Goal: Transaction & Acquisition: Purchase product/service

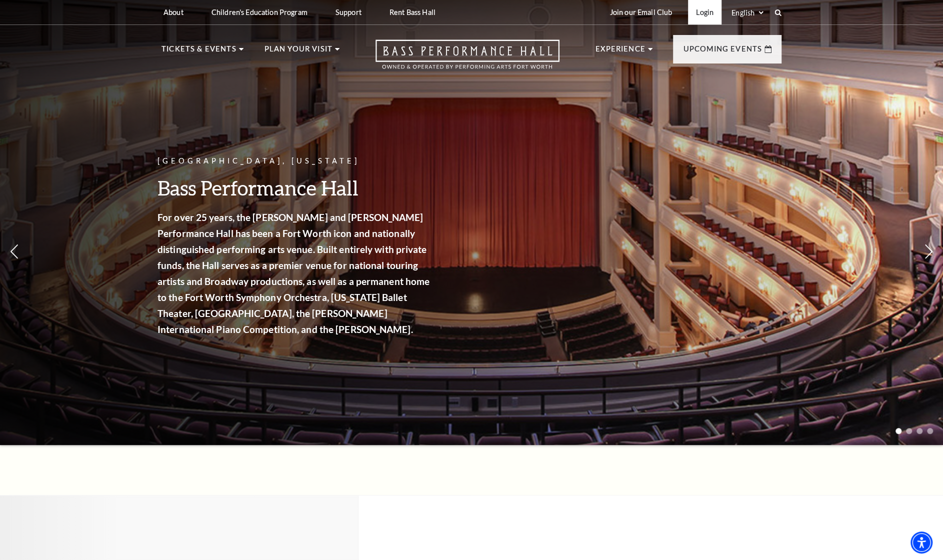
click at [696, 12] on link "Login" at bounding box center [704, 12] width 33 height 24
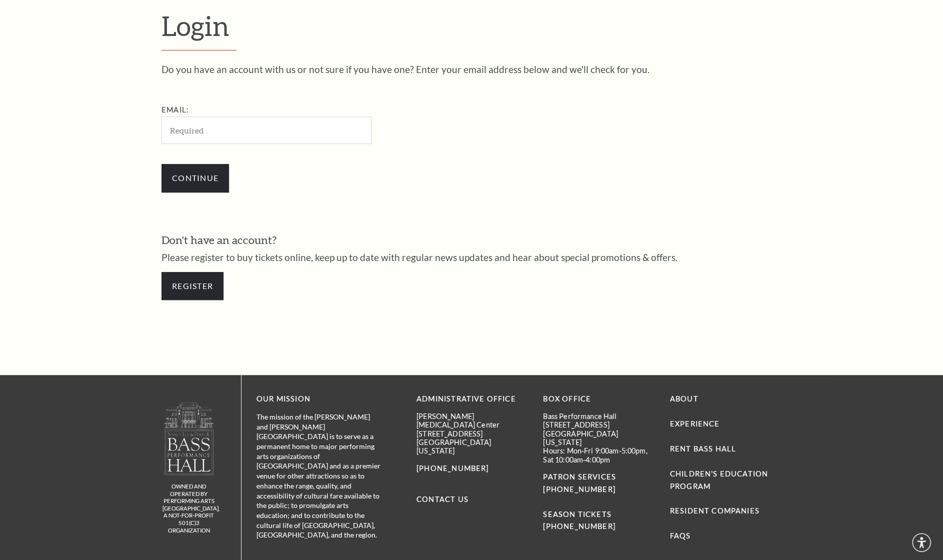
scroll to position [332, 0]
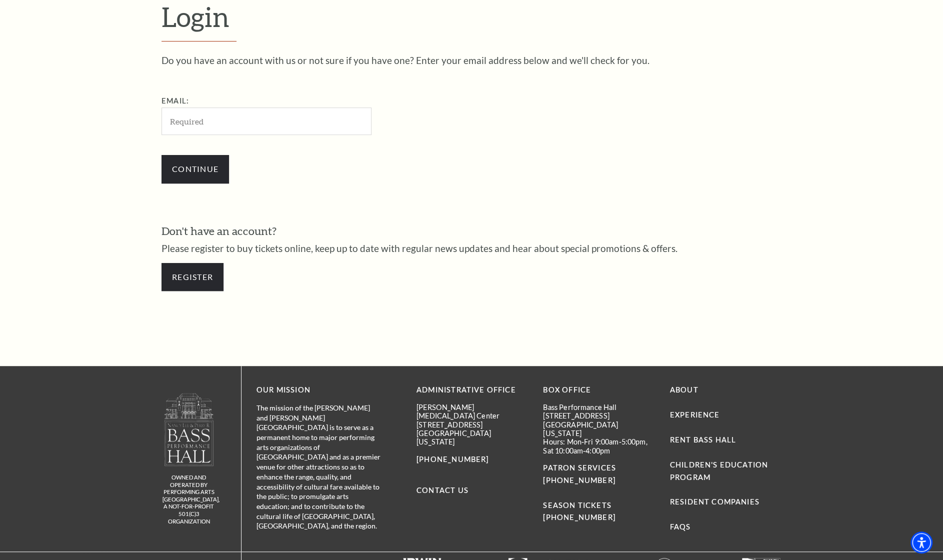
click at [302, 123] on input "Email:" at bounding box center [266, 120] width 210 height 27
click at [303, 123] on input "Email:" at bounding box center [266, 120] width 210 height 27
type input "shauna.wright@kellyhart.com"
click at [193, 164] on input "Continue" at bounding box center [194, 169] width 67 height 28
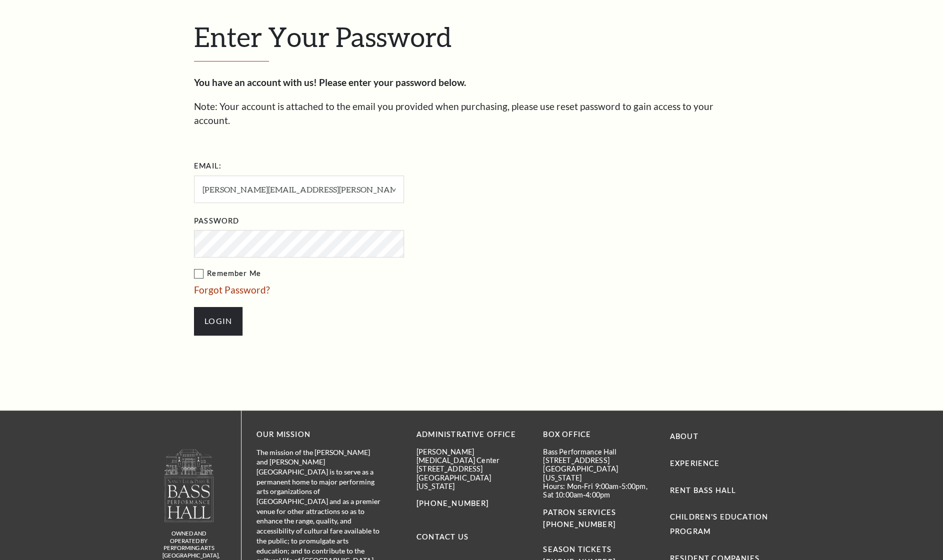
scroll to position [341, 0]
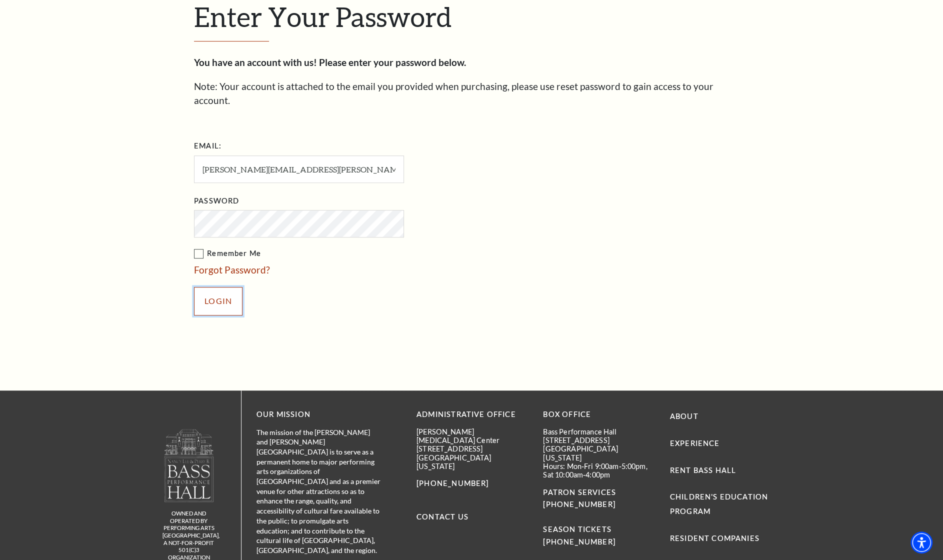
click at [210, 287] on input "Login" at bounding box center [218, 301] width 48 height 28
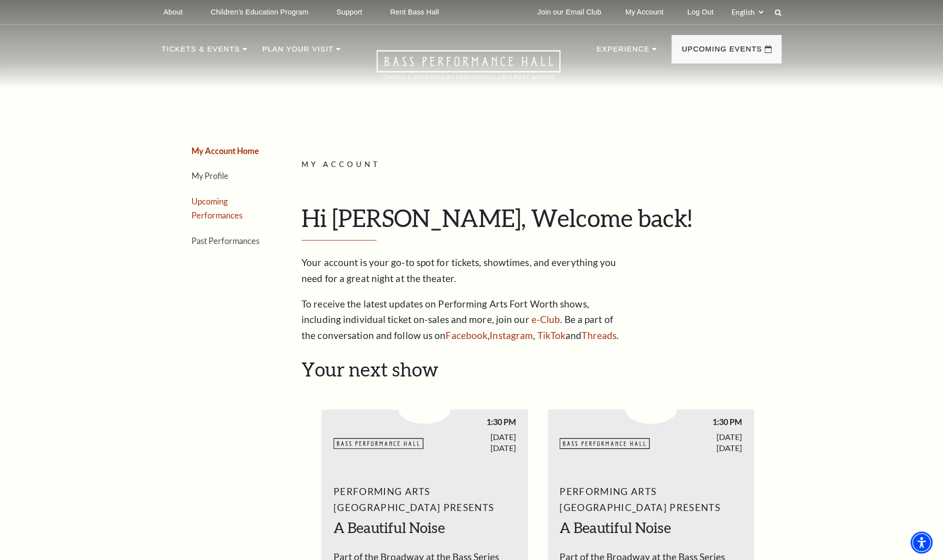
click at [211, 205] on link "Upcoming Performances" at bounding box center [216, 208] width 51 height 24
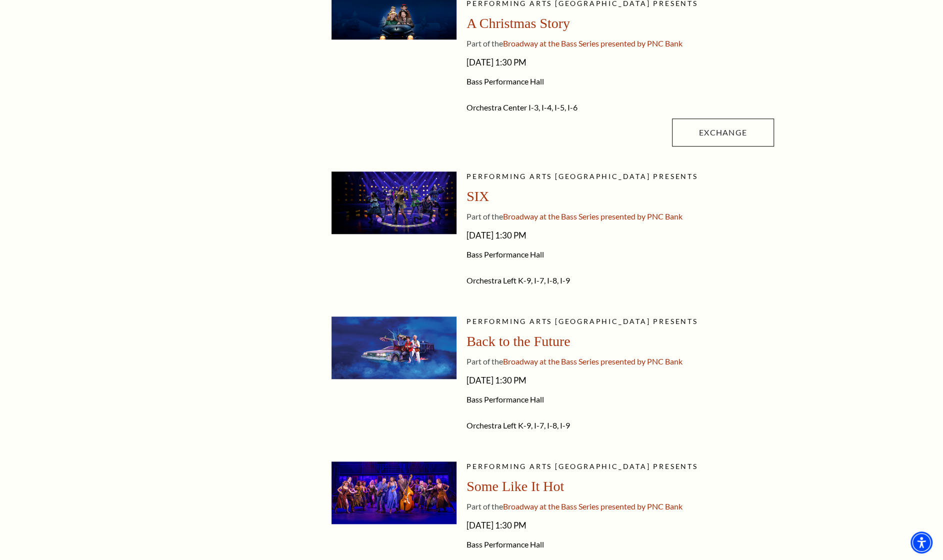
scroll to position [713, 0]
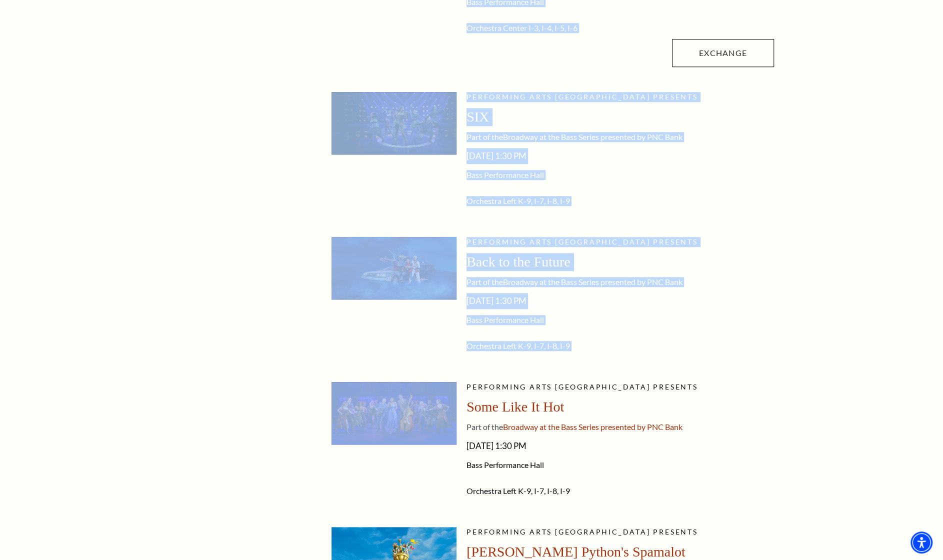
drag, startPoint x: 306, startPoint y: 224, endPoint x: 454, endPoint y: 419, distance: 244.8
click at [454, 419] on div "My Account Home My Profile Upcoming Performances Past Performances Loading... M…" at bounding box center [471, 194] width 620 height 1627
click at [820, 241] on div "My Account Home My Profile Upcoming Performances Past Performances Loading... M…" at bounding box center [471, 194] width 943 height 1757
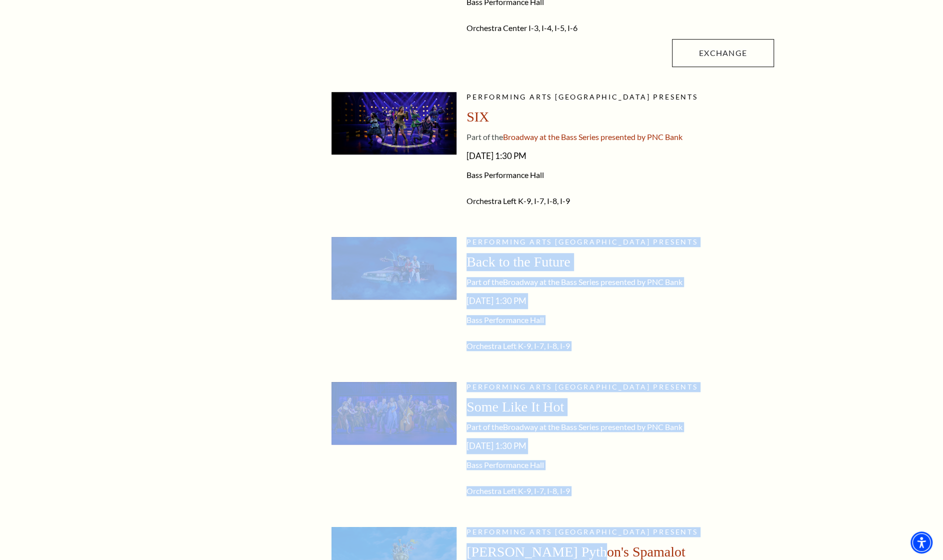
drag, startPoint x: 318, startPoint y: 261, endPoint x: 577, endPoint y: 547, distance: 386.5
click at [577, 547] on div "My Account Home My Profile Upcoming Performances Past Performances Loading... M…" at bounding box center [471, 194] width 620 height 1627
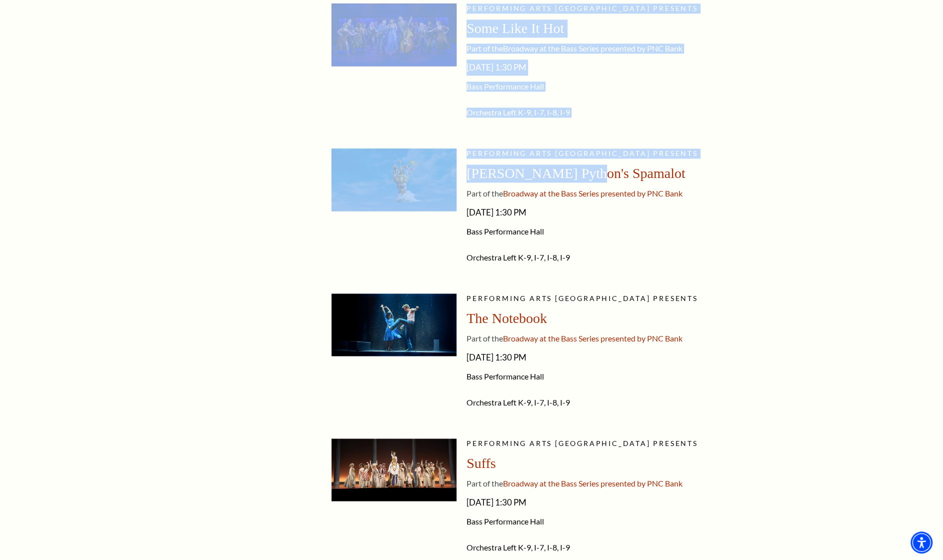
scroll to position [1130, 0]
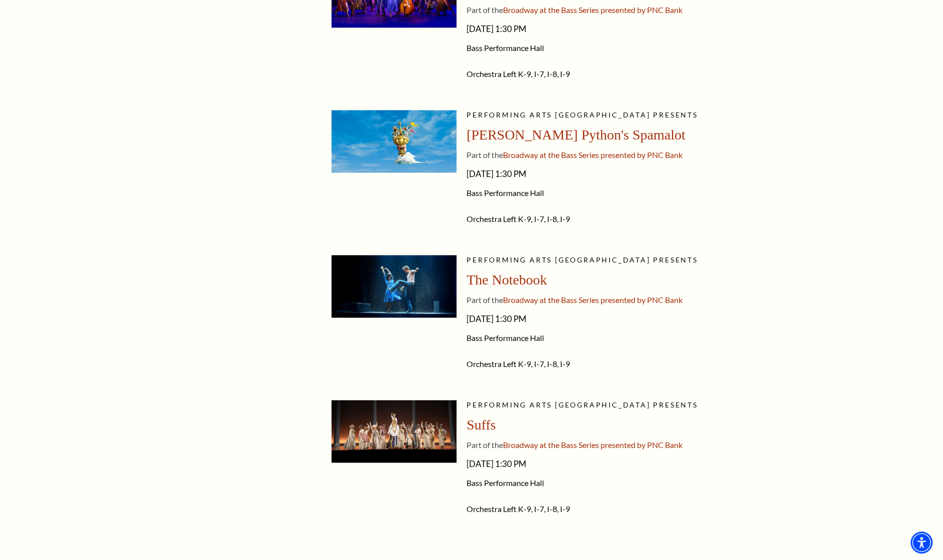
drag, startPoint x: 614, startPoint y: 207, endPoint x: 597, endPoint y: 186, distance: 26.7
click at [606, 197] on div "Performing Arts Fort Worth presents Monty Python's Spamalot Part of the Broadwa…" at bounding box center [619, 172] width 307 height 125
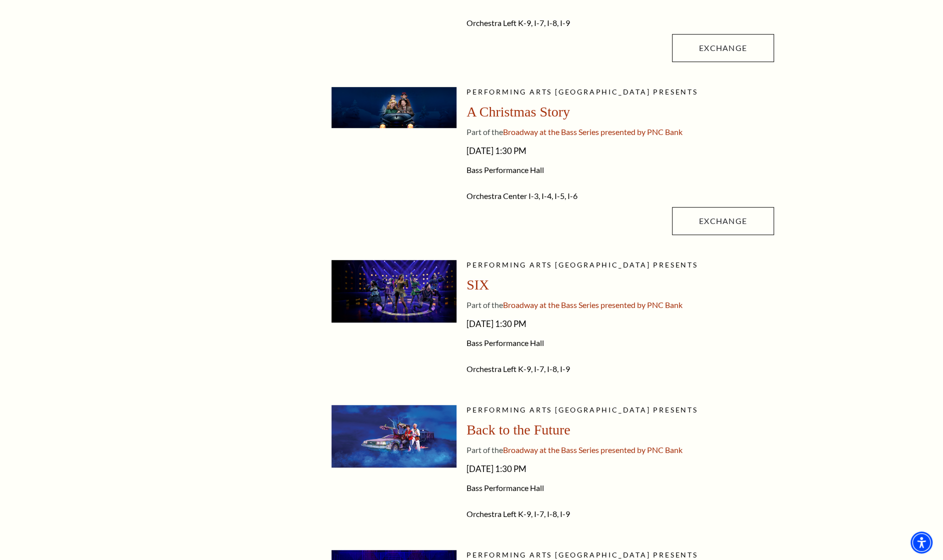
scroll to position [519, 0]
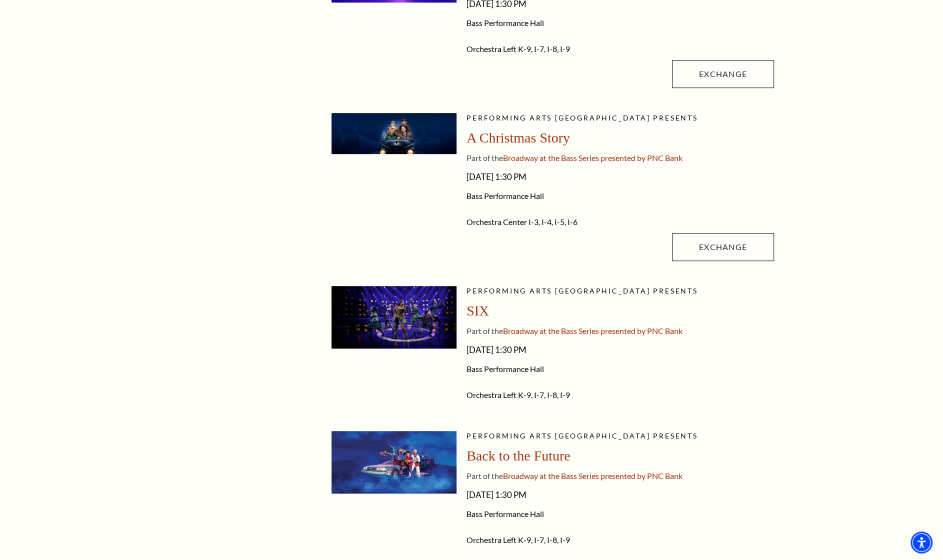
drag, startPoint x: 572, startPoint y: 535, endPoint x: 354, endPoint y: 293, distance: 326.4
click at [354, 293] on ul "Performing Arts Fort Worth presents A Beautiful Noise Part of the Broadway at t…" at bounding box center [552, 451] width 442 height 1369
copy ul "Performing Arts Fort Worth presents SIX Part of the Broadway at the Bass Series…"
click at [880, 168] on div "My Account Home My Profile Upcoming Performances Past Performances Loading... M…" at bounding box center [471, 388] width 943 height 1757
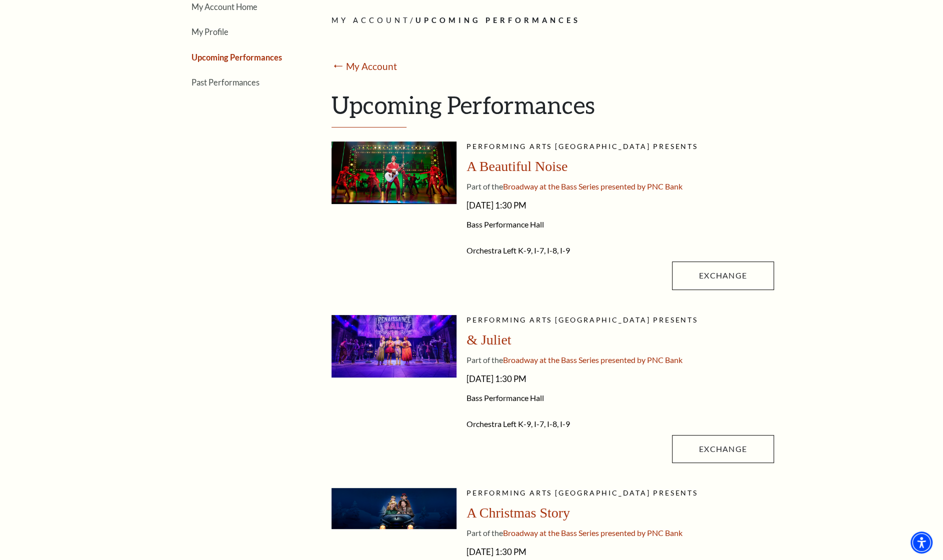
scroll to position [150, 0]
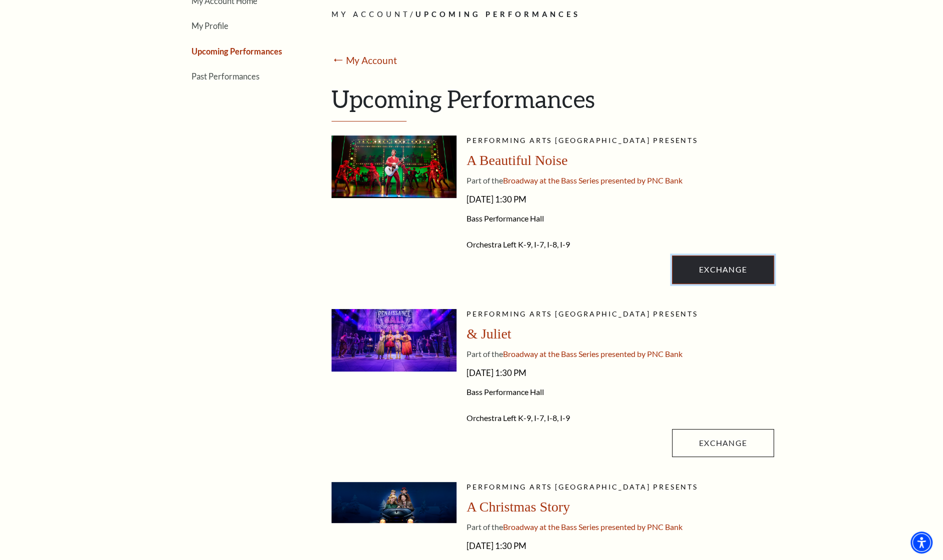
click at [732, 270] on link "Exchange" at bounding box center [723, 269] width 102 height 28
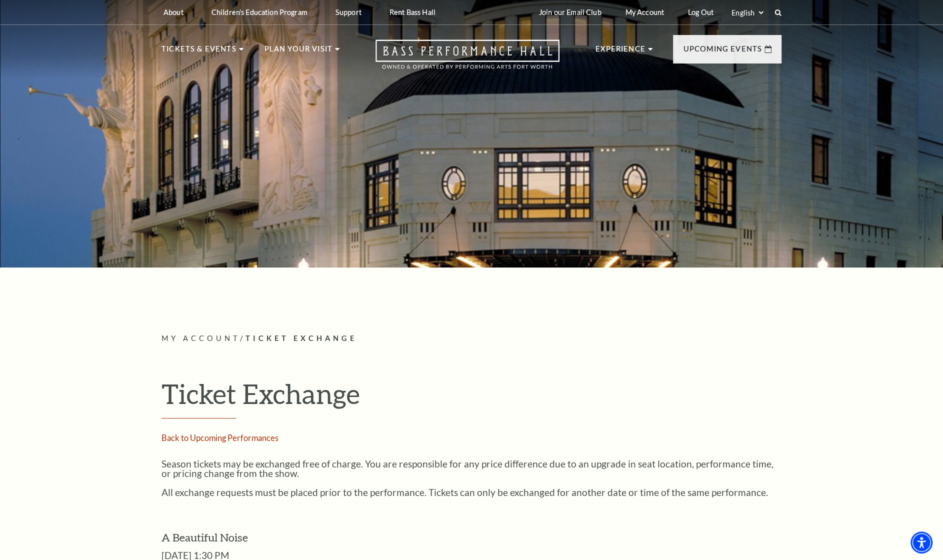
drag, startPoint x: 940, startPoint y: 52, endPoint x: 945, endPoint y: 104, distance: 51.8
click at [942, 104] on html "Skip to main content Enable accessibility for low vision Open the accessibility…" at bounding box center [471, 280] width 943 height 560
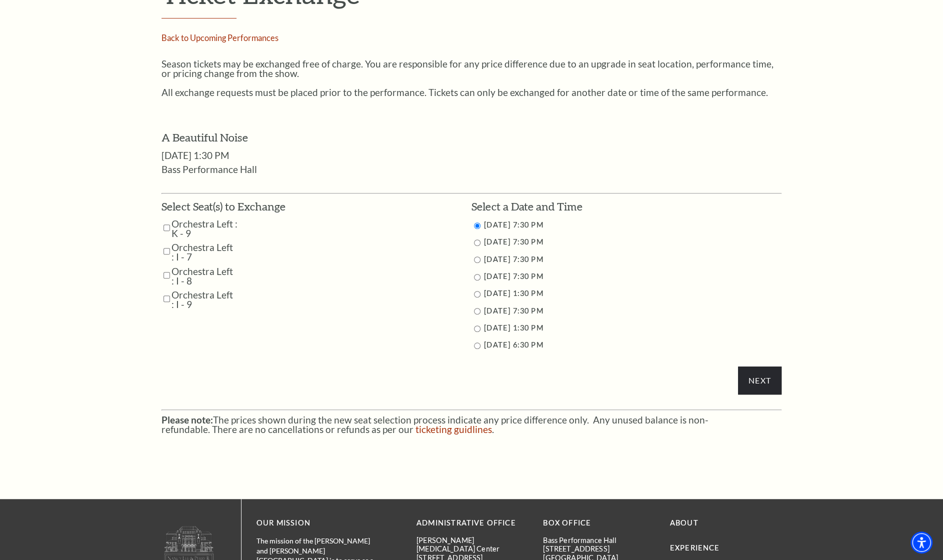
scroll to position [403, 0]
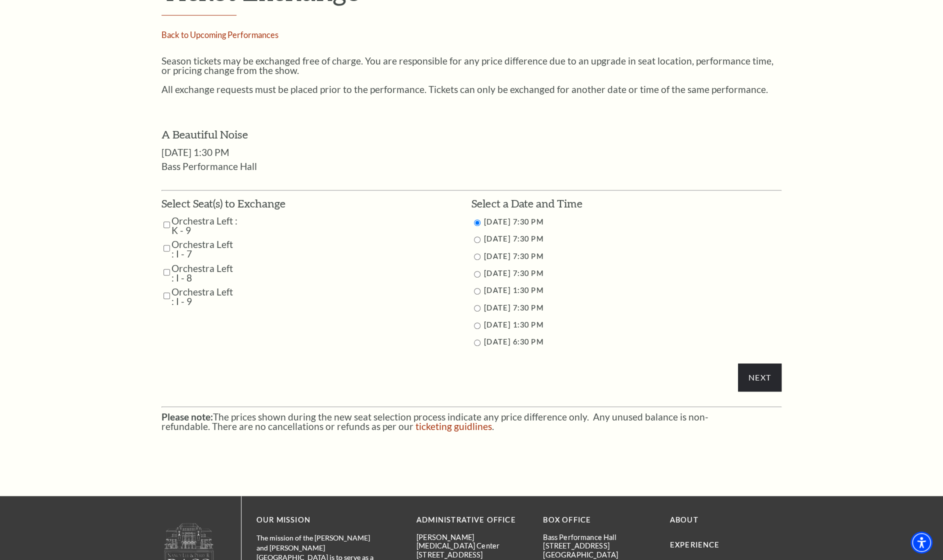
click at [166, 298] on input "Orchestra Left : I - 9" at bounding box center [166, 295] width 6 height 17
checkbox input "true"
click at [167, 275] on input "Orchestra Left : I - 8" at bounding box center [166, 271] width 6 height 17
checkbox input "true"
click at [165, 246] on input "Orchestra Left : I - 7" at bounding box center [166, 247] width 6 height 17
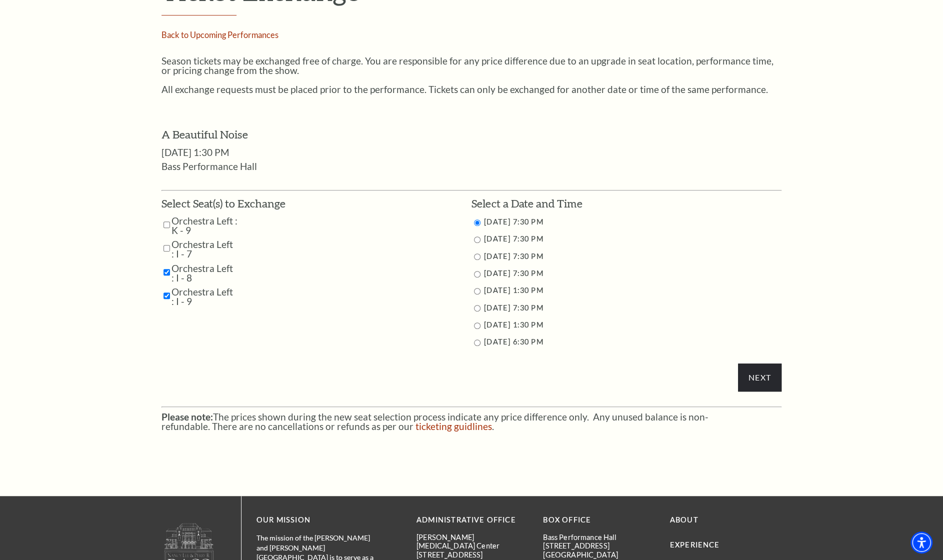
checkbox input "true"
click at [166, 221] on input "Orchestra Left : K - 9" at bounding box center [166, 224] width 6 height 17
checkbox input "true"
click at [474, 306] on input "11/1/2025 7:30 PM" at bounding box center [477, 308] width 6 height 6
radio input "true"
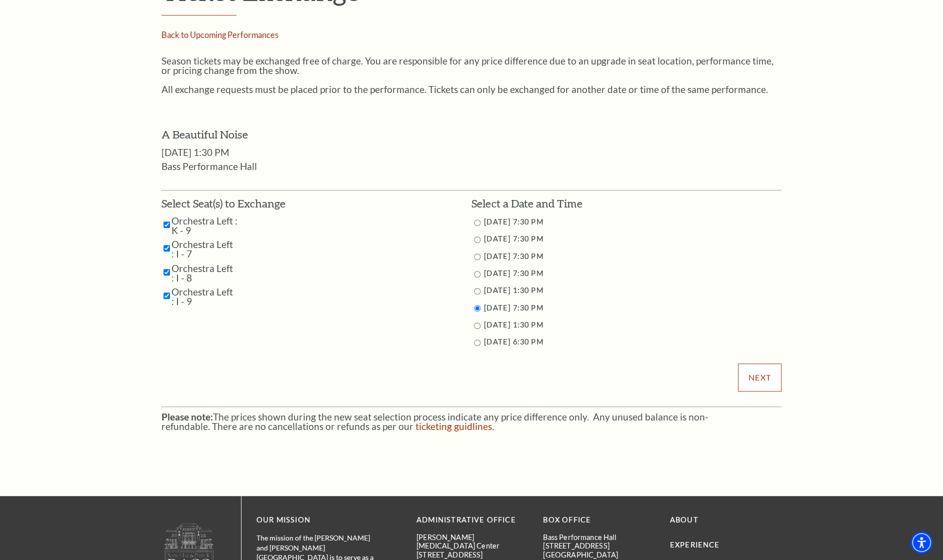
click at [745, 386] on input "Next" at bounding box center [759, 377] width 43 height 28
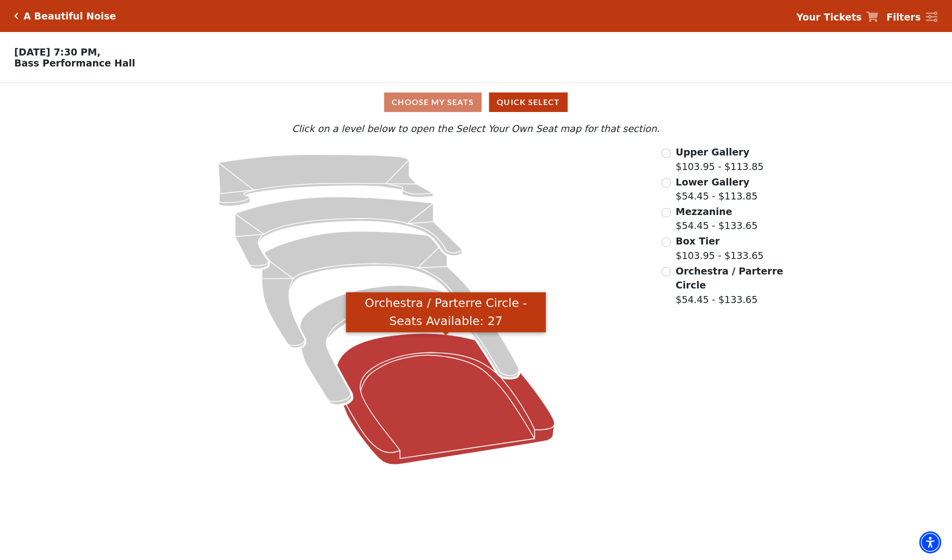
click at [419, 402] on icon "Orchestra / Parterre Circle - Seats Available: 27" at bounding box center [446, 398] width 218 height 131
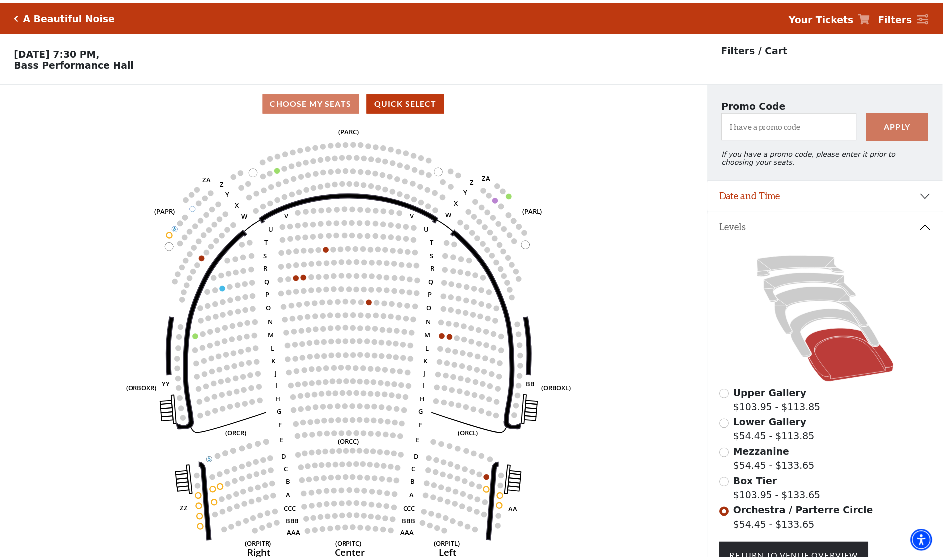
scroll to position [46, 0]
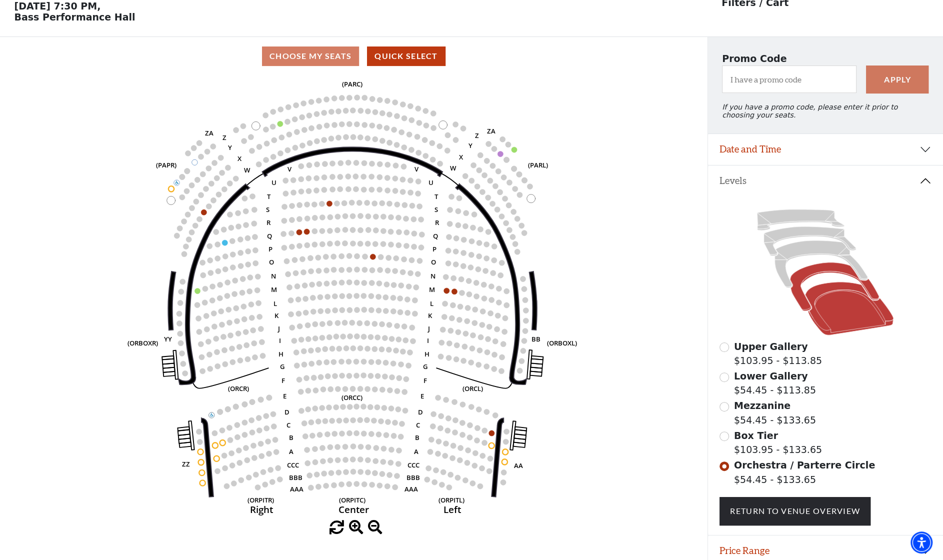
click at [801, 278] on icon at bounding box center [834, 286] width 89 height 48
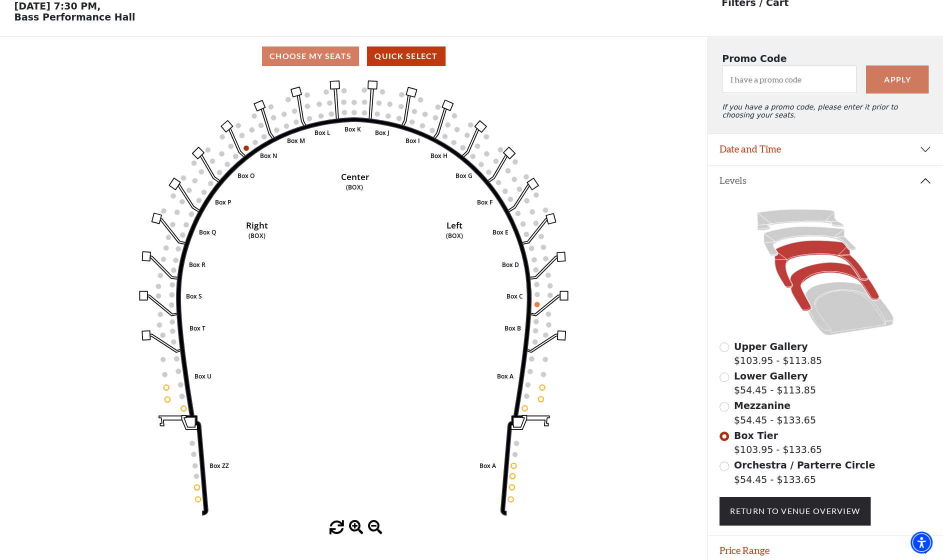
click at [801, 249] on icon at bounding box center [821, 263] width 93 height 47
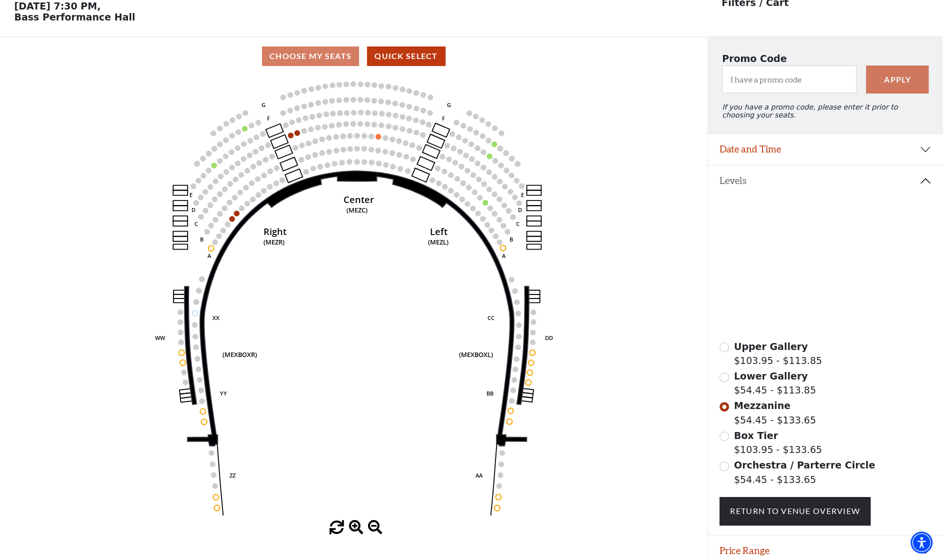
click at [802, 240] on icon at bounding box center [810, 240] width 92 height 29
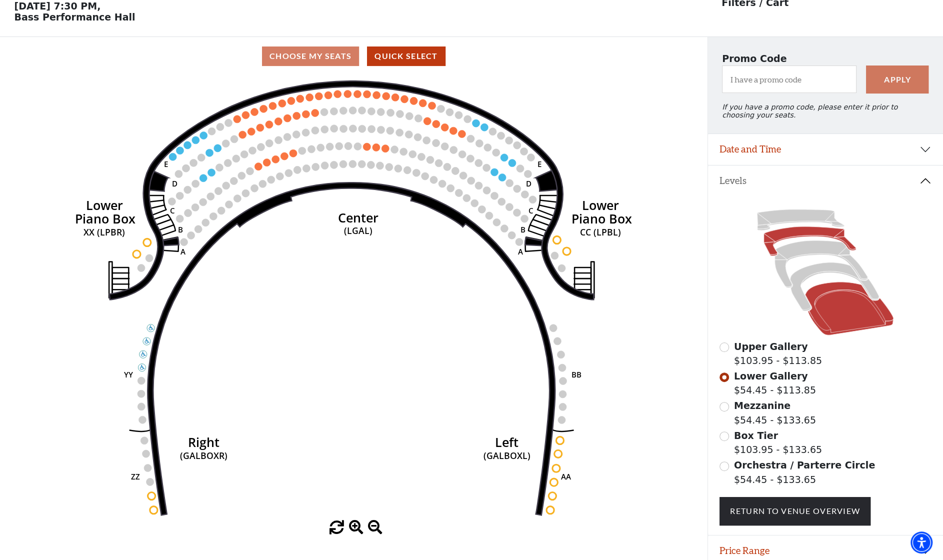
click at [836, 322] on icon at bounding box center [849, 308] width 88 height 53
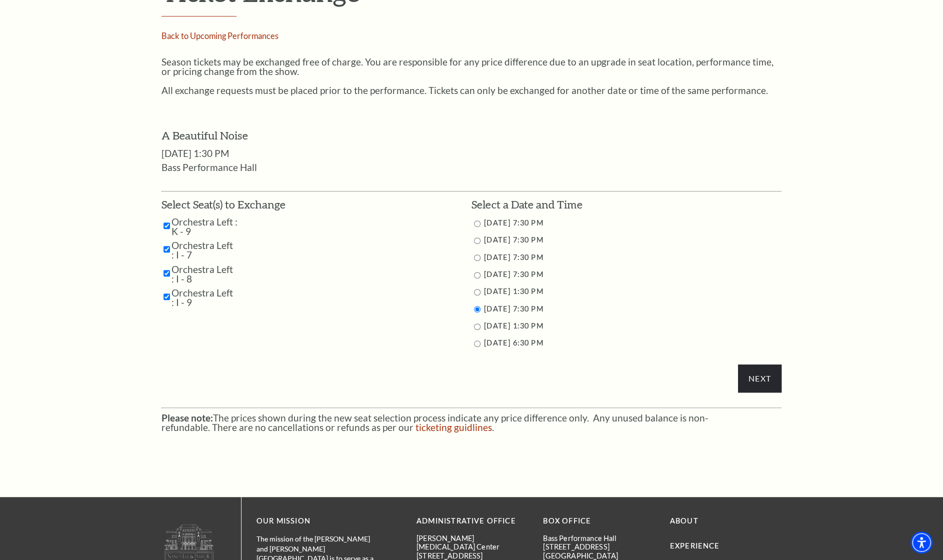
click at [475, 328] on input "11/2/2025 1:30 PM" at bounding box center [477, 326] width 6 height 6
radio input "true"
click at [755, 382] on input "Next" at bounding box center [759, 378] width 43 height 28
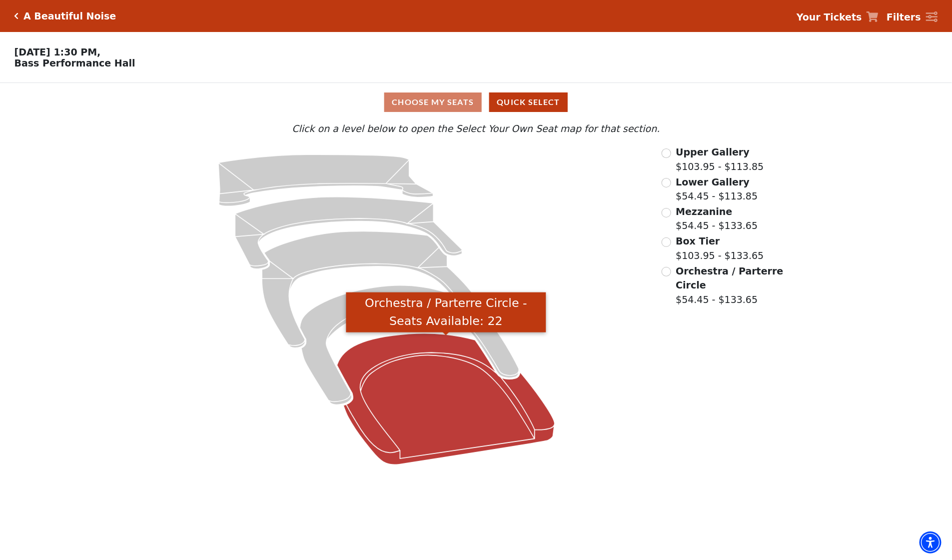
click at [497, 414] on icon "Orchestra / Parterre Circle - Seats Available: 22" at bounding box center [446, 398] width 218 height 131
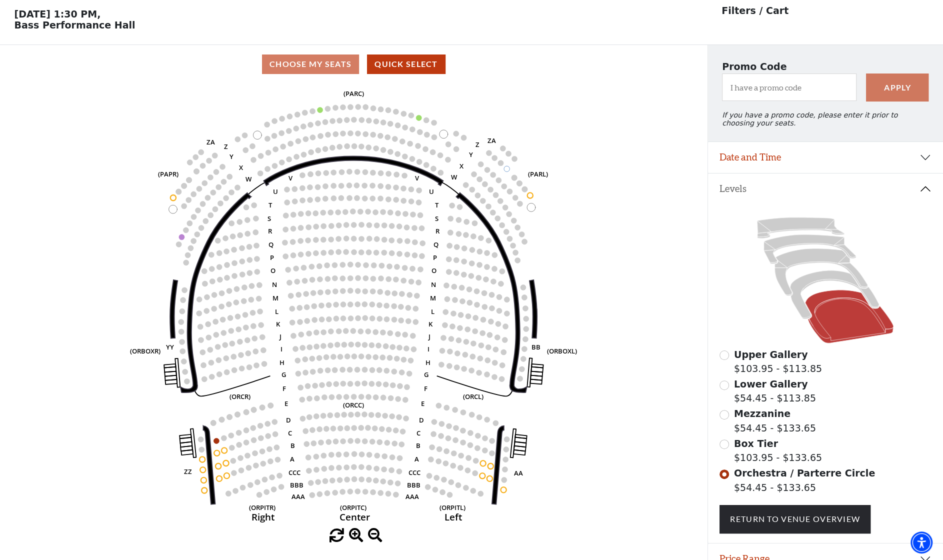
scroll to position [46, 0]
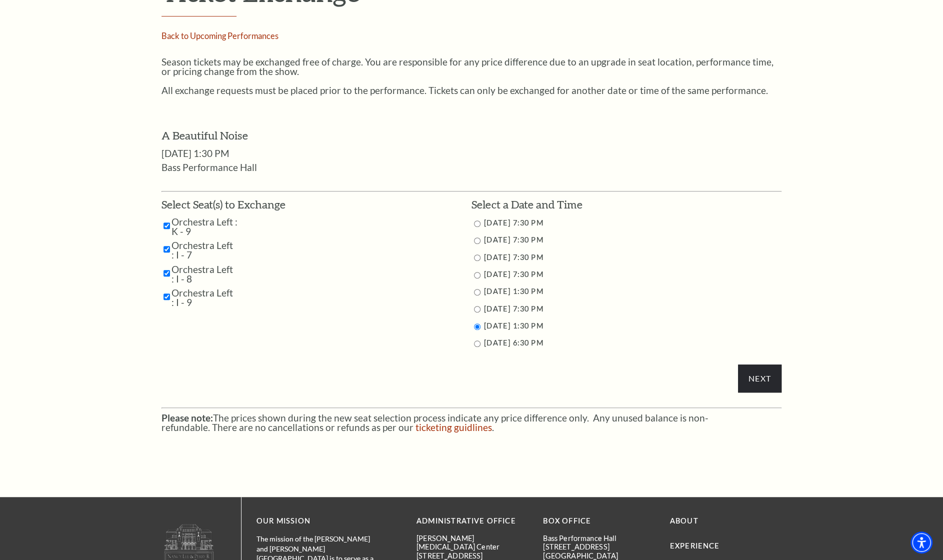
click at [477, 276] on input "10/31/2025 7:30 PM" at bounding box center [477, 275] width 6 height 6
radio input "true"
click at [749, 380] on input "Next" at bounding box center [759, 378] width 43 height 28
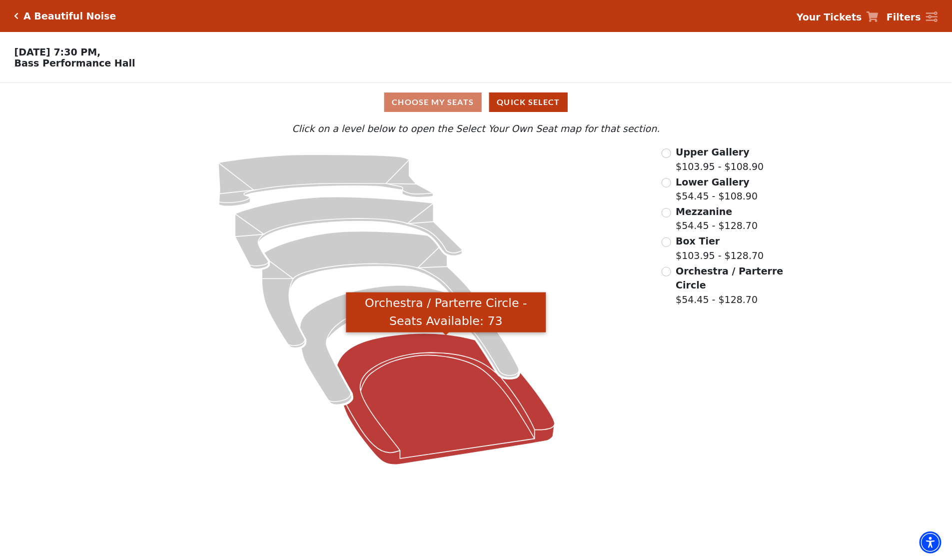
click at [411, 416] on icon "Orchestra / Parterre Circle - Seats Available: 73" at bounding box center [446, 398] width 218 height 131
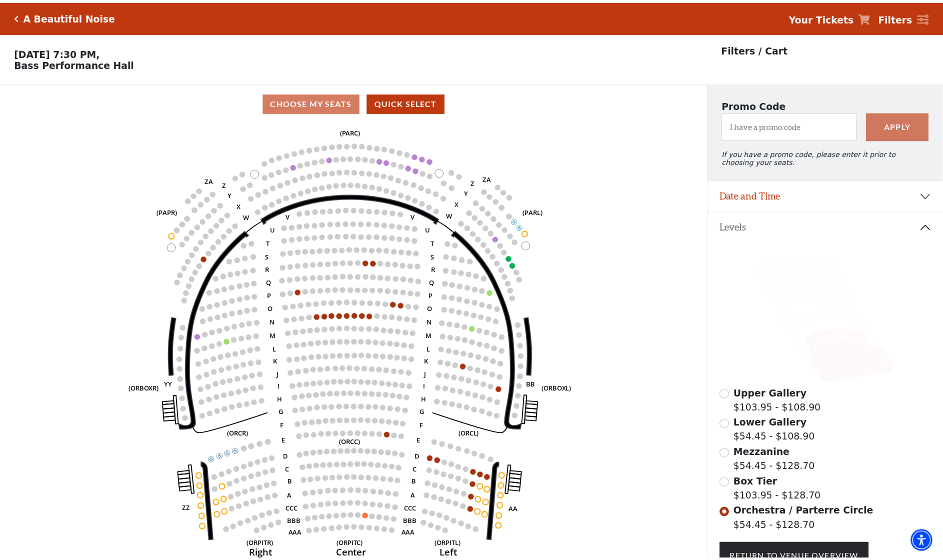
scroll to position [46, 0]
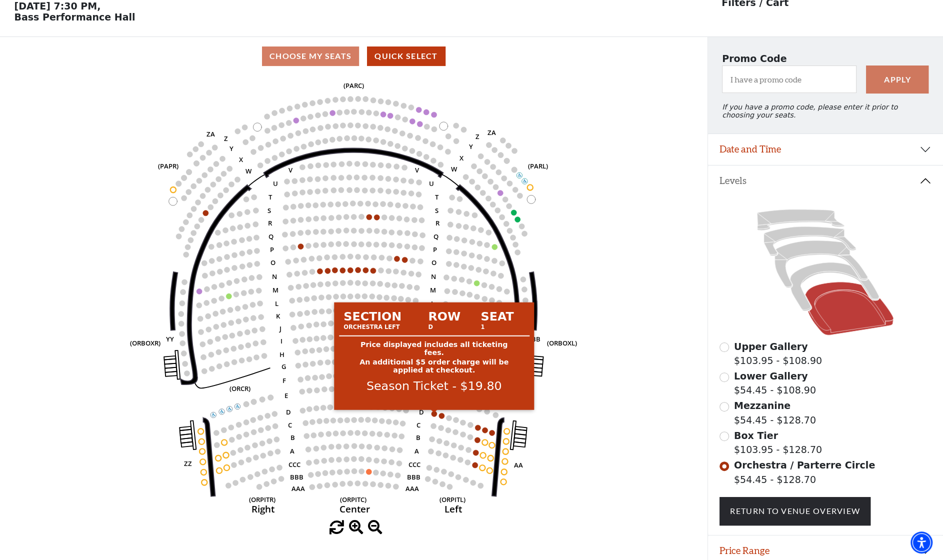
click at [432, 416] on circle at bounding box center [433, 413] width 5 height 5
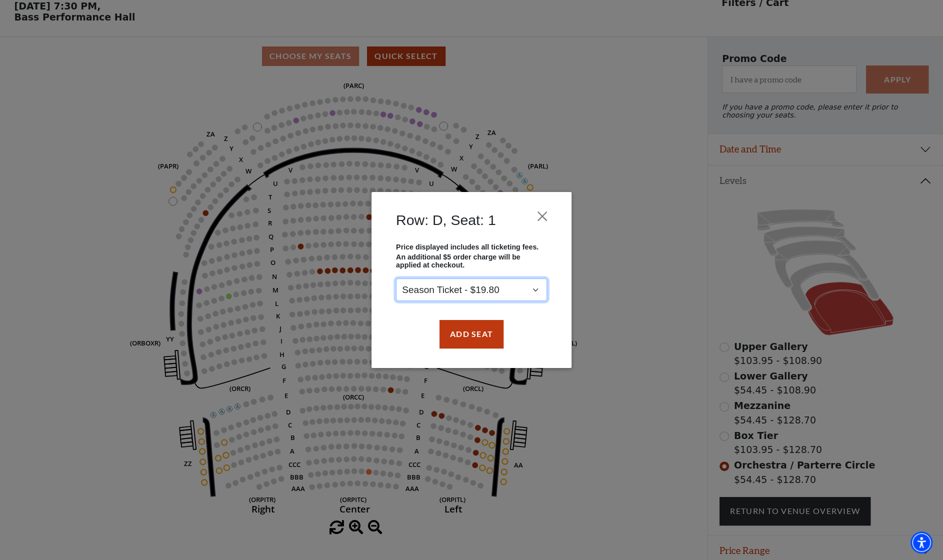
click at [536, 293] on select "Season Ticket - $19.80" at bounding box center [471, 290] width 151 height 22
click at [543, 220] on button "Close" at bounding box center [542, 216] width 19 height 19
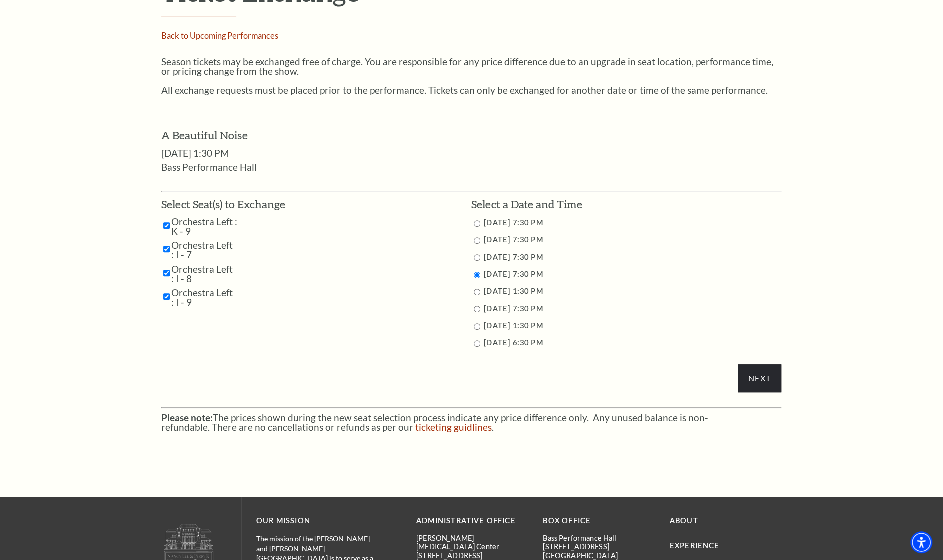
click at [477, 291] on input "11/1/2025 1:30 PM" at bounding box center [477, 292] width 6 height 6
radio input "true"
click at [766, 373] on input "Next" at bounding box center [759, 378] width 43 height 28
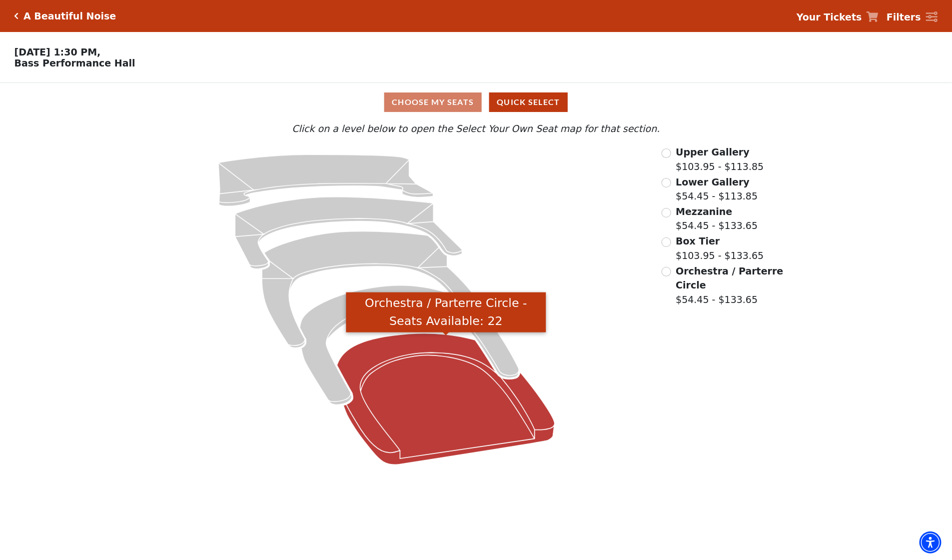
click at [445, 422] on icon "Orchestra / Parterre Circle - Seats Available: 22" at bounding box center [446, 398] width 218 height 131
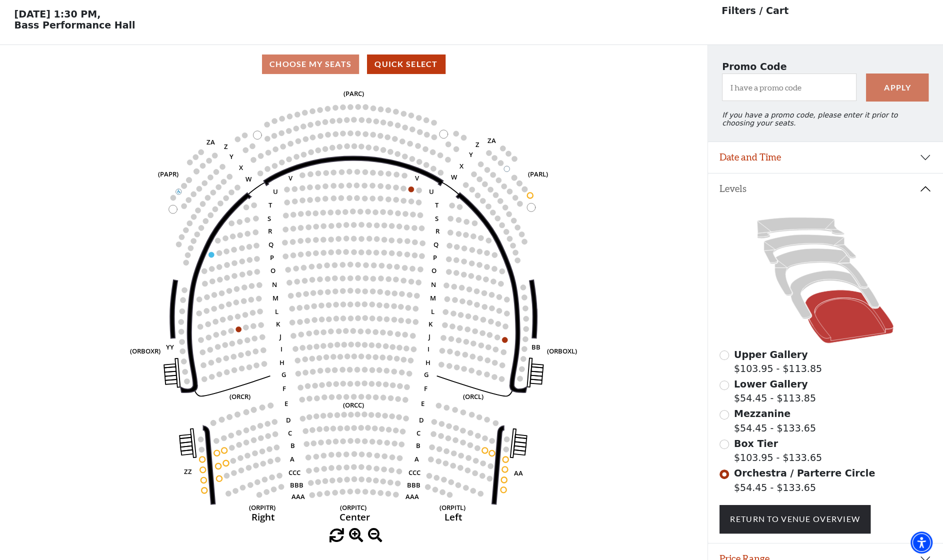
scroll to position [46, 0]
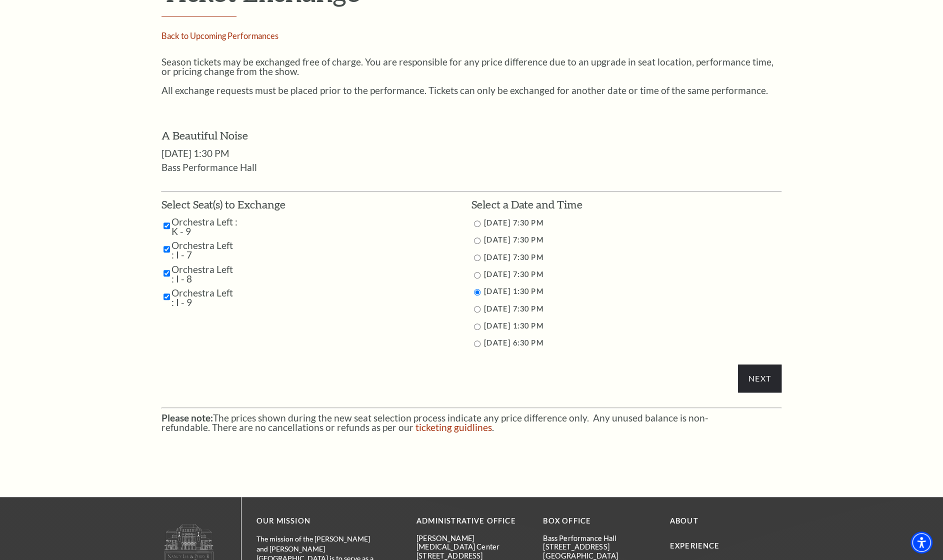
click at [474, 307] on input "11/1/2025 7:30 PM" at bounding box center [477, 309] width 6 height 6
radio input "true"
click at [752, 375] on input "Next" at bounding box center [759, 378] width 43 height 28
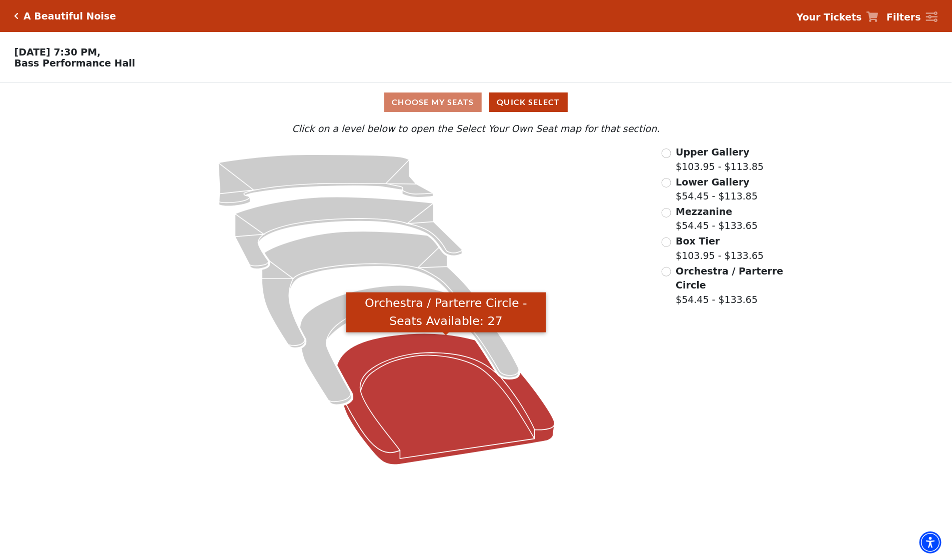
click at [485, 402] on icon "Orchestra / Parterre Circle - Seats Available: 27" at bounding box center [446, 398] width 218 height 131
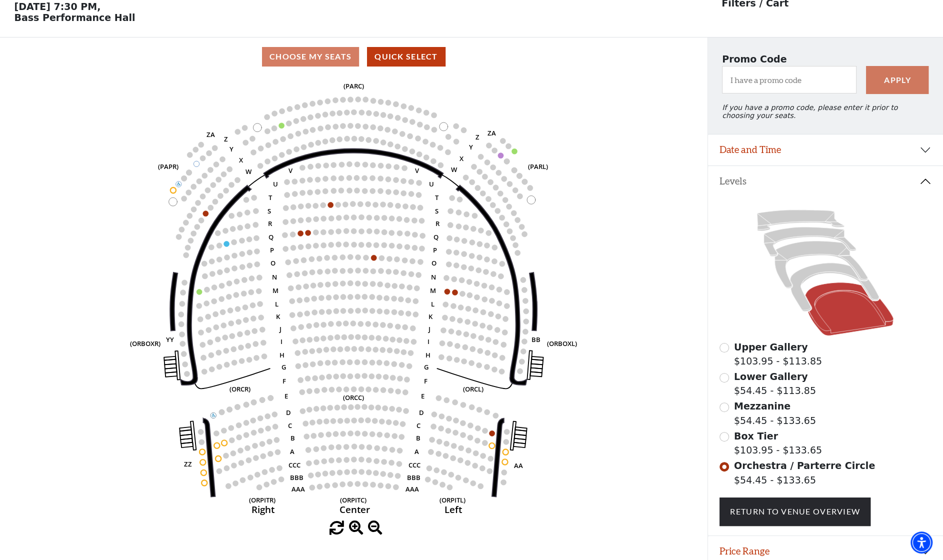
scroll to position [46, 0]
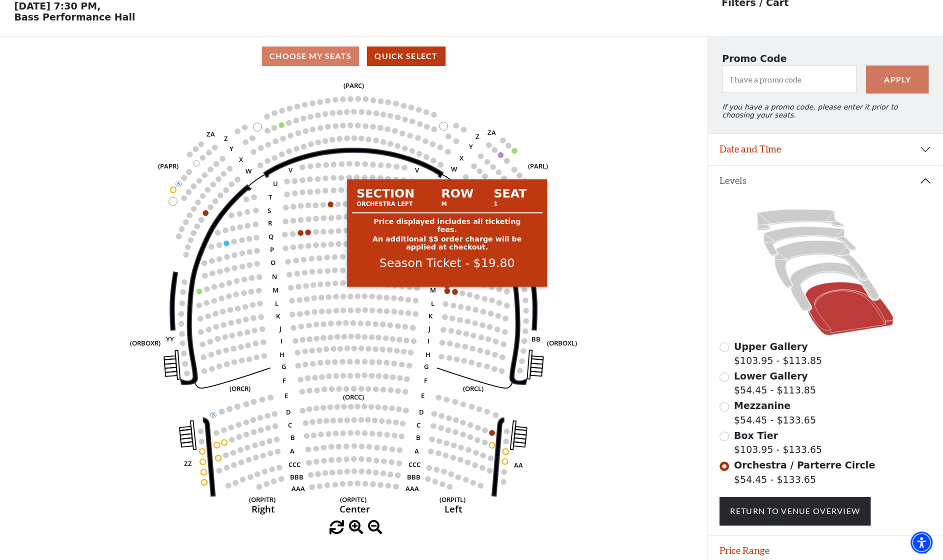
click at [445, 293] on circle at bounding box center [446, 290] width 5 height 5
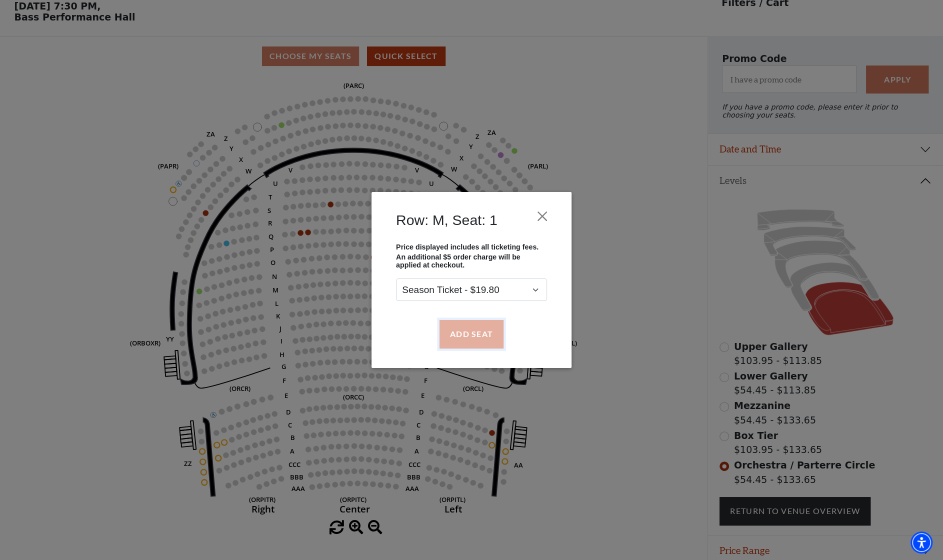
click at [473, 330] on button "Add Seat" at bounding box center [471, 334] width 64 height 28
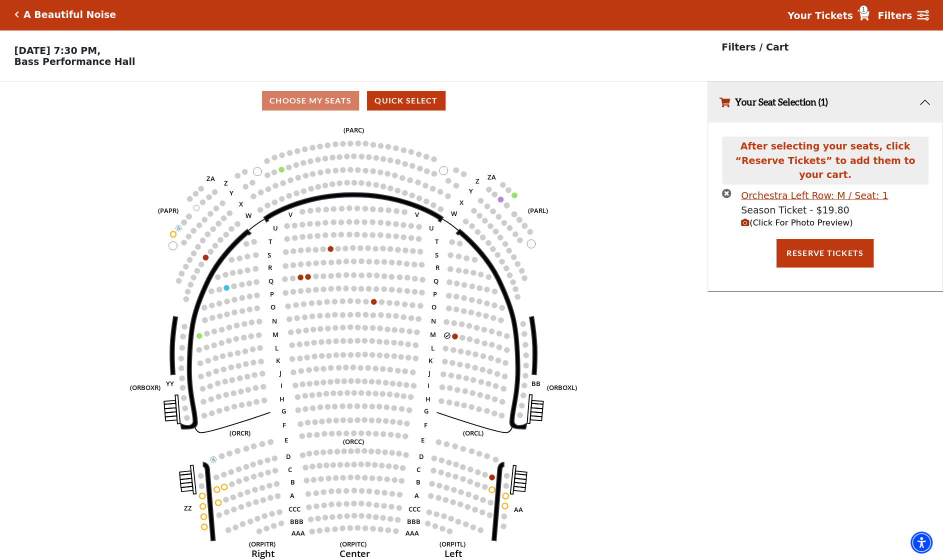
scroll to position [0, 0]
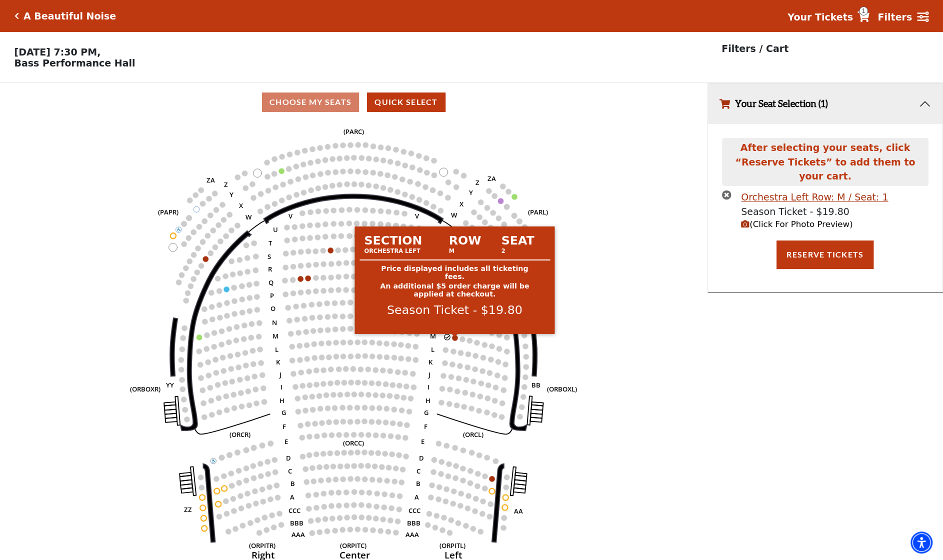
click at [454, 340] on circle at bounding box center [454, 337] width 5 height 5
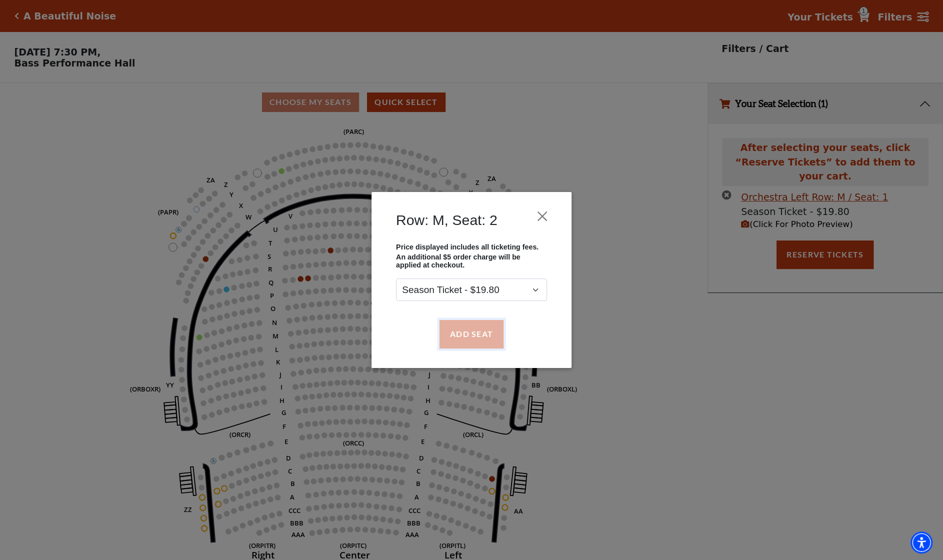
click at [470, 333] on button "Add Seat" at bounding box center [471, 334] width 64 height 28
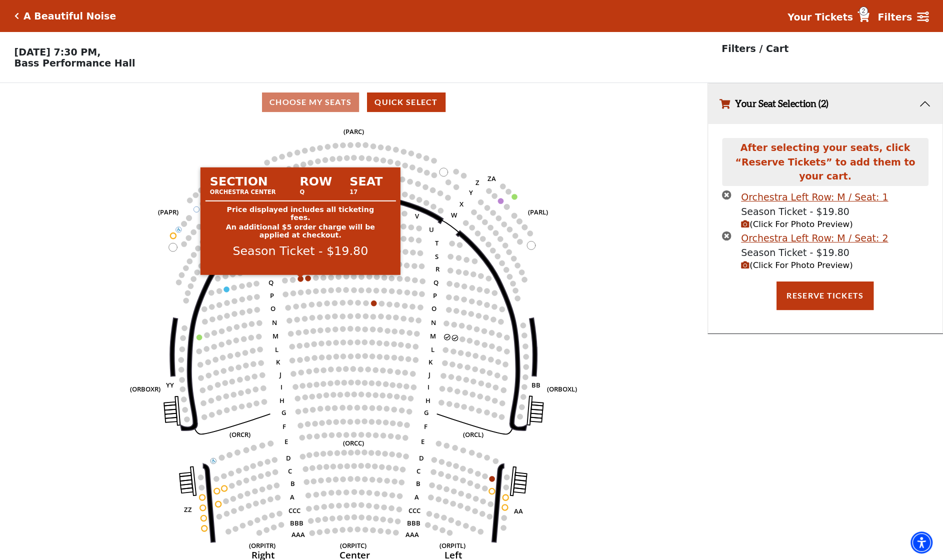
click at [300, 280] on circle at bounding box center [299, 278] width 5 height 5
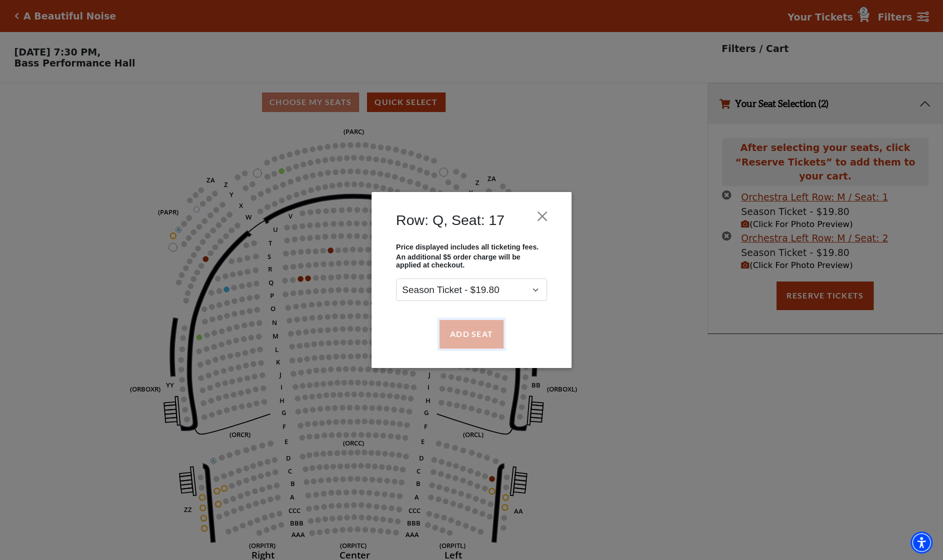
click at [466, 339] on button "Add Seat" at bounding box center [471, 334] width 64 height 28
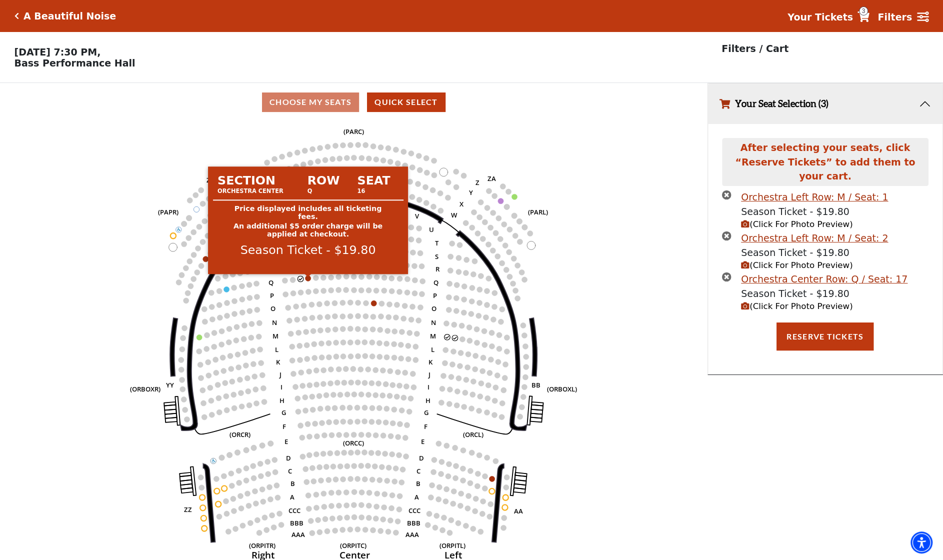
click at [308, 281] on circle at bounding box center [307, 277] width 5 height 5
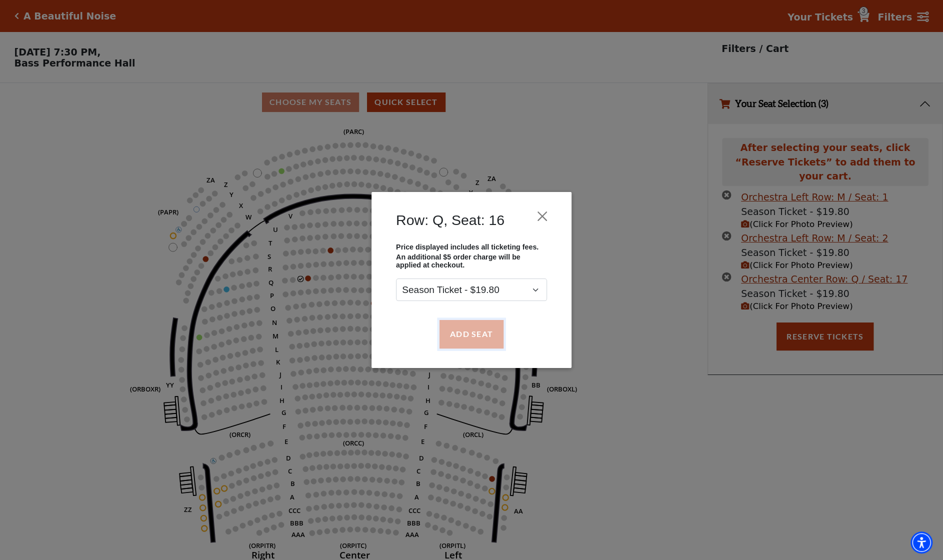
click at [465, 333] on button "Add Seat" at bounding box center [471, 334] width 64 height 28
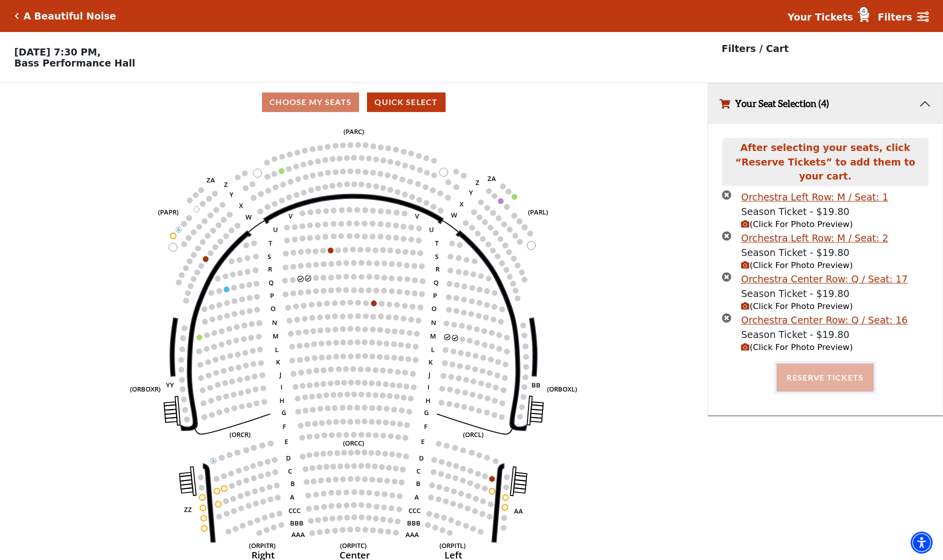
click at [815, 363] on button "Reserve Tickets" at bounding box center [824, 377] width 97 height 28
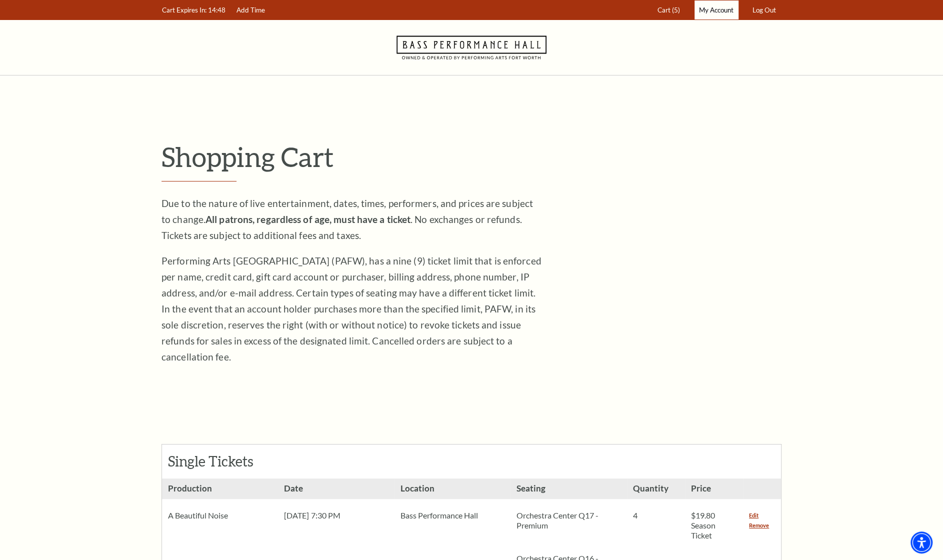
click at [716, 14] on link "My Account" at bounding box center [716, 9] width 44 height 19
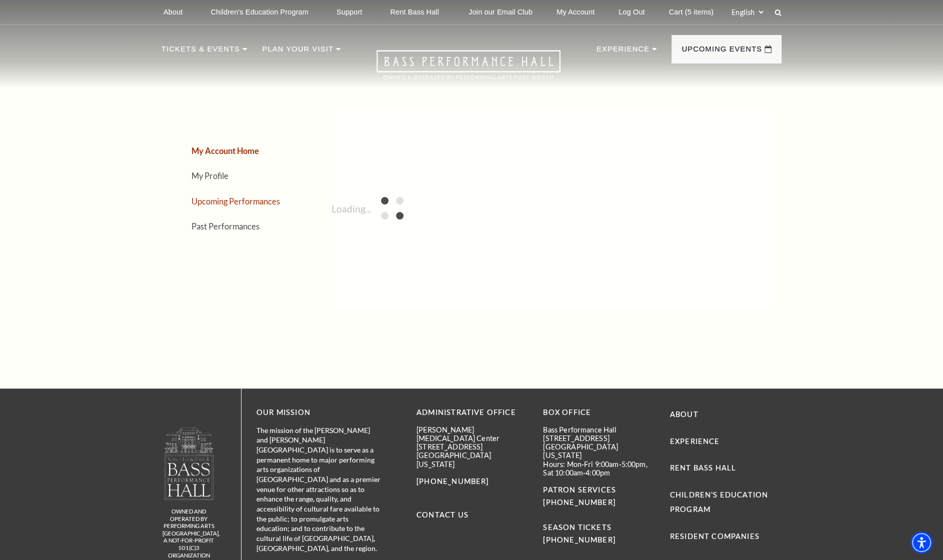
click at [248, 200] on link "Upcoming Performances" at bounding box center [235, 200] width 88 height 9
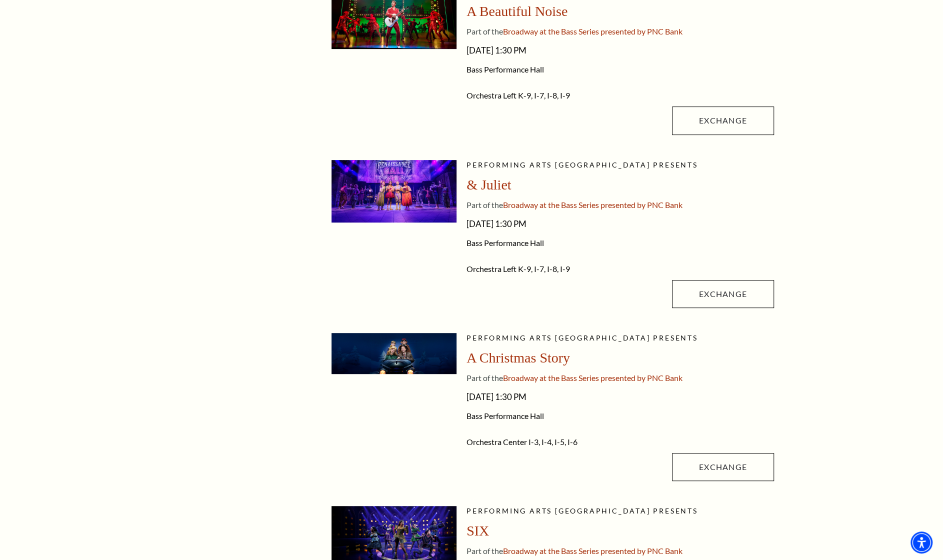
scroll to position [376, 0]
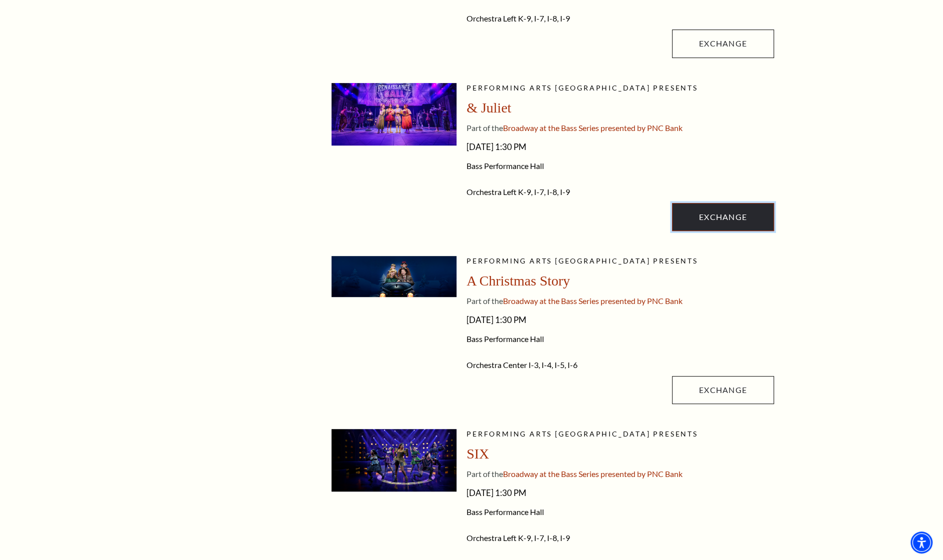
click at [693, 210] on link "Exchange" at bounding box center [723, 217] width 102 height 28
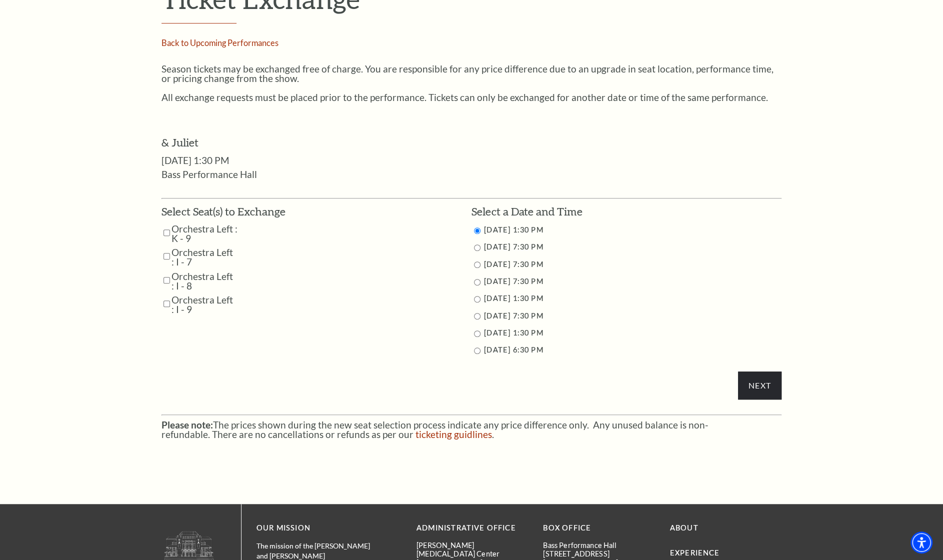
scroll to position [426, 0]
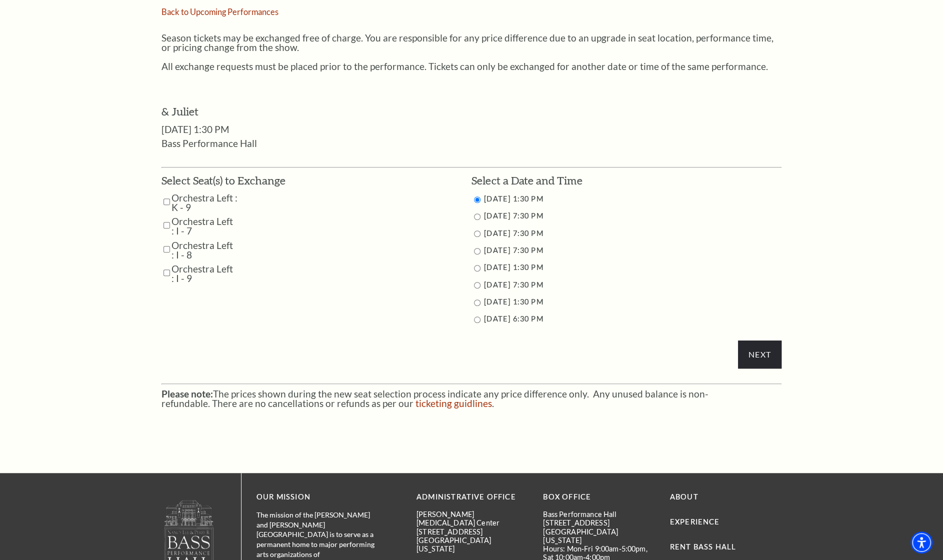
click at [169, 274] on input "Orchestra Left : I - 9" at bounding box center [166, 272] width 6 height 17
checkbox input "true"
click at [164, 250] on input "Orchestra Left : I - 8" at bounding box center [166, 248] width 6 height 17
checkbox input "true"
click at [164, 222] on input "Orchestra Left : I - 7" at bounding box center [166, 224] width 6 height 17
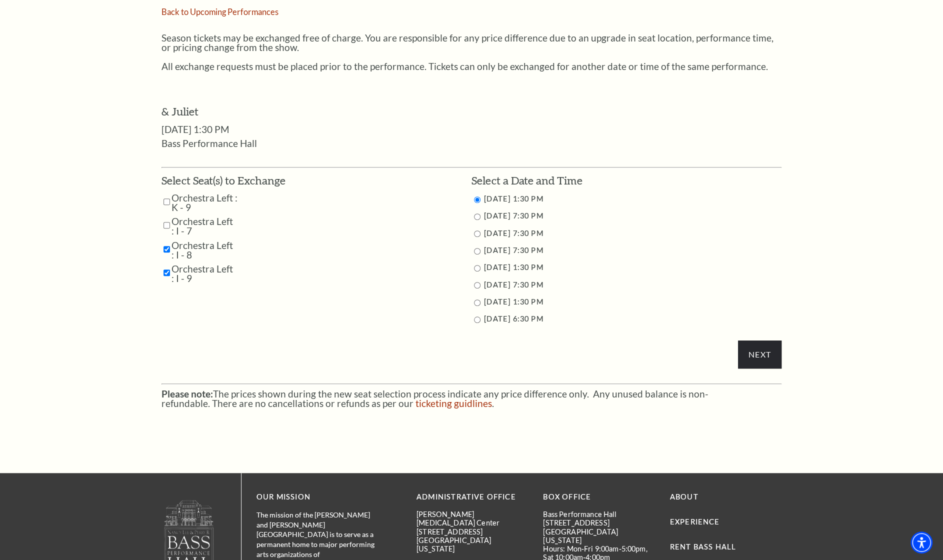
checkbox input "true"
click at [166, 199] on input "Orchestra Left : K - 9" at bounding box center [166, 201] width 6 height 17
checkbox input "true"
click at [476, 283] on input "11/15/2025 7:30 PM" at bounding box center [477, 285] width 6 height 6
radio input "true"
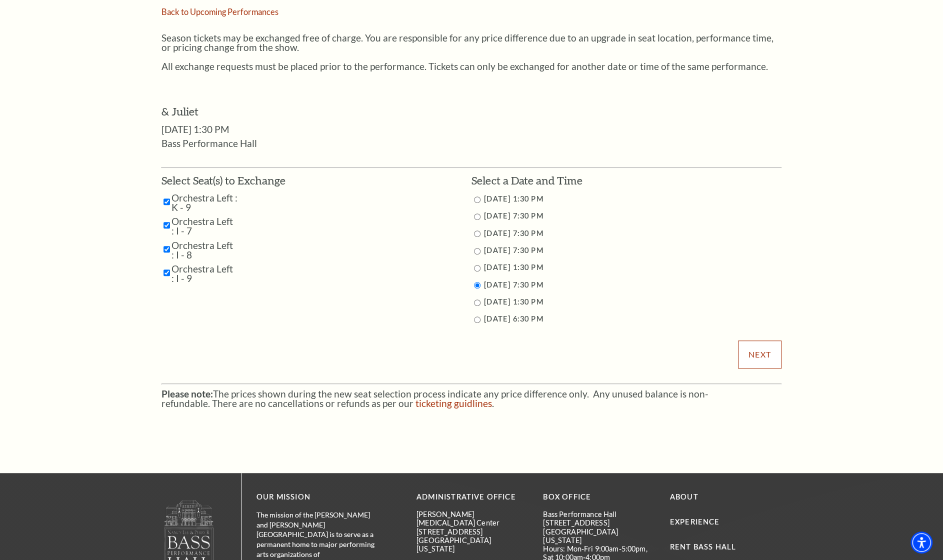
click at [768, 353] on input "Next" at bounding box center [759, 354] width 43 height 28
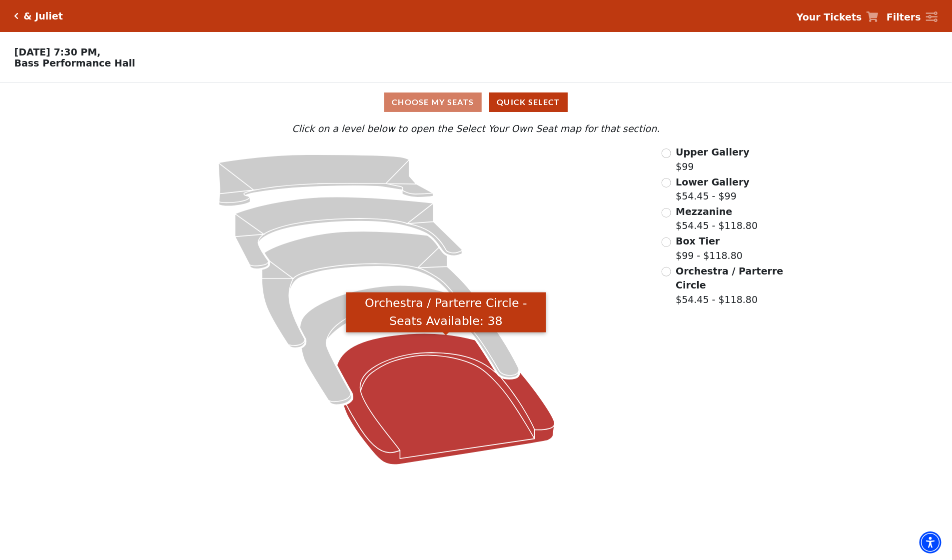
click at [420, 420] on icon "Orchestra / Parterre Circle - Seats Available: 38" at bounding box center [446, 398] width 218 height 131
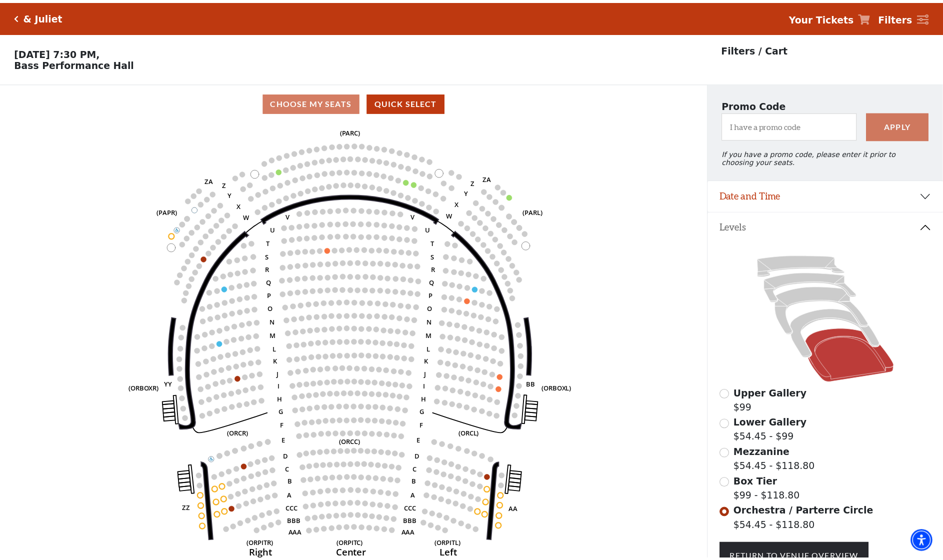
scroll to position [46, 0]
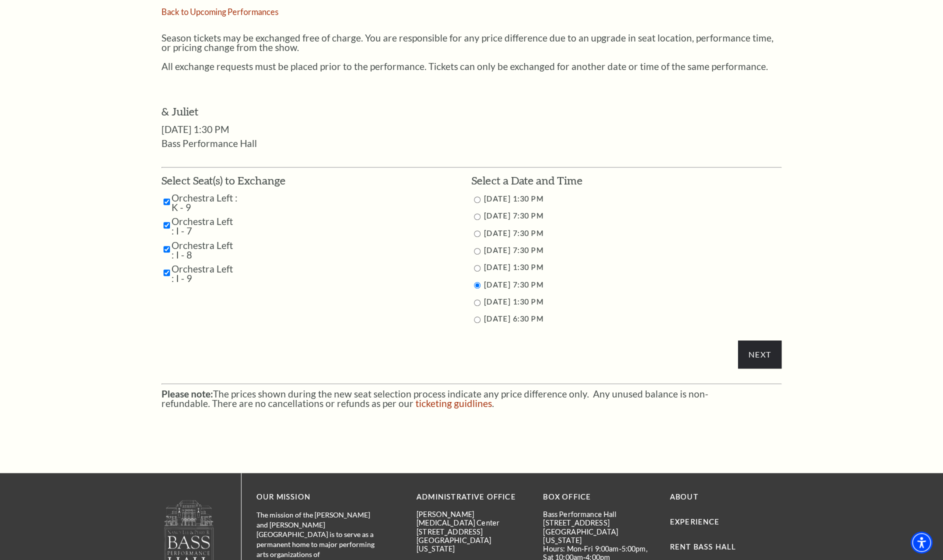
click at [474, 267] on input "11/15/2025 1:30 PM" at bounding box center [477, 268] width 6 height 6
radio input "true"
click at [476, 251] on input "11/14/2025 7:30 PM" at bounding box center [477, 251] width 6 height 6
radio input "true"
click at [753, 357] on input "Next" at bounding box center [759, 354] width 43 height 28
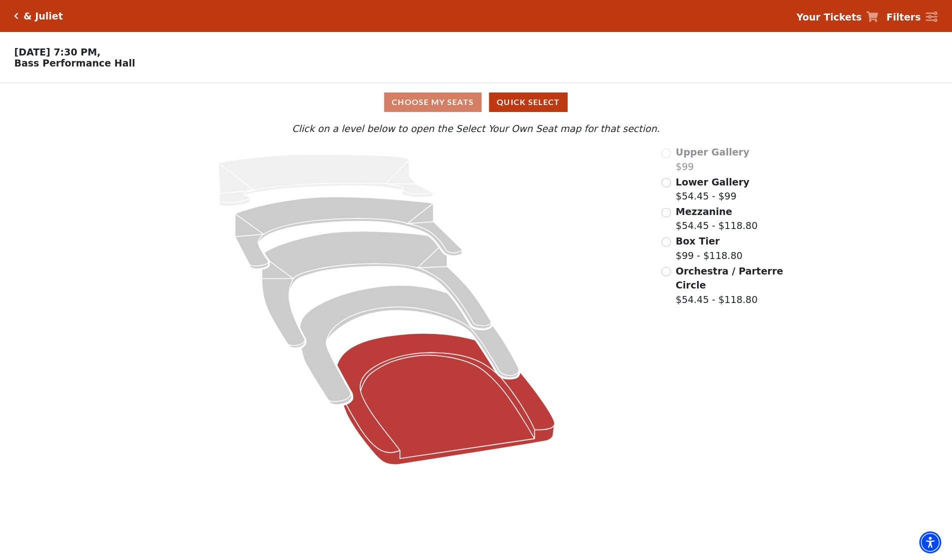
click at [491, 386] on icon at bounding box center [446, 398] width 218 height 131
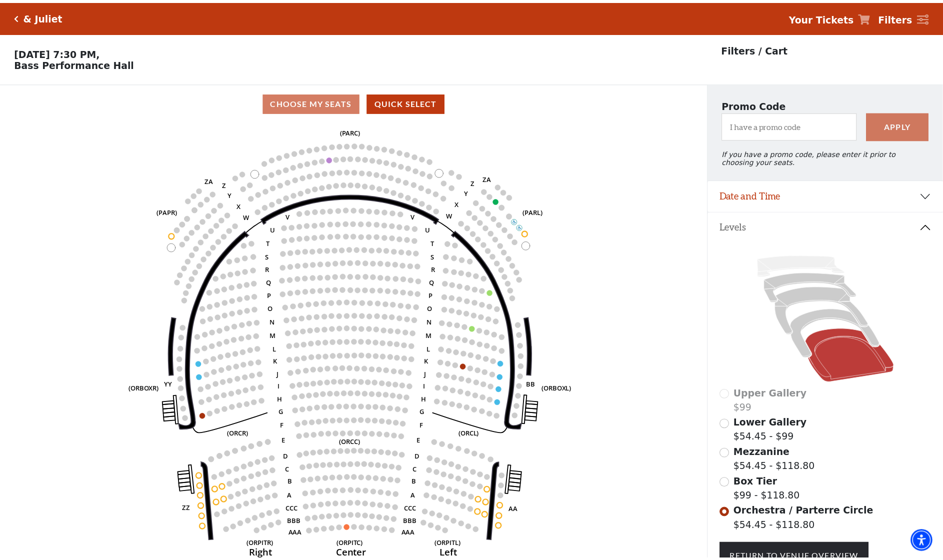
scroll to position [46, 0]
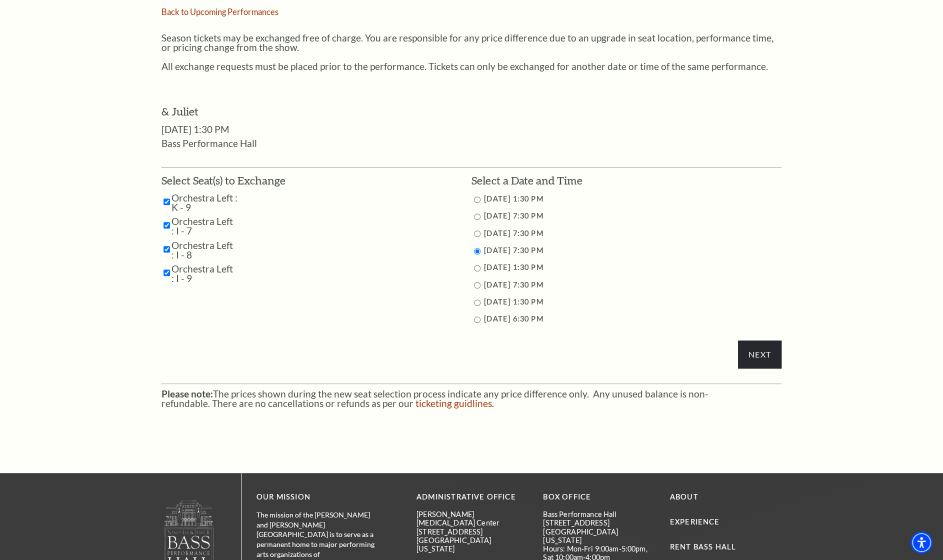
click at [475, 302] on input "11/16/2025 1:30 PM" at bounding box center [477, 302] width 6 height 6
radio input "true"
click at [755, 352] on input "Next" at bounding box center [759, 354] width 43 height 28
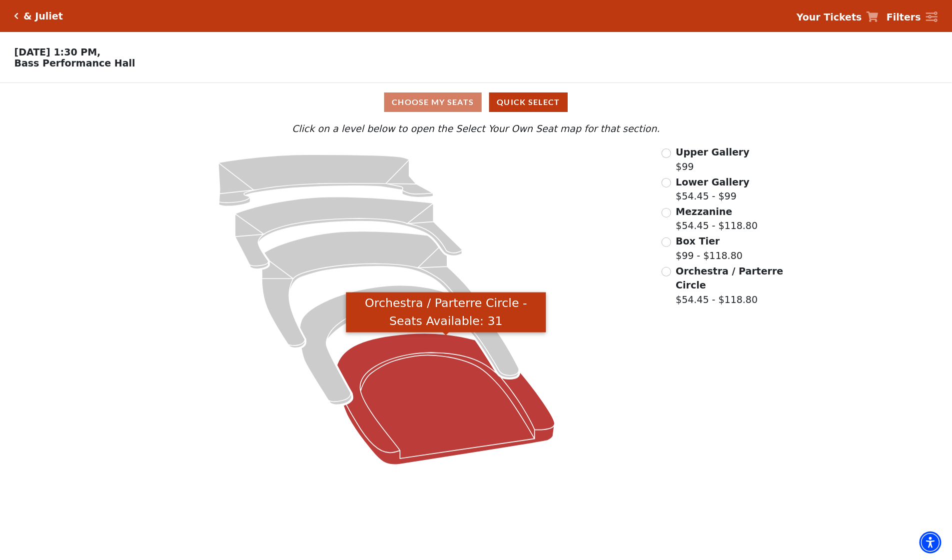
click at [492, 408] on icon "Orchestra / Parterre Circle - Seats Available: 31" at bounding box center [446, 398] width 218 height 131
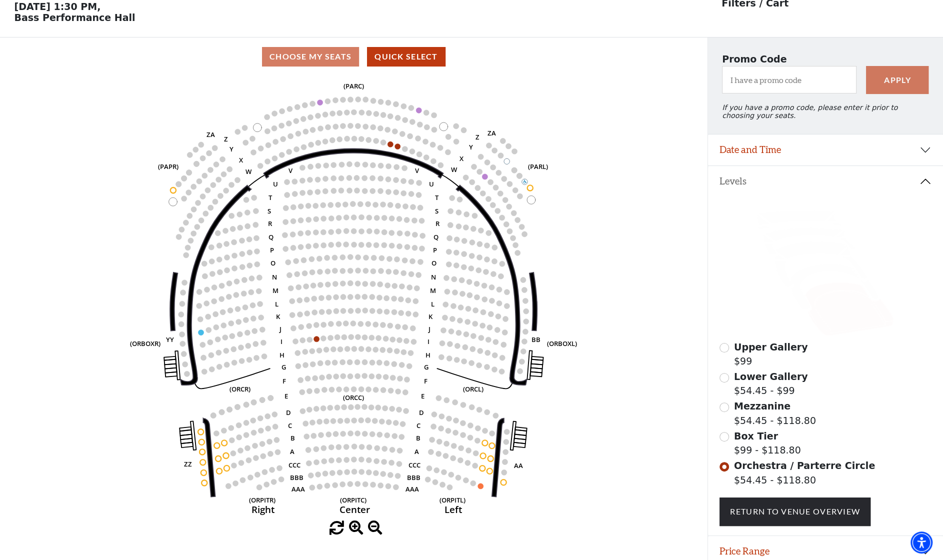
scroll to position [46, 0]
click at [811, 279] on icon at bounding box center [834, 286] width 89 height 48
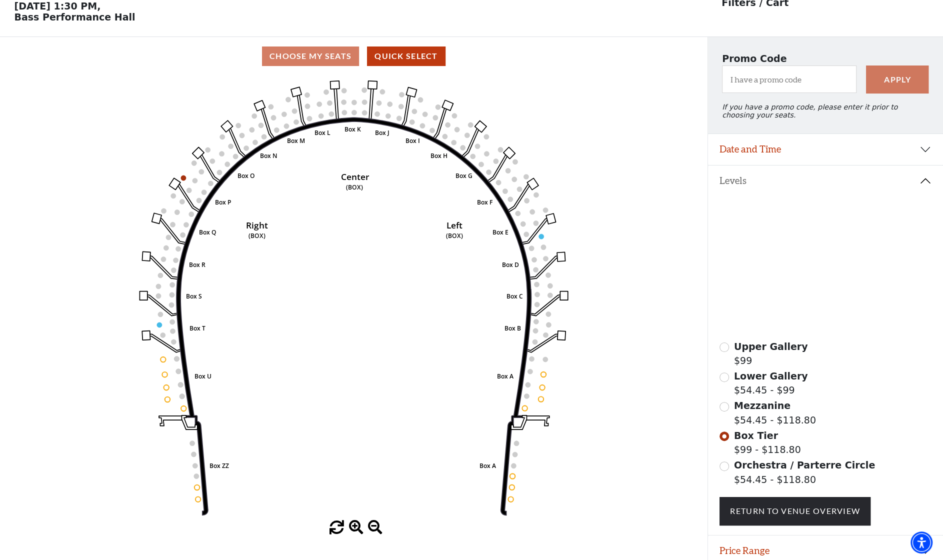
click at [808, 255] on icon at bounding box center [821, 263] width 93 height 47
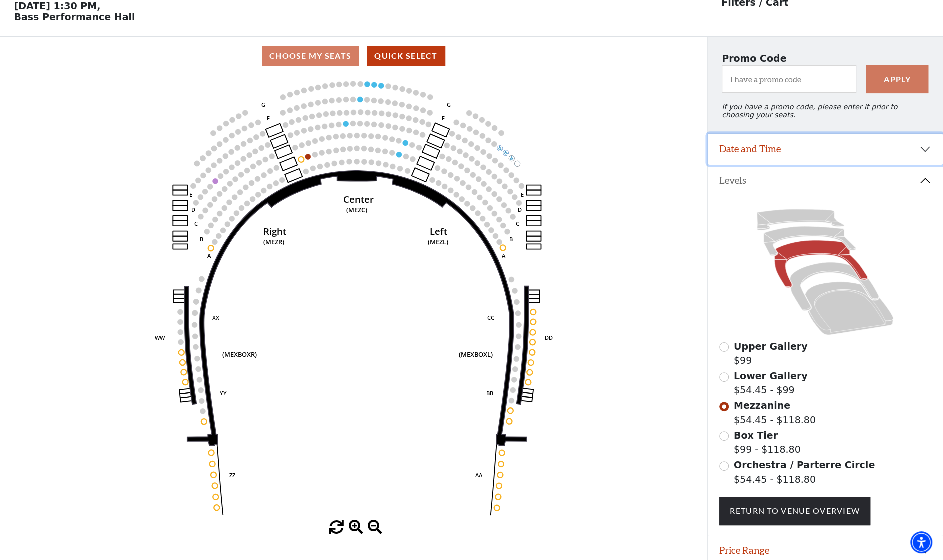
click at [924, 160] on button "Date and Time" at bounding box center [825, 149] width 235 height 31
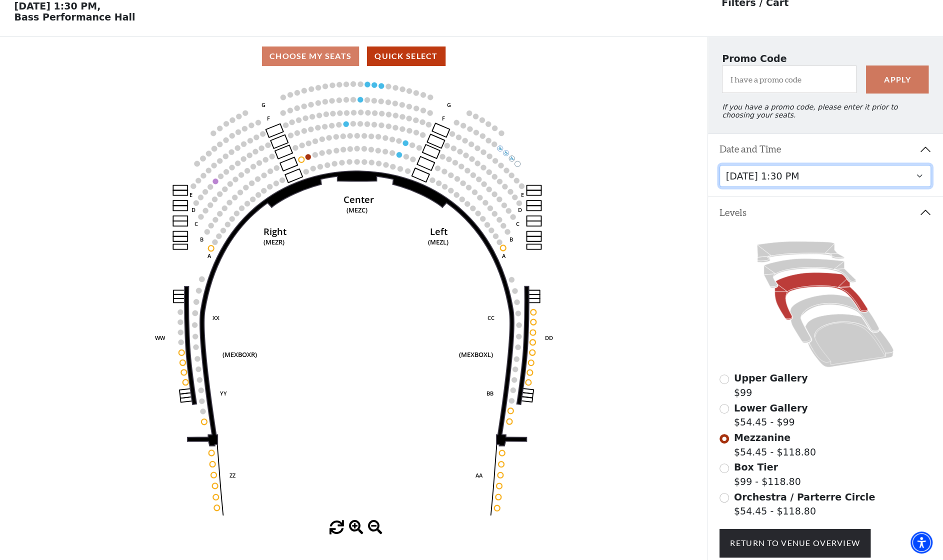
click at [923, 181] on select "[DATE] 1:30 PM [DATE] 7:30 PM [DATE] 7:30 PM [DATE] 7:30 PM [DATE] 1:30 PM [DAT…" at bounding box center [824, 176] width 211 height 22
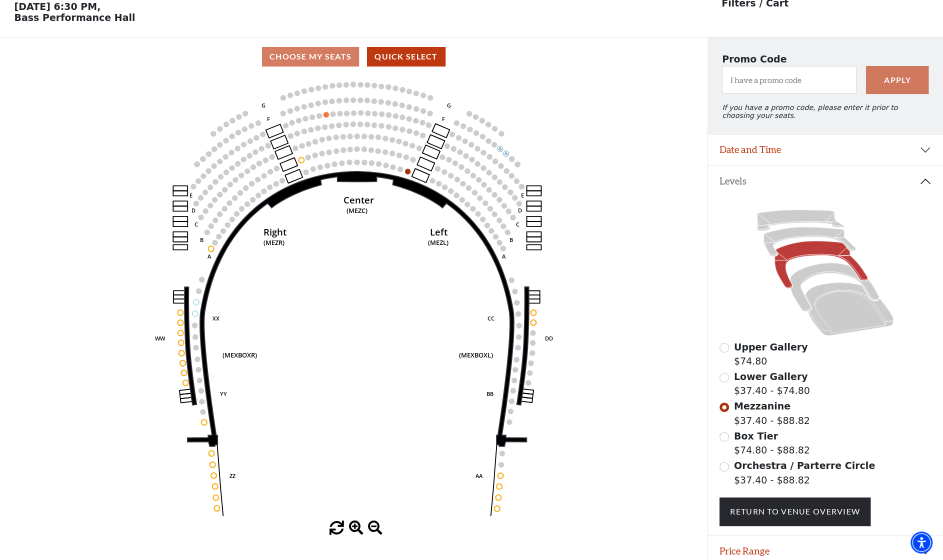
scroll to position [46, 0]
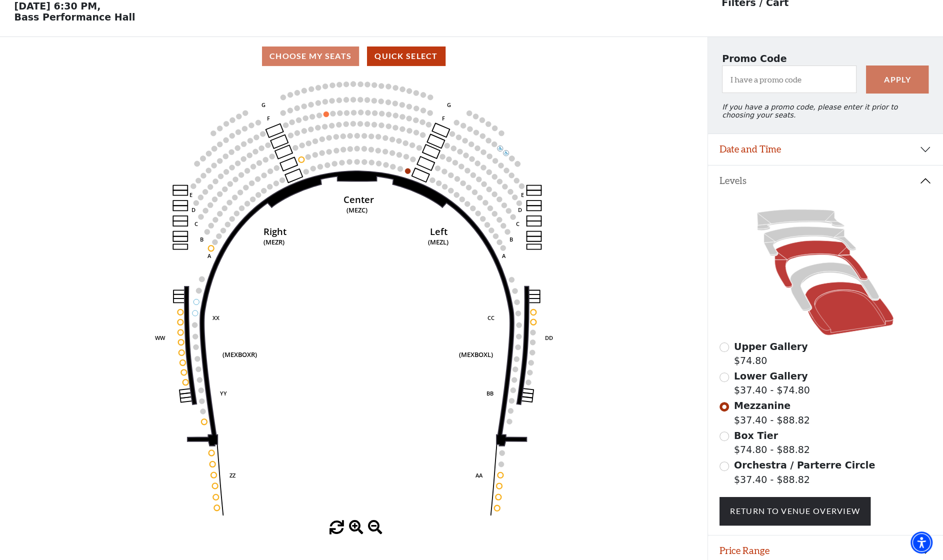
click at [837, 316] on icon at bounding box center [849, 308] width 88 height 53
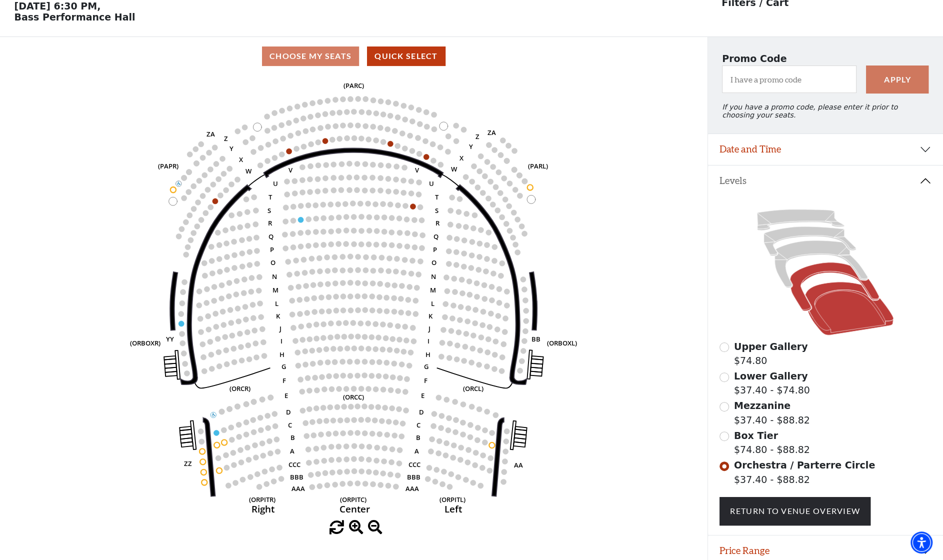
click at [822, 274] on icon at bounding box center [834, 286] width 89 height 48
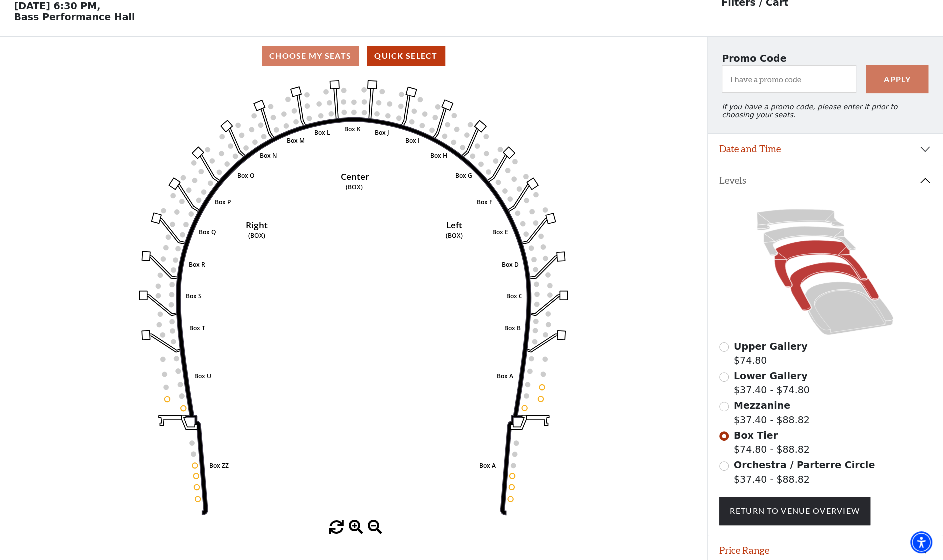
click at [809, 252] on icon at bounding box center [821, 263] width 93 height 47
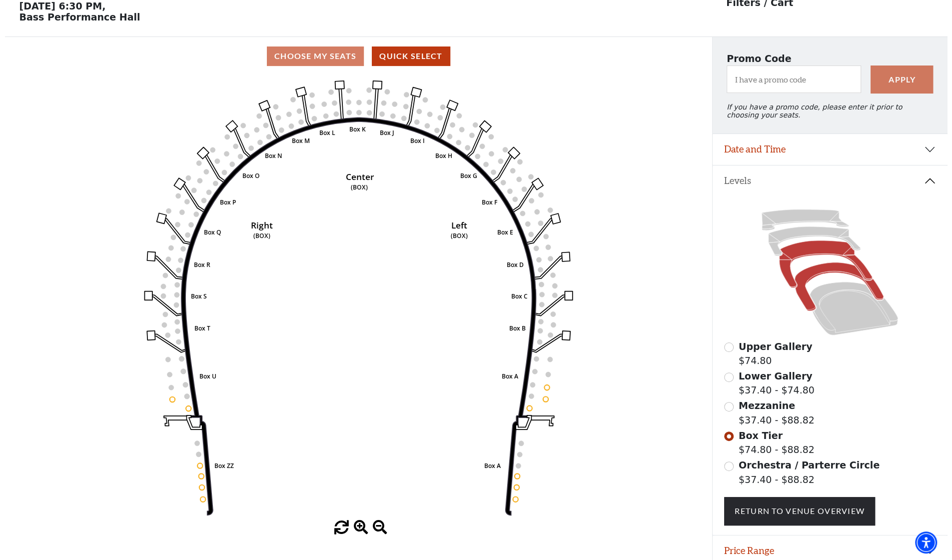
scroll to position [0, 0]
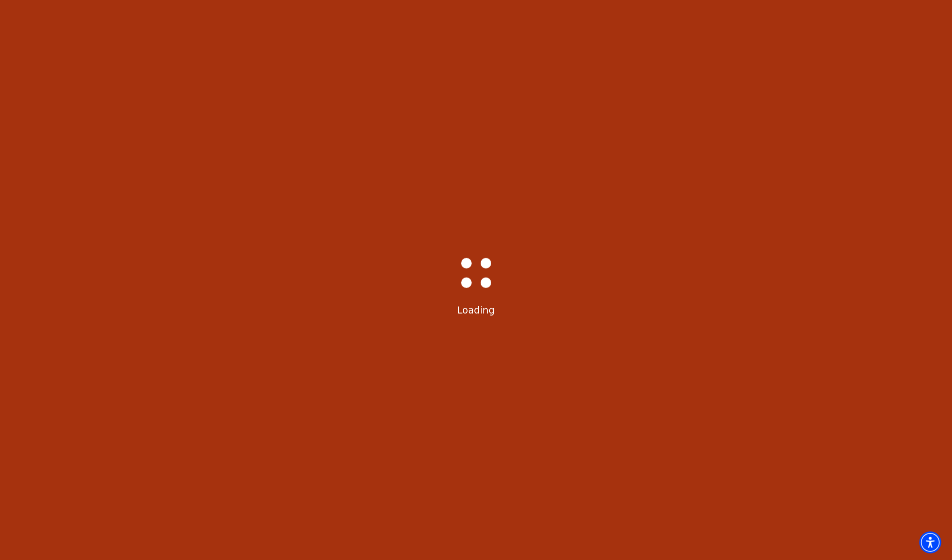
select select "6235"
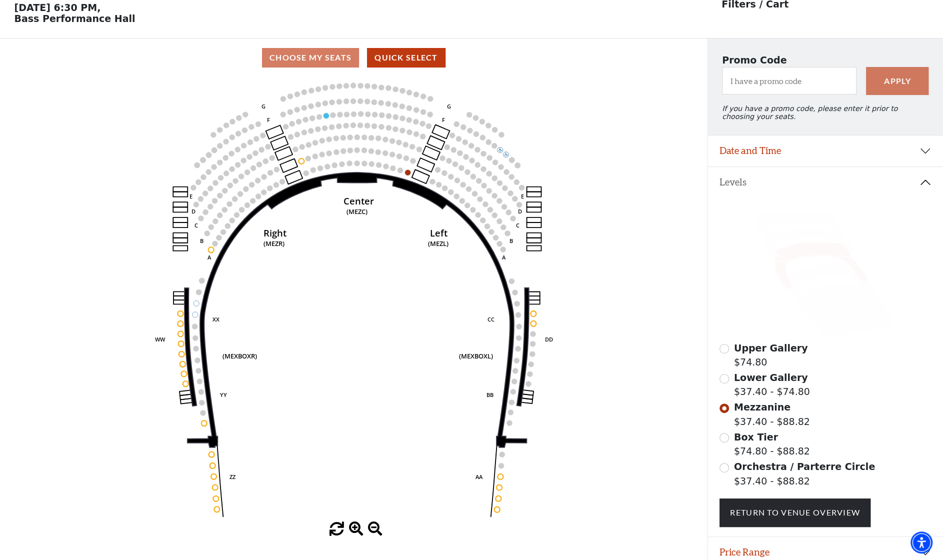
scroll to position [46, 0]
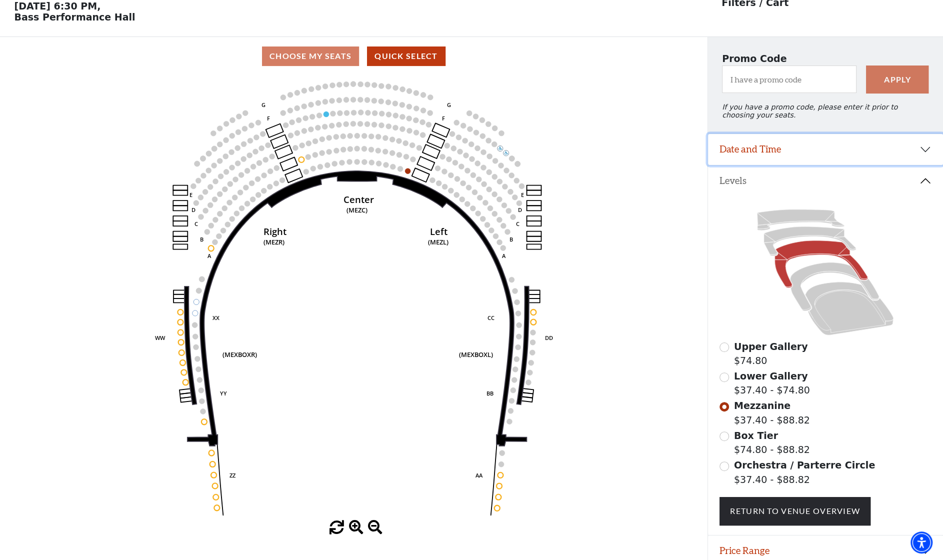
click at [927, 155] on button "Date and Time" at bounding box center [825, 149] width 235 height 31
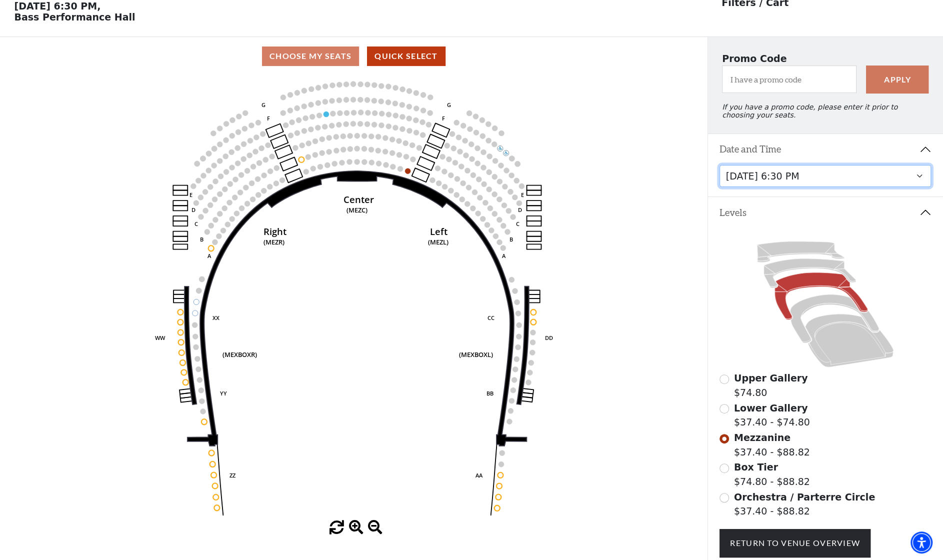
click at [916, 183] on select "[DATE] 1:30 PM [DATE] 7:30 PM [DATE] 7:30 PM [DATE] 7:30 PM [DATE] 1:30 PM [DAT…" at bounding box center [824, 176] width 211 height 22
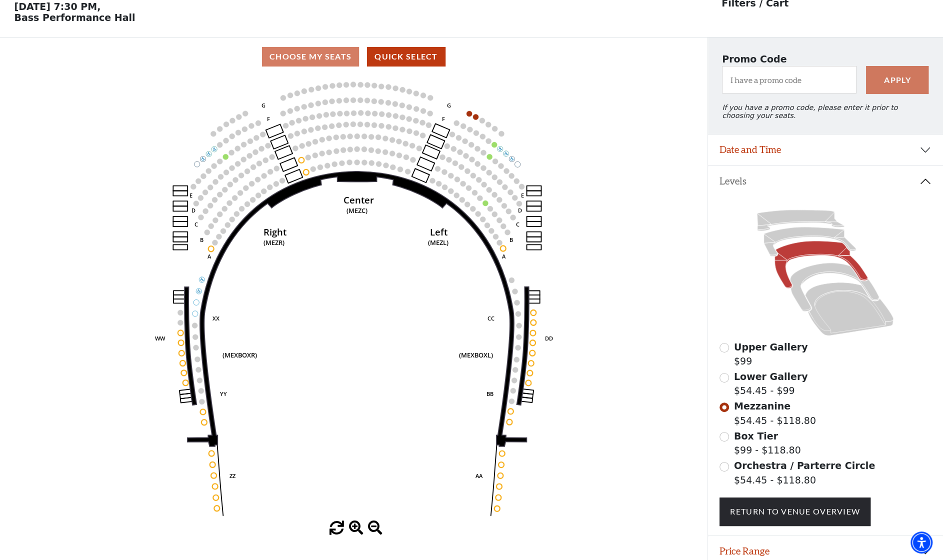
scroll to position [46, 0]
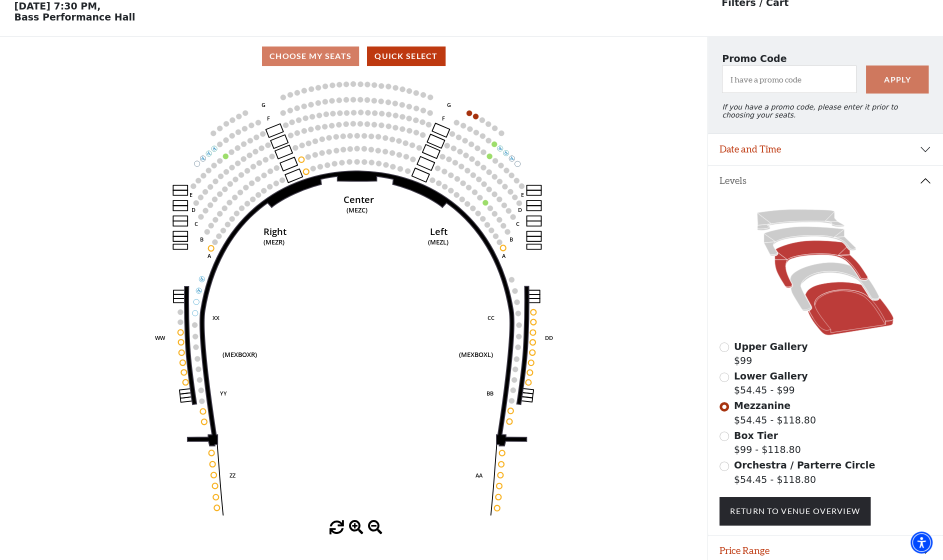
click at [852, 323] on icon at bounding box center [849, 308] width 88 height 53
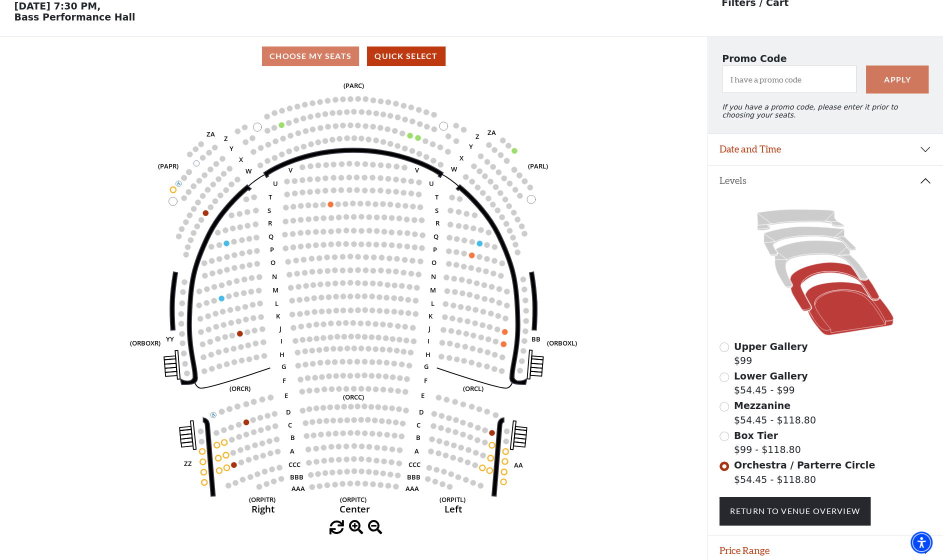
click at [816, 274] on icon at bounding box center [834, 286] width 89 height 48
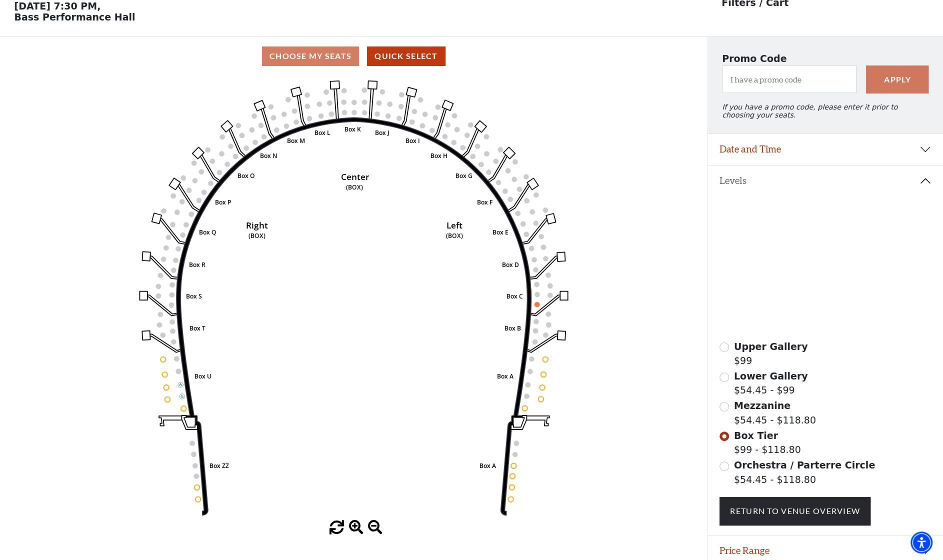
click at [807, 255] on icon at bounding box center [821, 263] width 93 height 47
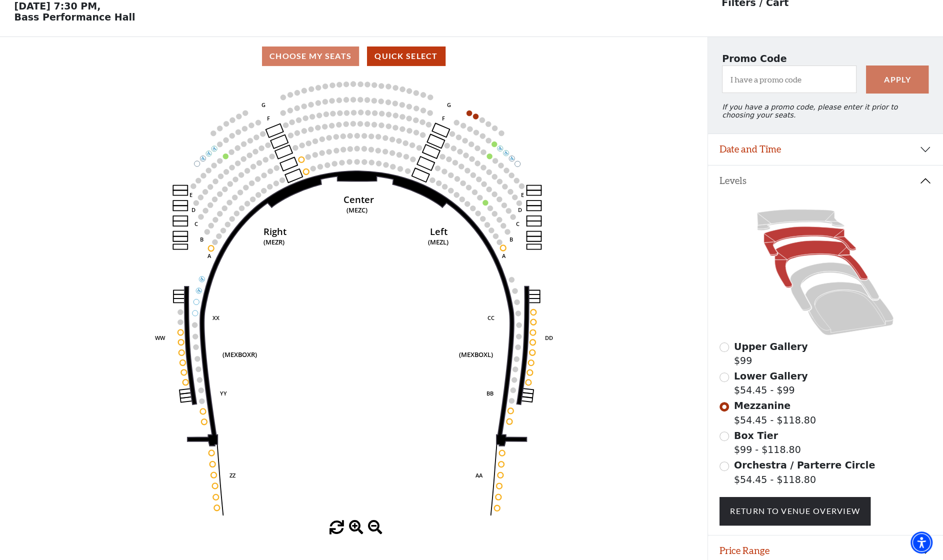
click at [801, 241] on icon at bounding box center [810, 240] width 92 height 29
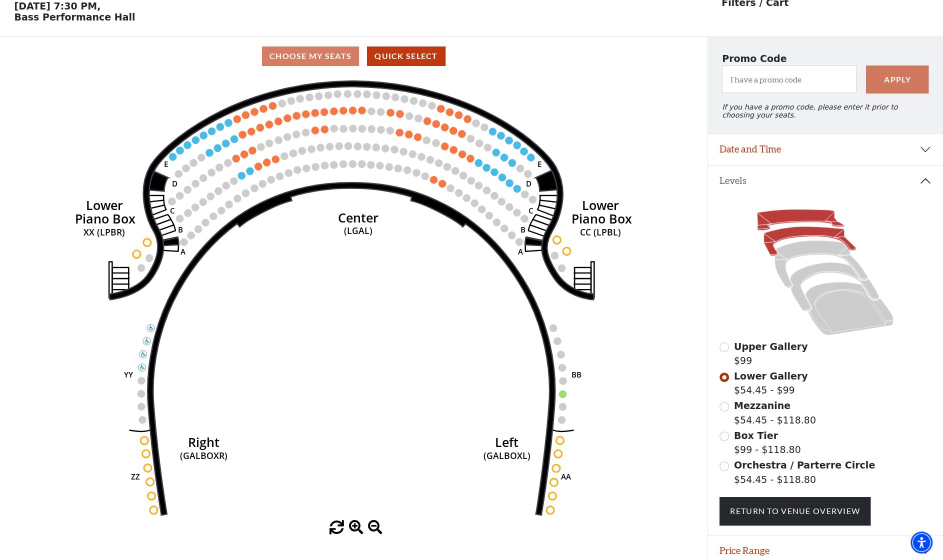
click at [790, 220] on icon at bounding box center [800, 219] width 87 height 21
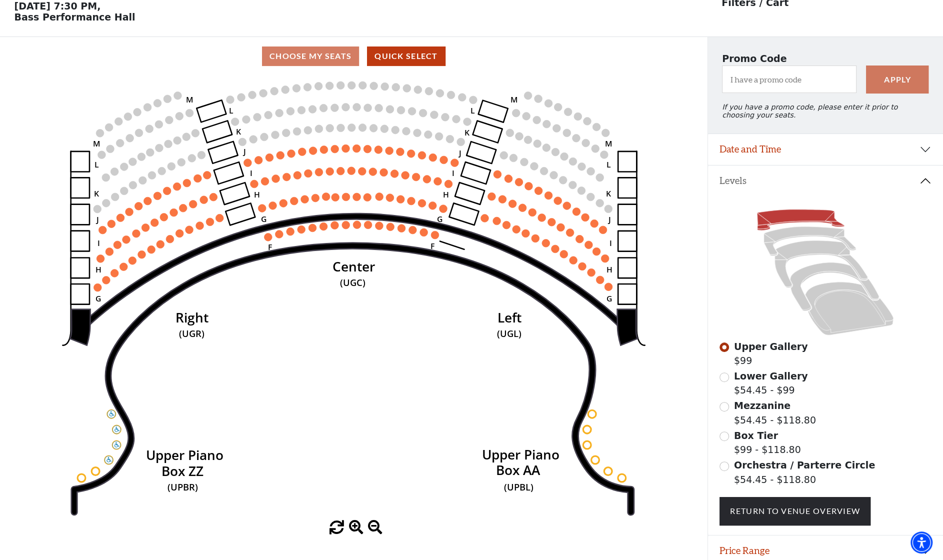
click at [761, 441] on span "Box Tier" at bounding box center [756, 435] width 44 height 11
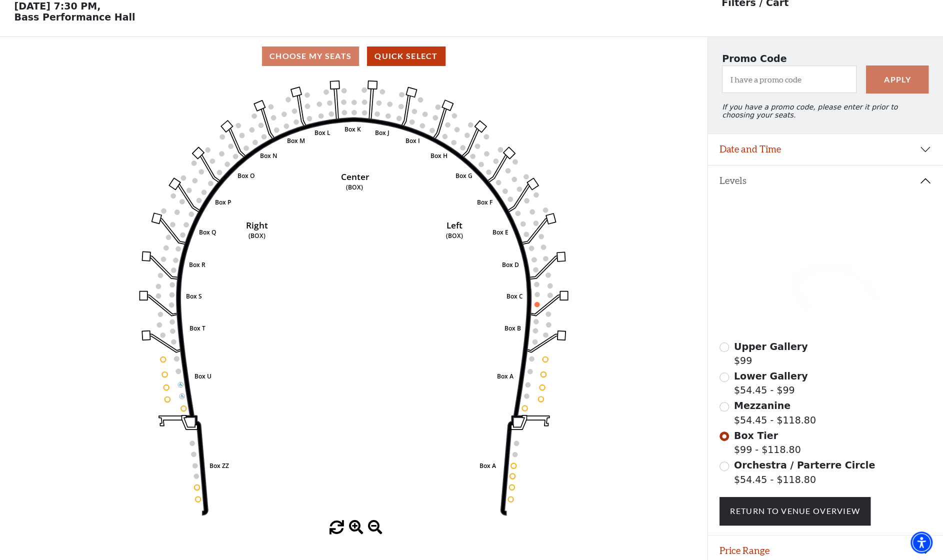
click at [941, 320] on div "Upper Gallery $99 Lower Gallery $54.45 - $99 Mezzanine $54.45 - $118.80 Box Tie…" at bounding box center [825, 365] width 235 height 338
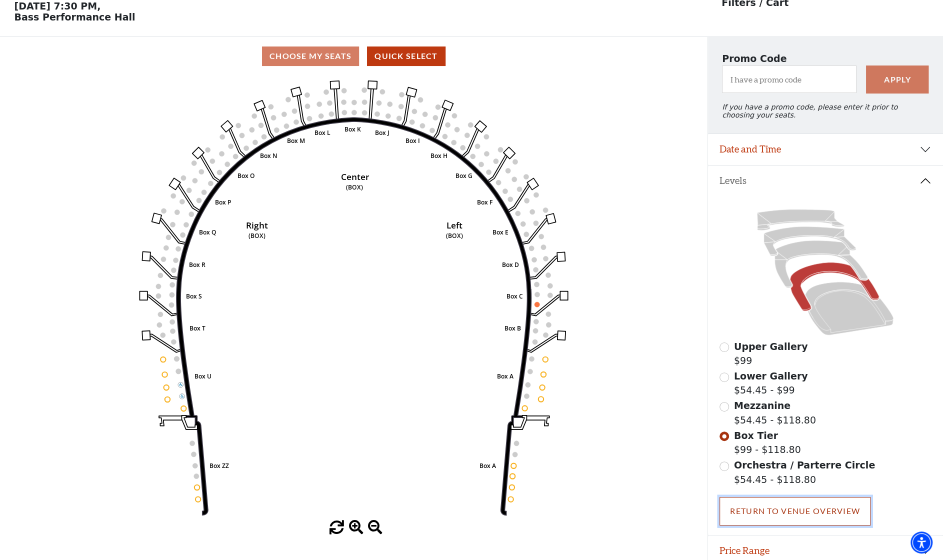
click at [791, 518] on link "Return To Venue Overview" at bounding box center [794, 511] width 151 height 28
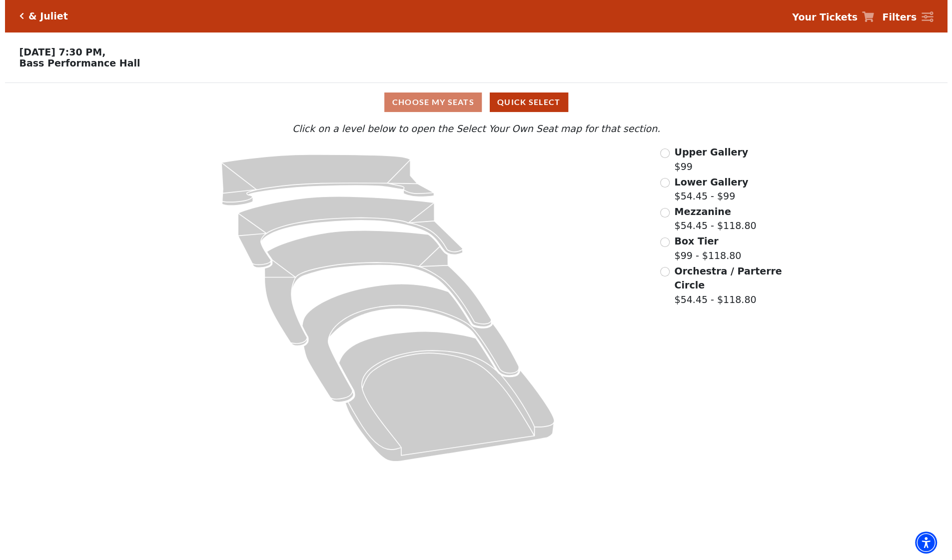
scroll to position [0, 0]
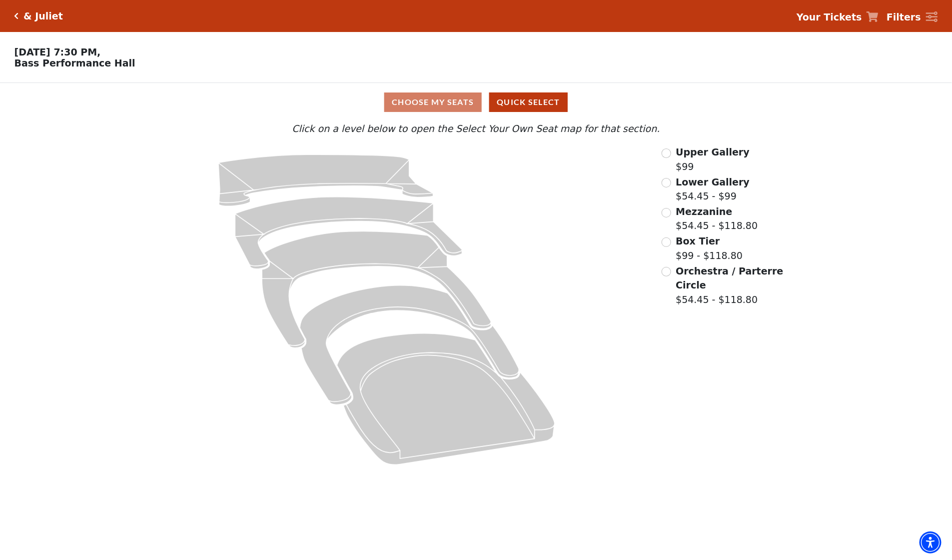
click at [862, 17] on strong "Your Tickets" at bounding box center [829, 16] width 65 height 11
click at [878, 17] on icon at bounding box center [873, 16] width 12 height 10
click at [14, 13] on icon "Click here to go back to filters" at bounding box center [16, 15] width 4 height 7
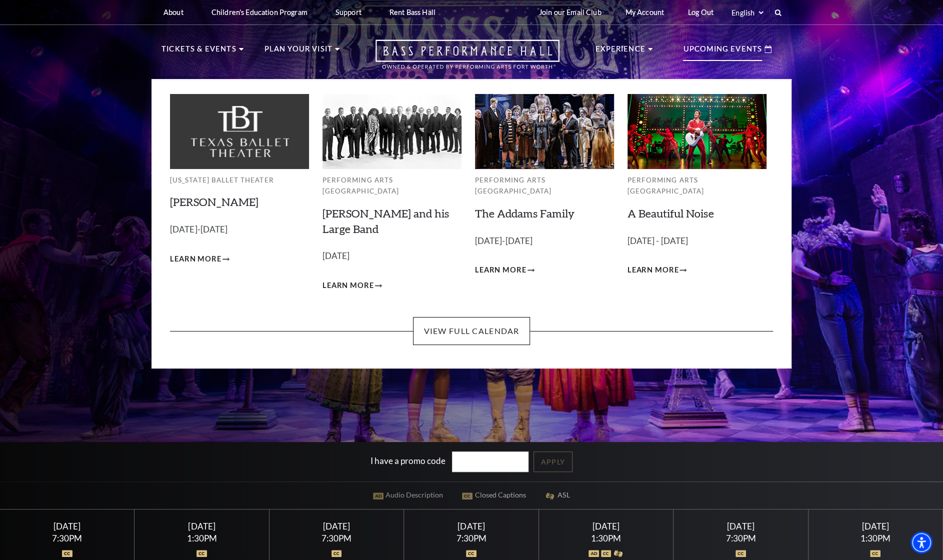
click at [711, 46] on p "Upcoming Events" at bounding box center [722, 52] width 79 height 18
click at [459, 321] on link "View Full Calendar" at bounding box center [471, 331] width 116 height 28
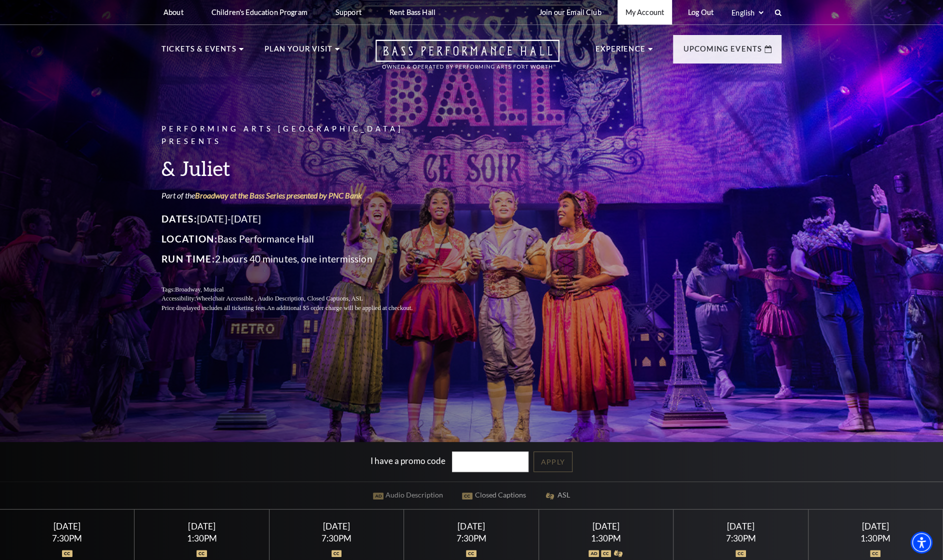
click at [641, 13] on link "My Account" at bounding box center [644, 12] width 54 height 24
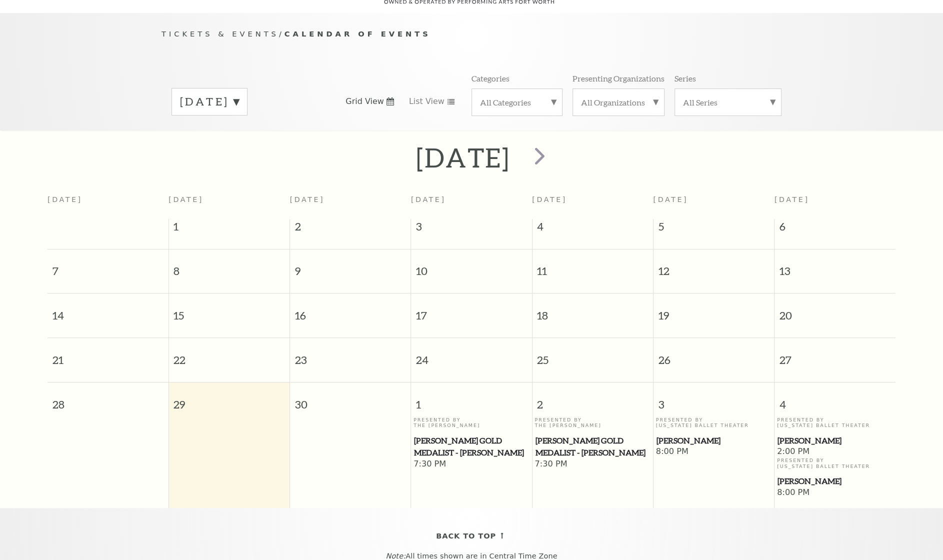
scroll to position [88, 0]
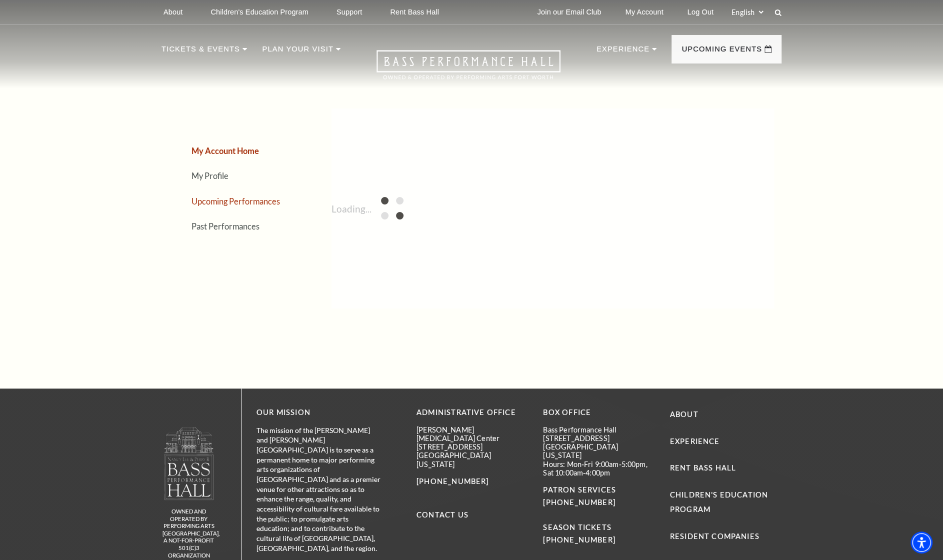
click at [215, 202] on link "Upcoming Performances" at bounding box center [235, 200] width 88 height 9
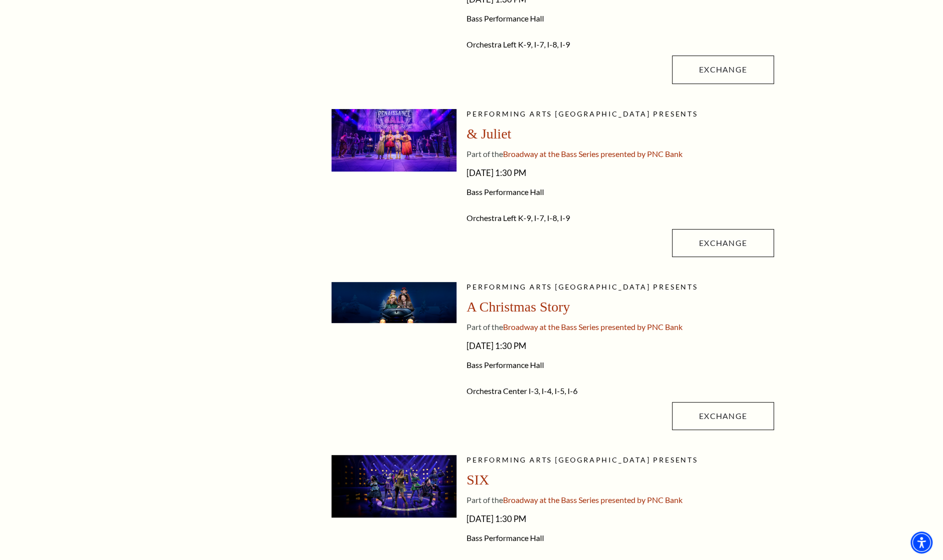
scroll to position [406, 0]
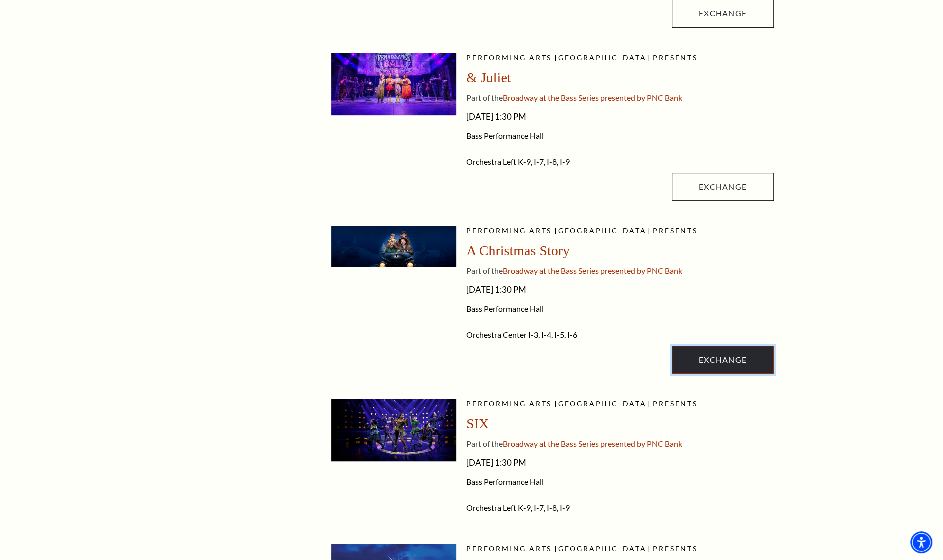
click at [718, 352] on link "Exchange" at bounding box center [723, 360] width 102 height 28
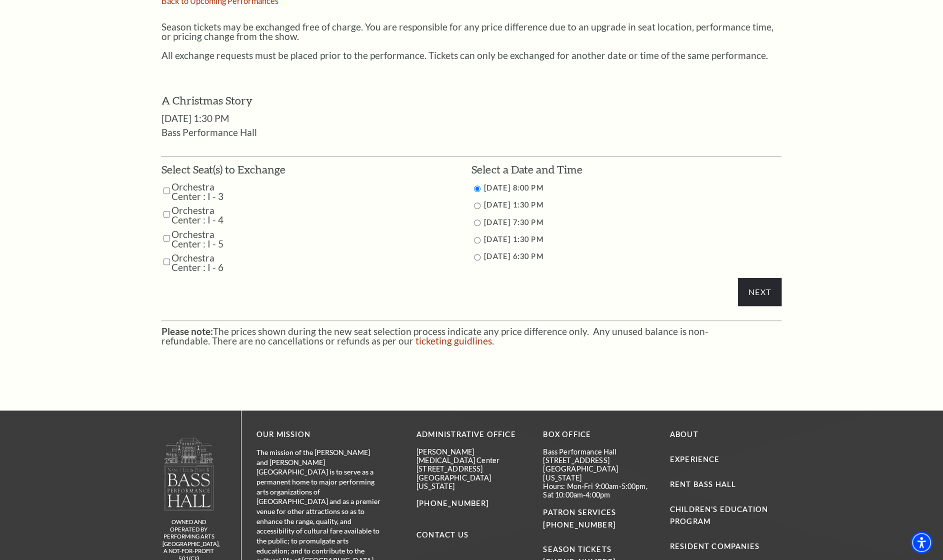
scroll to position [463, 0]
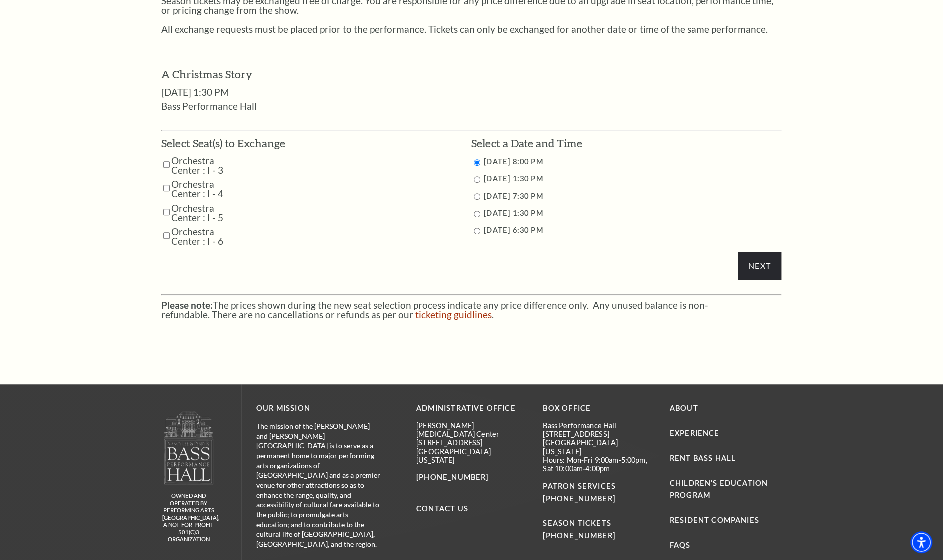
click at [167, 234] on input "Orchestra Center : I - 6" at bounding box center [166, 235] width 6 height 17
checkbox input "true"
click at [166, 211] on input "Orchestra Center : I - 5" at bounding box center [166, 211] width 6 height 17
checkbox input "true"
click at [165, 187] on input "Orchestra Center : I - 4" at bounding box center [166, 187] width 6 height 17
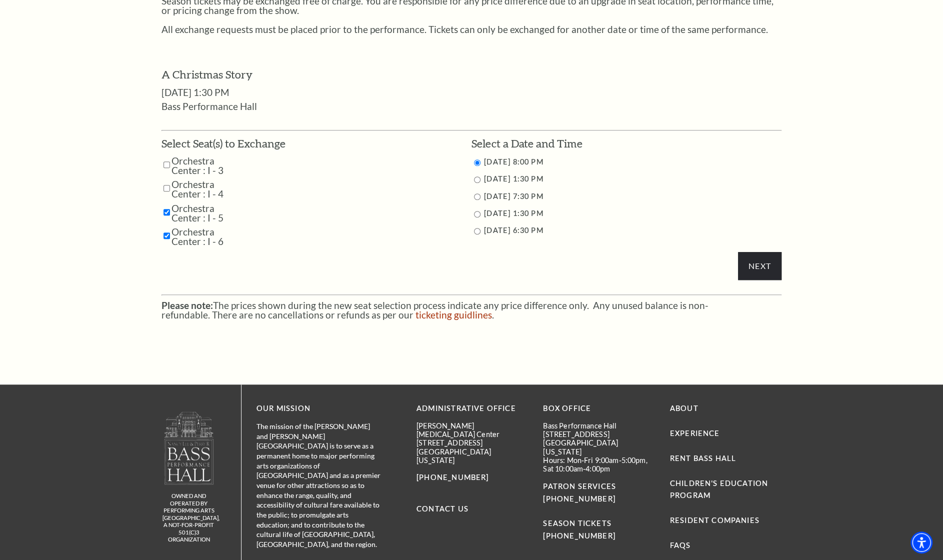
checkbox input "true"
click at [166, 164] on input "Orchestra Center : I - 3" at bounding box center [166, 164] width 6 height 17
checkbox input "true"
click at [477, 196] on input "12/6/2025 7:30 PM" at bounding box center [477, 196] width 6 height 6
radio input "true"
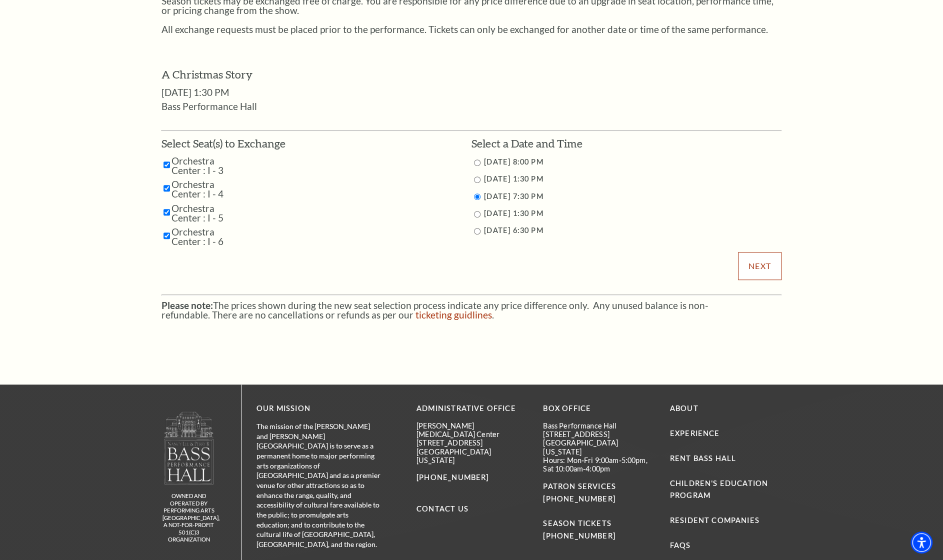
click at [755, 262] on input "Next" at bounding box center [759, 266] width 43 height 28
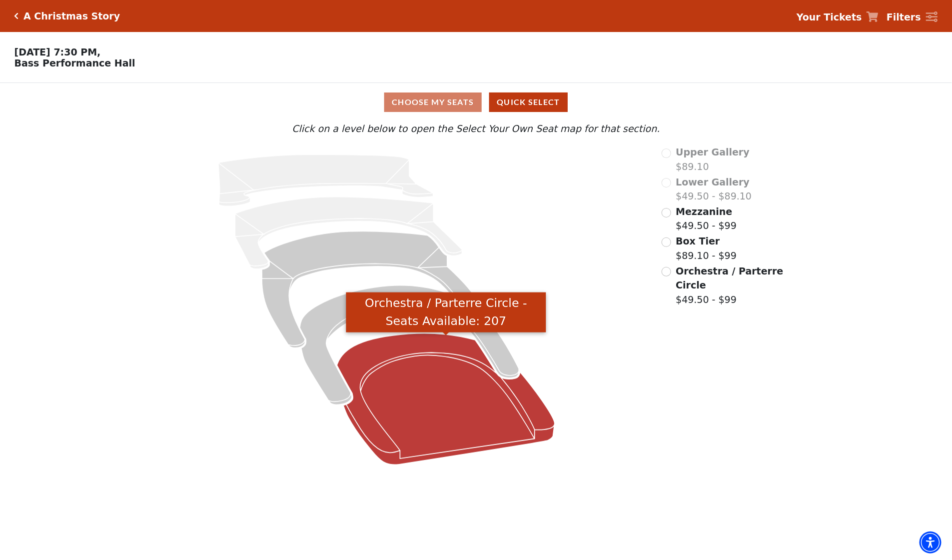
click at [453, 407] on icon "Orchestra / Parterre Circle - Seats Available: 207" at bounding box center [446, 398] width 218 height 131
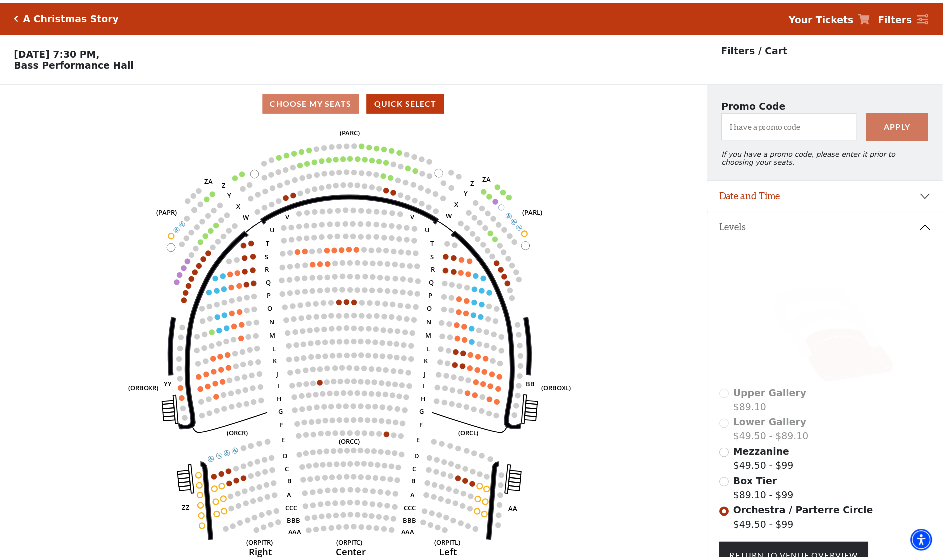
scroll to position [46, 0]
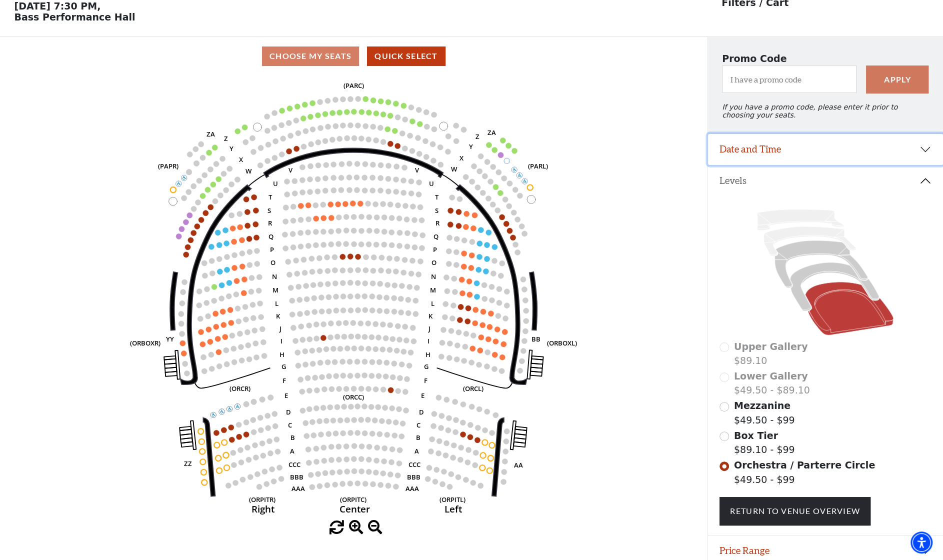
click at [922, 154] on button "Date and Time" at bounding box center [825, 149] width 235 height 31
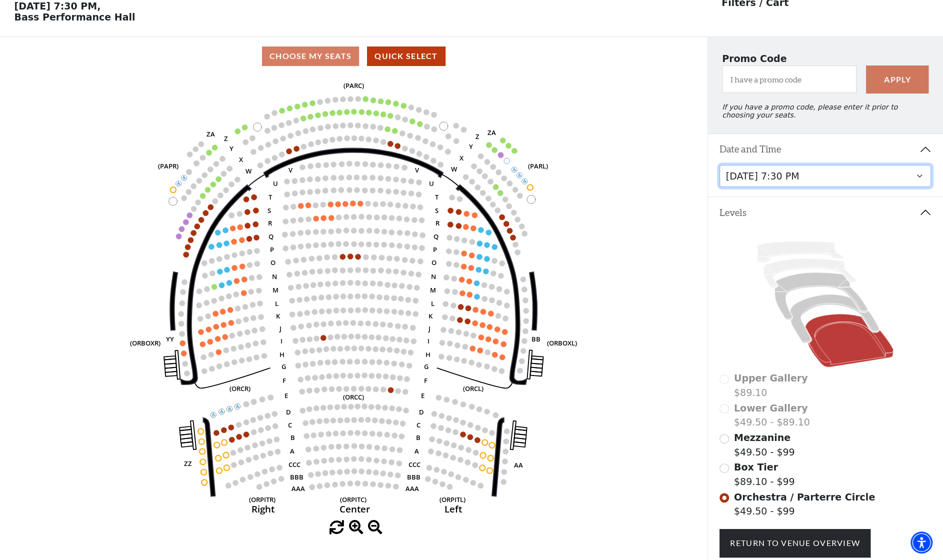
click at [920, 182] on select "[DATE] 8:00 PM [DATE] 1:30 PM [DATE] 7:30 PM [DATE] 1:30 PM [DATE] 6:30 PM" at bounding box center [824, 176] width 211 height 22
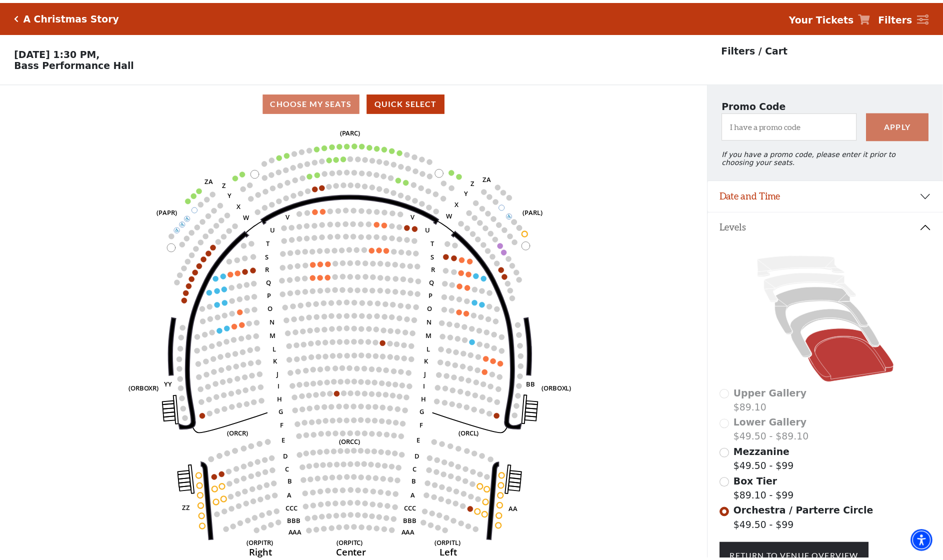
scroll to position [46, 0]
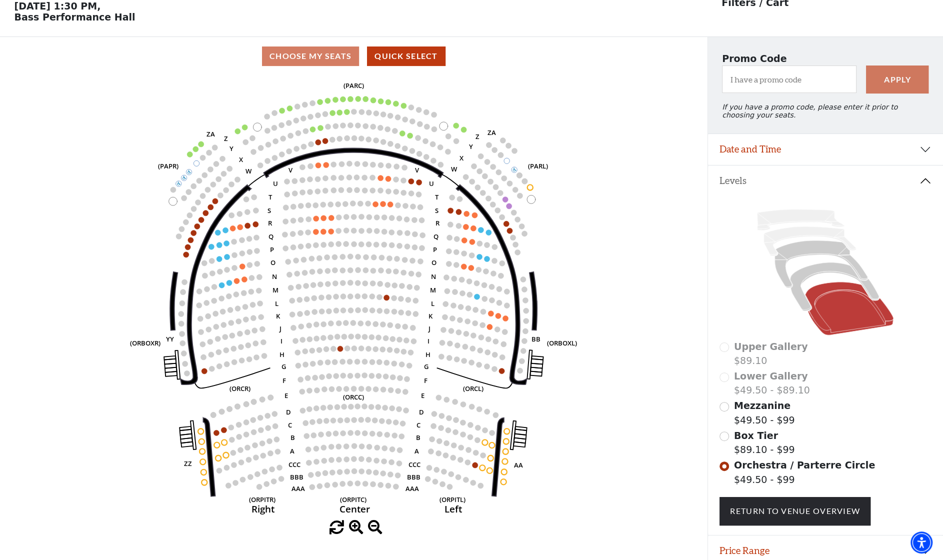
click at [844, 324] on icon at bounding box center [849, 308] width 88 height 53
click at [925, 158] on button "Date and Time" at bounding box center [825, 149] width 235 height 31
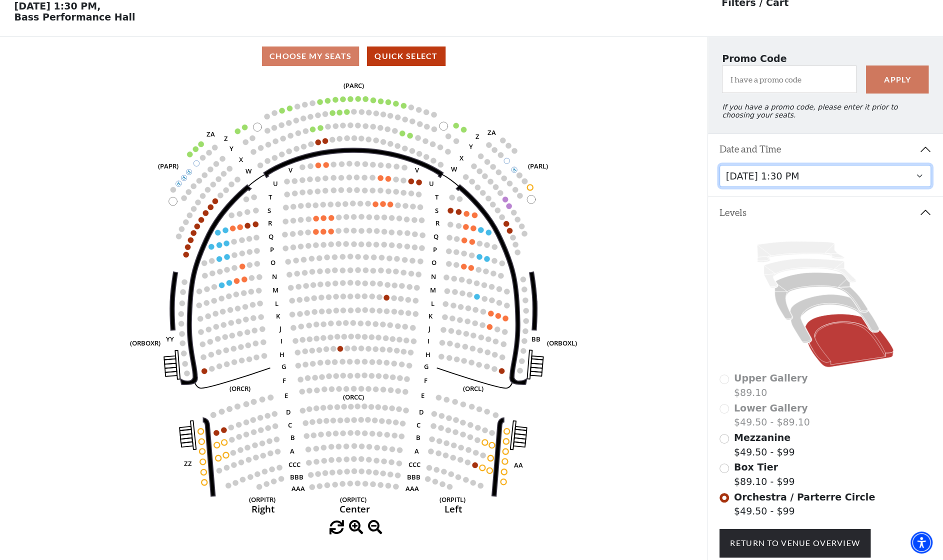
click at [922, 178] on select "[DATE] 8:00 PM [DATE] 1:30 PM [DATE] 7:30 PM [DATE] 1:30 PM [DATE] 6:30 PM" at bounding box center [824, 176] width 211 height 22
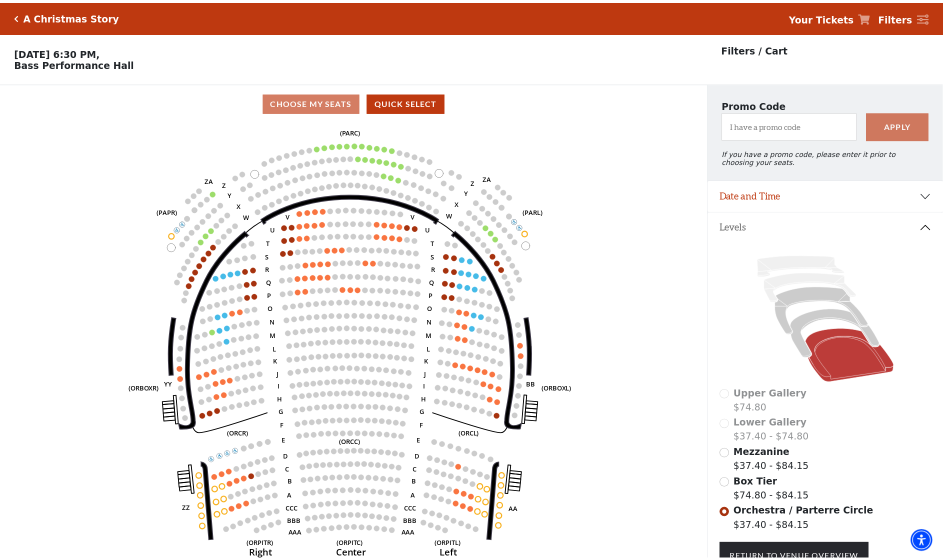
scroll to position [46, 0]
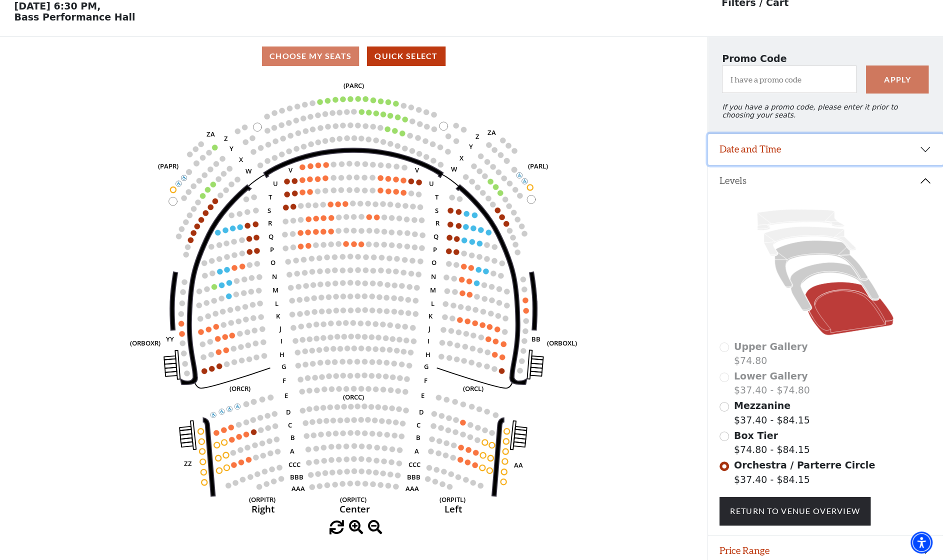
click at [920, 155] on button "Date and Time" at bounding box center [825, 149] width 235 height 31
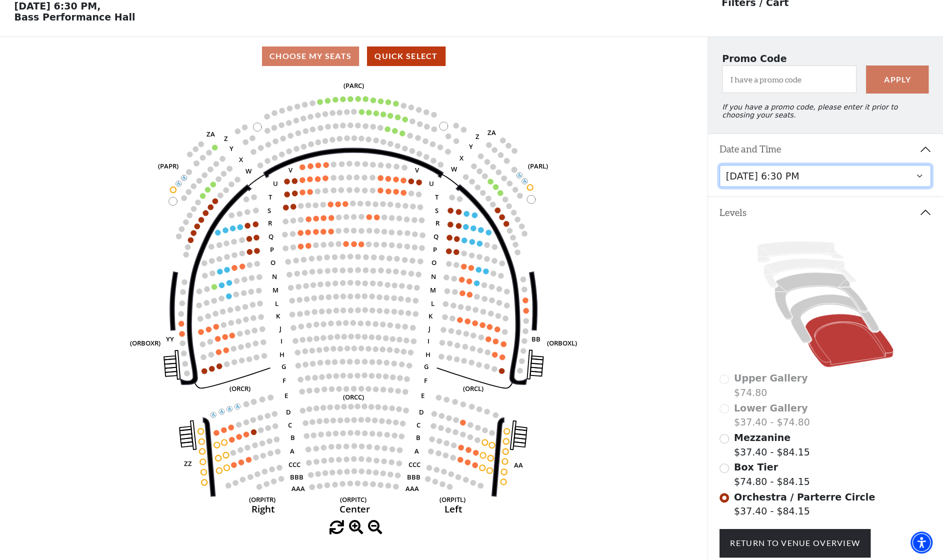
click at [827, 186] on select "[DATE] 8:00 PM [DATE] 1:30 PM [DATE] 7:30 PM [DATE] 1:30 PM [DATE] 6:30 PM" at bounding box center [824, 176] width 211 height 22
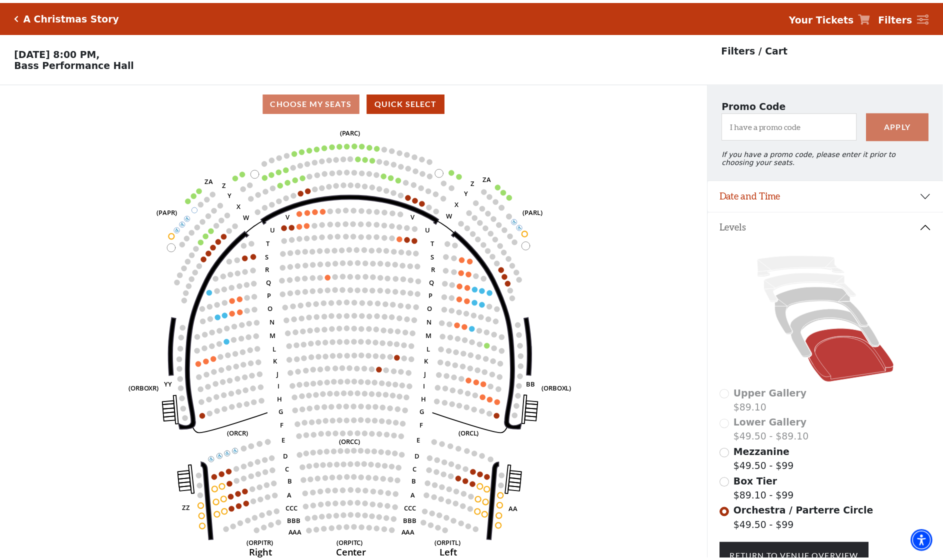
scroll to position [46, 0]
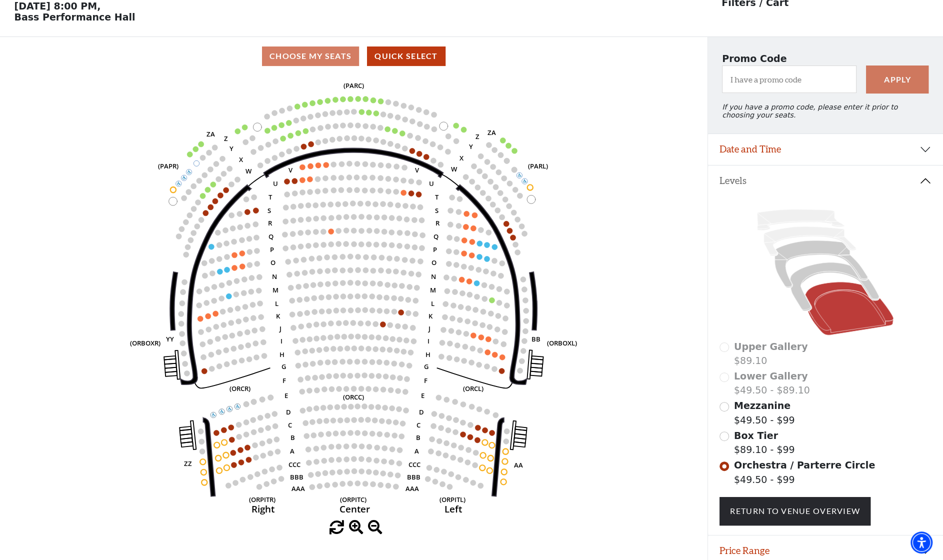
click at [859, 313] on icon at bounding box center [849, 308] width 88 height 53
drag, startPoint x: 774, startPoint y: 508, endPoint x: 758, endPoint y: 500, distance: 17.9
click at [773, 509] on link "Return To Venue Overview" at bounding box center [794, 511] width 151 height 28
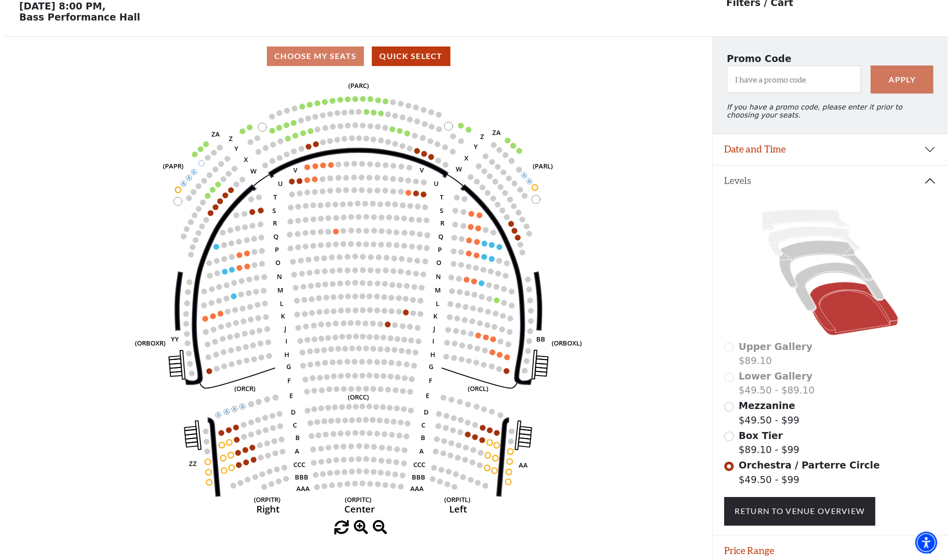
scroll to position [0, 0]
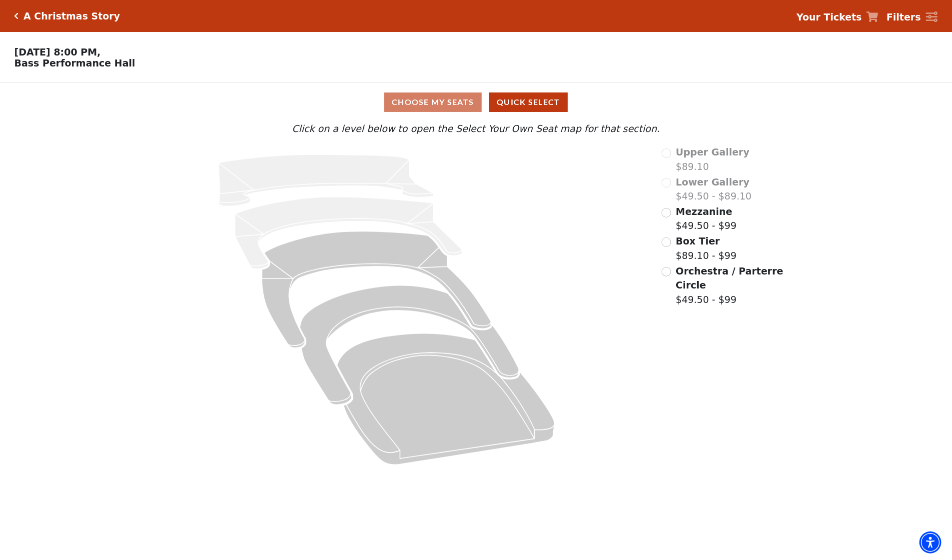
click at [825, 17] on strong "Your Tickets" at bounding box center [829, 16] width 65 height 11
click at [20, 8] on div "A Christmas Story Your Tickets Filters" at bounding box center [476, 16] width 952 height 32
click at [16, 15] on icon "Click here to go back to filters" at bounding box center [16, 15] width 4 height 7
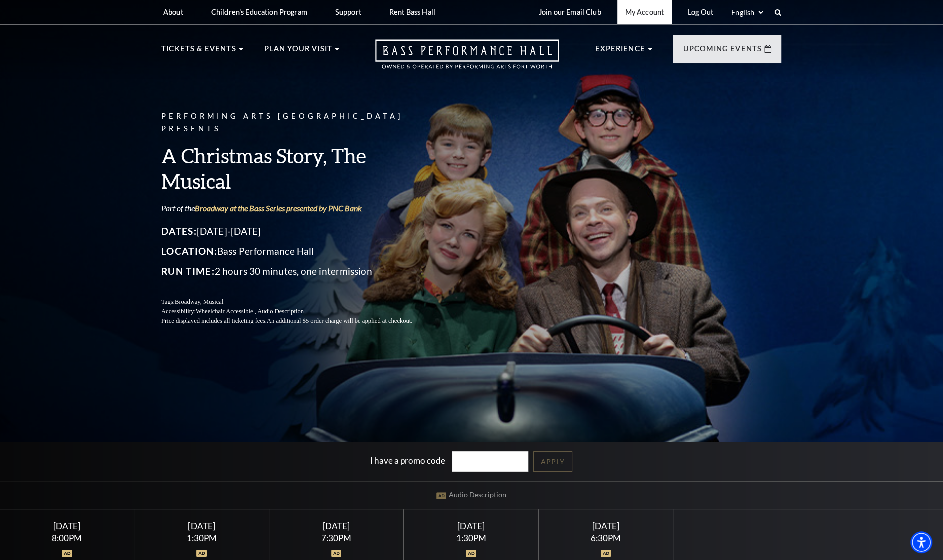
click at [637, 11] on link "My Account" at bounding box center [644, 12] width 54 height 24
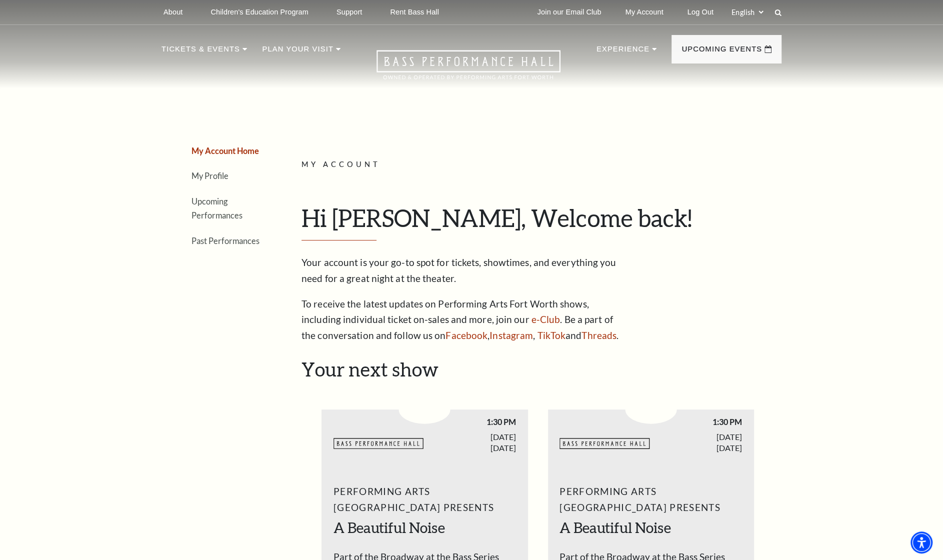
click at [644, 14] on link "My Account" at bounding box center [644, 12] width 54 height 24
click at [213, 203] on link "Upcoming Performances" at bounding box center [216, 208] width 51 height 24
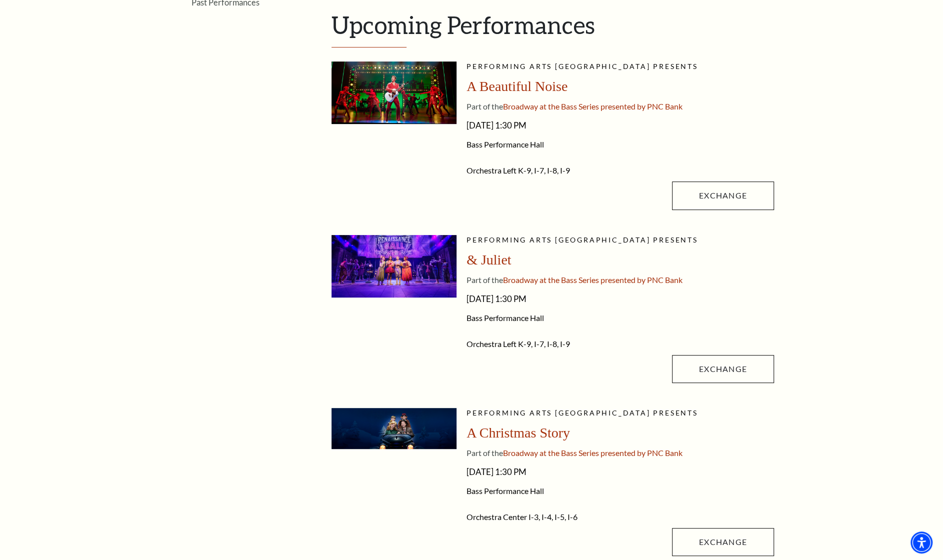
scroll to position [181, 0]
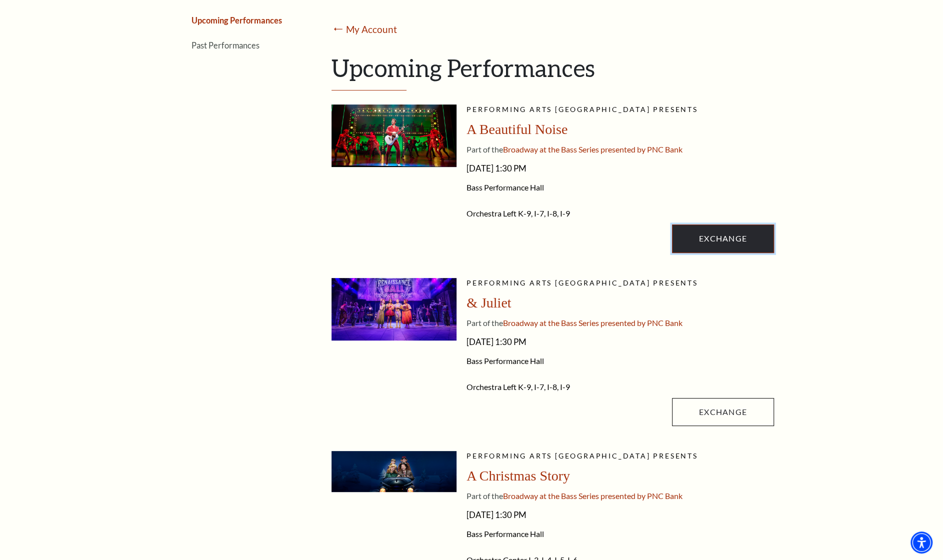
click at [712, 241] on link "Exchange" at bounding box center [723, 238] width 102 height 28
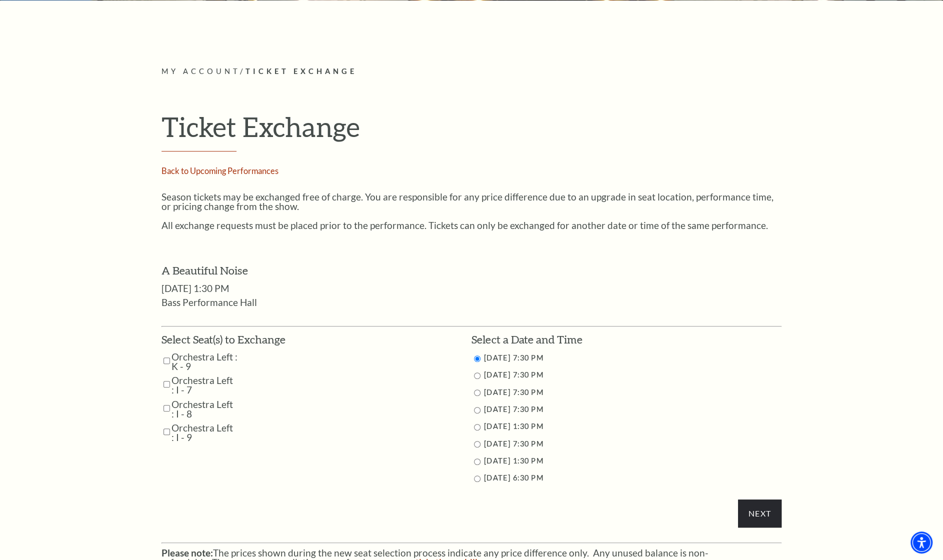
scroll to position [498, 0]
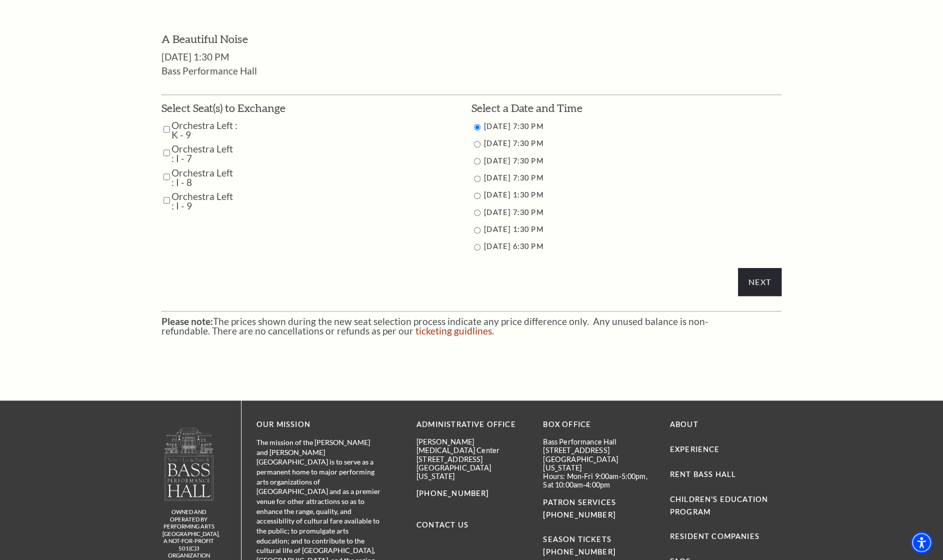
click at [169, 128] on input "Orchestra Left : K - 9" at bounding box center [166, 128] width 6 height 17
checkbox input "true"
click at [166, 151] on input "Orchestra Left : I - 7" at bounding box center [166, 152] width 6 height 17
checkbox input "true"
click at [165, 173] on input "Orchestra Left : I - 8" at bounding box center [166, 176] width 6 height 17
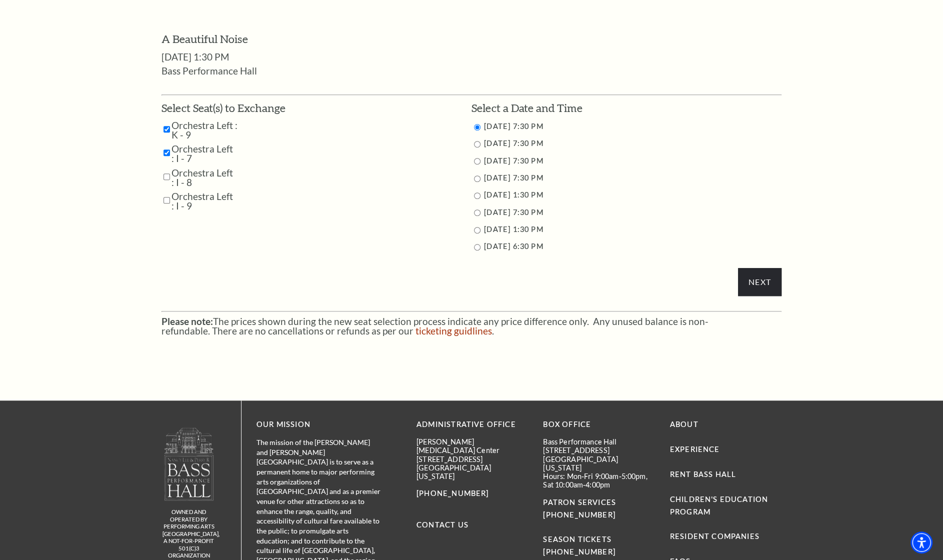
checkbox input "true"
click at [164, 201] on input "Orchestra Left : I - 9" at bounding box center [166, 199] width 6 height 17
checkbox input "true"
click at [480, 205] on ul "Select a Date and Time 10/28/2025 7:30 PM 10/29/2025 7:30 PM 10/30/2025 7:30 PM…" at bounding box center [626, 176] width 310 height 153
click at [478, 212] on input "11/1/2025 7:30 PM" at bounding box center [477, 212] width 6 height 6
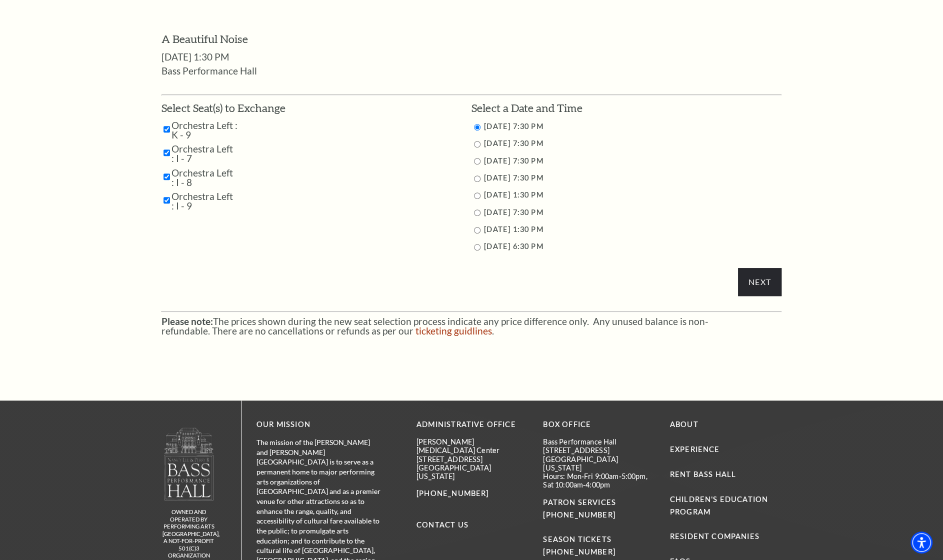
radio input "true"
click at [766, 280] on input "Next" at bounding box center [759, 282] width 43 height 28
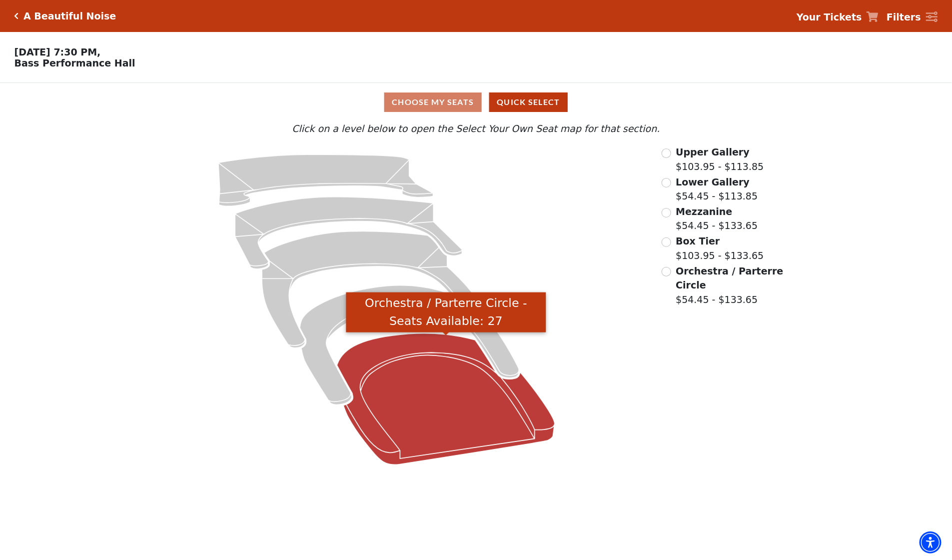
click at [483, 416] on icon "Orchestra / Parterre Circle - Seats Available: 27" at bounding box center [446, 398] width 218 height 131
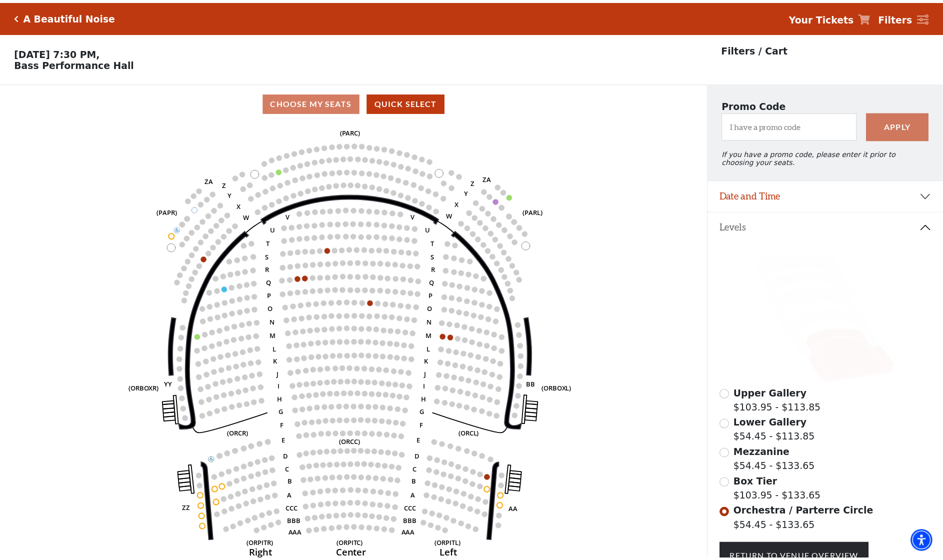
scroll to position [46, 0]
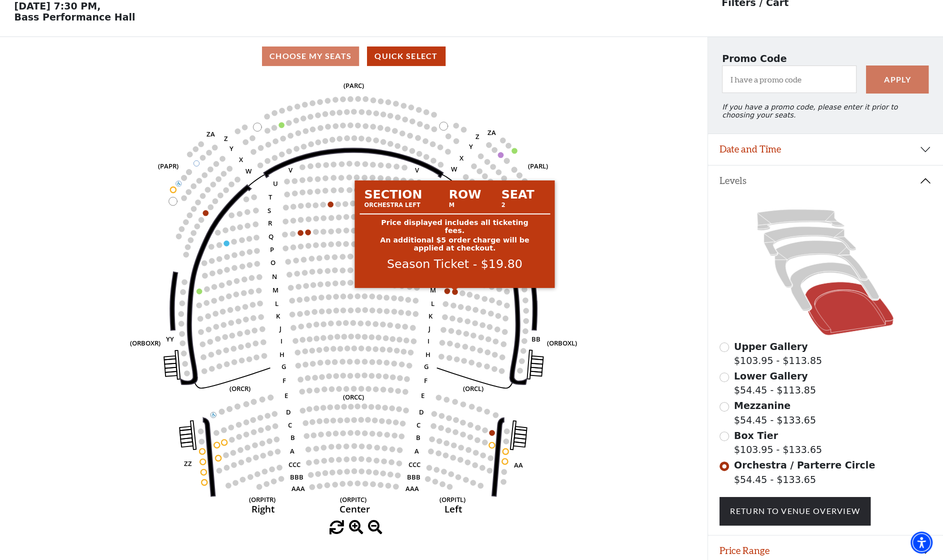
click at [456, 293] on circle at bounding box center [454, 291] width 5 height 5
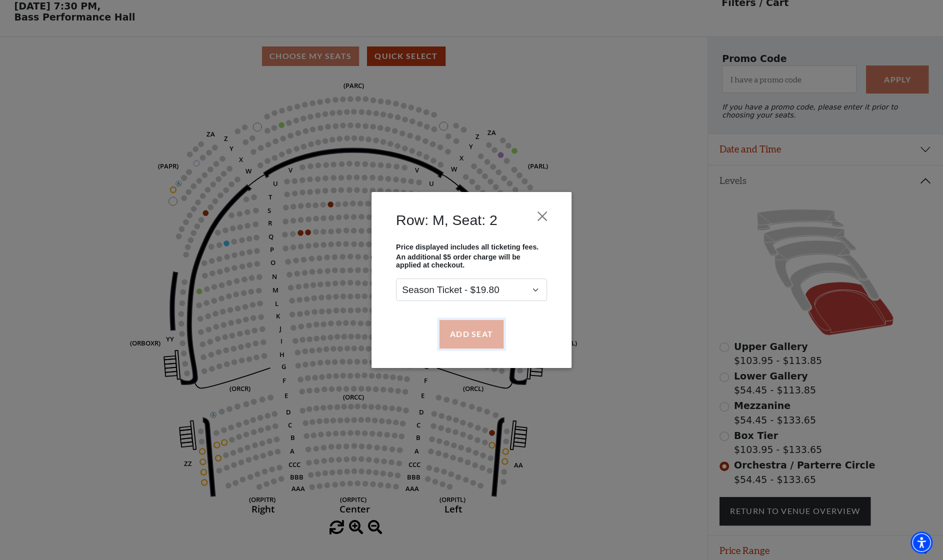
click at [473, 339] on button "Add Seat" at bounding box center [471, 334] width 64 height 28
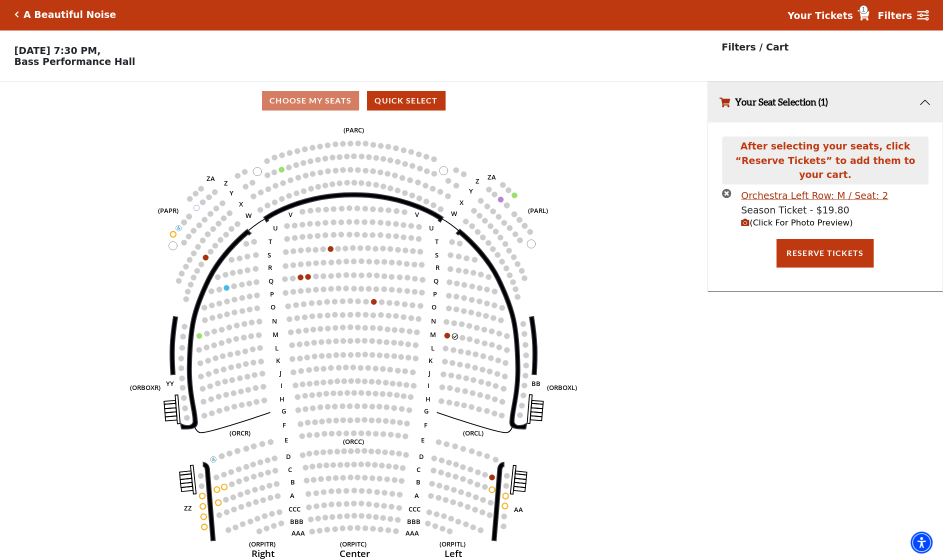
scroll to position [0, 0]
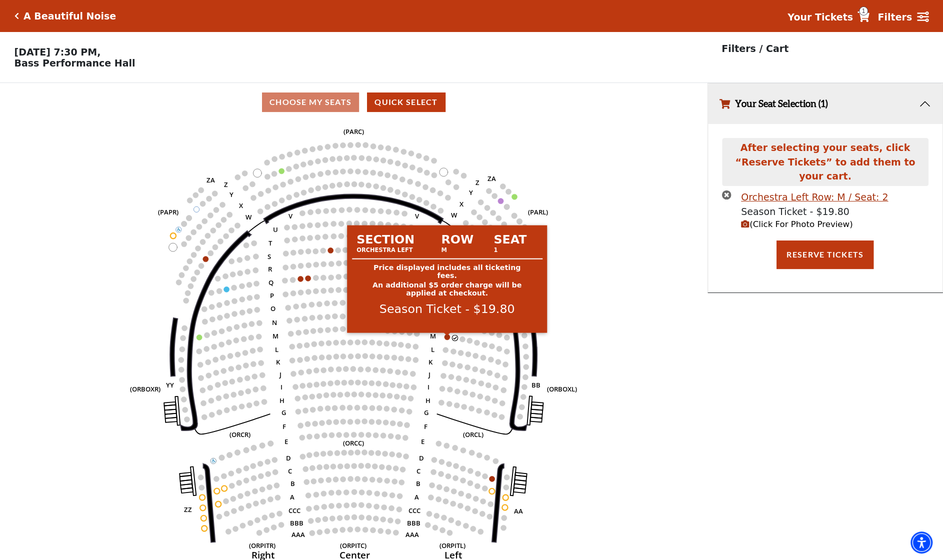
click at [446, 339] on circle at bounding box center [446, 336] width 5 height 5
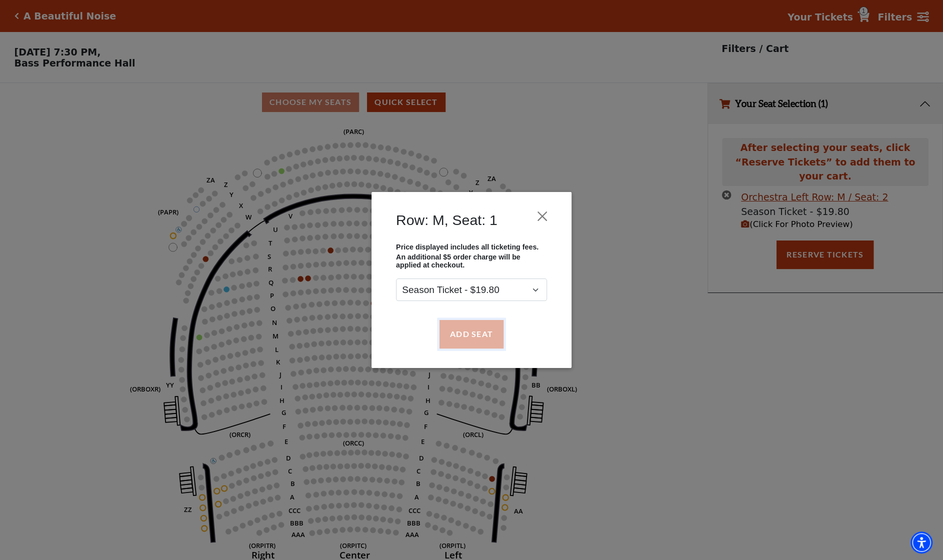
click at [461, 336] on button "Add Seat" at bounding box center [471, 334] width 64 height 28
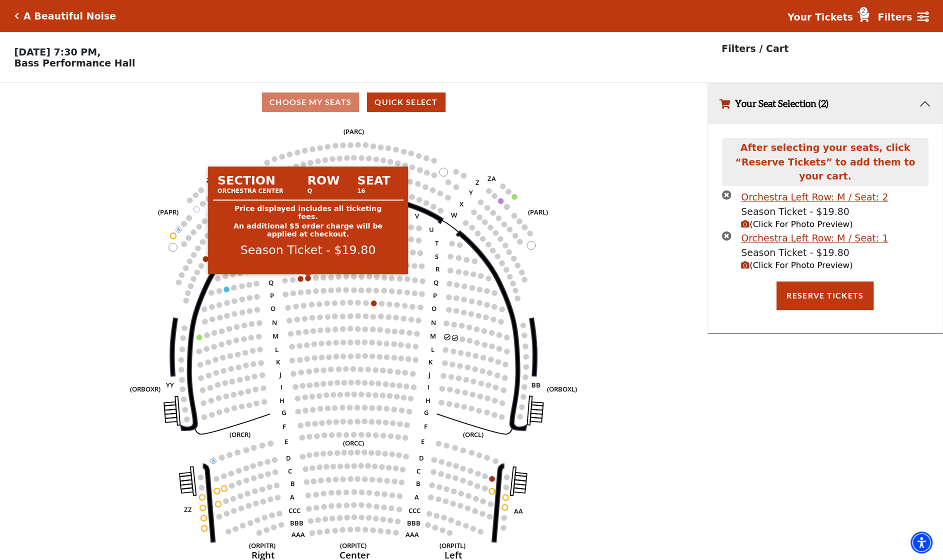
click at [307, 281] on circle at bounding box center [307, 277] width 5 height 5
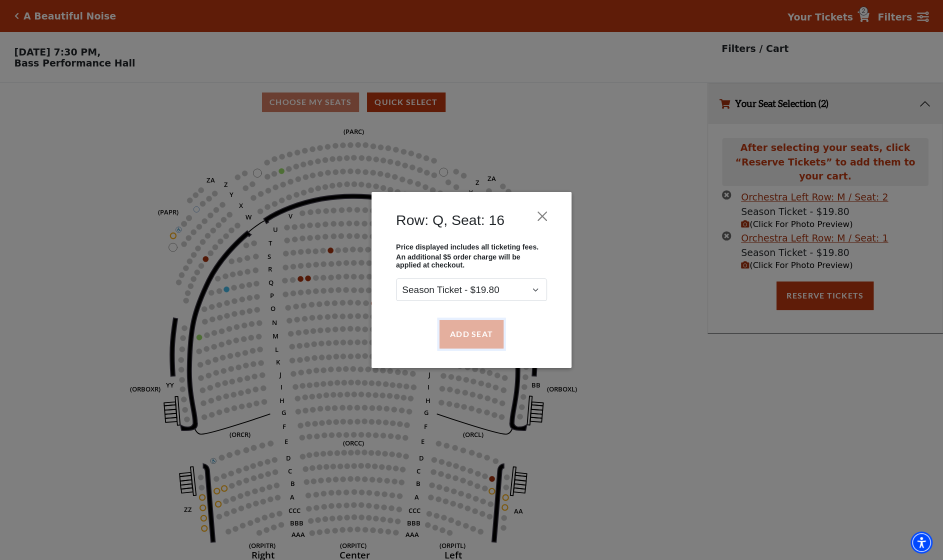
click at [449, 335] on button "Add Seat" at bounding box center [471, 334] width 64 height 28
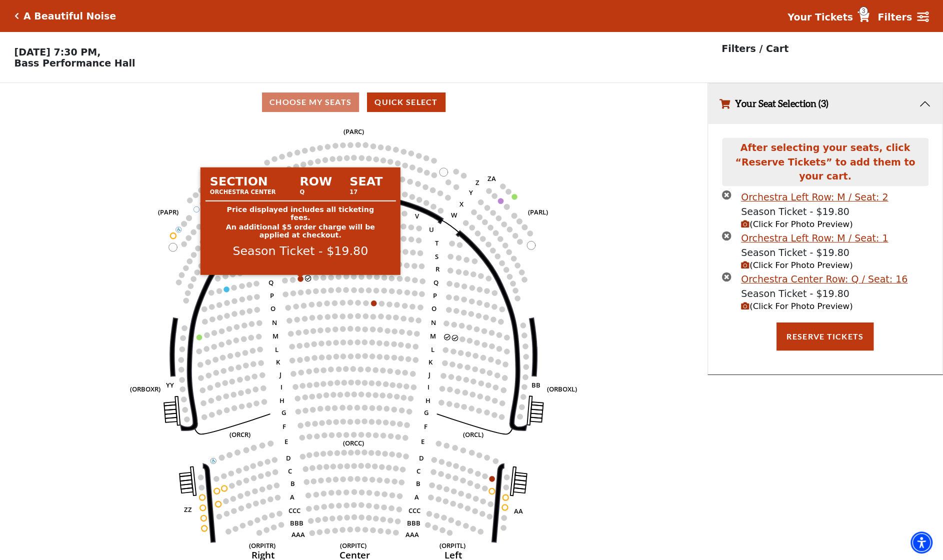
click at [301, 280] on circle at bounding box center [299, 278] width 5 height 5
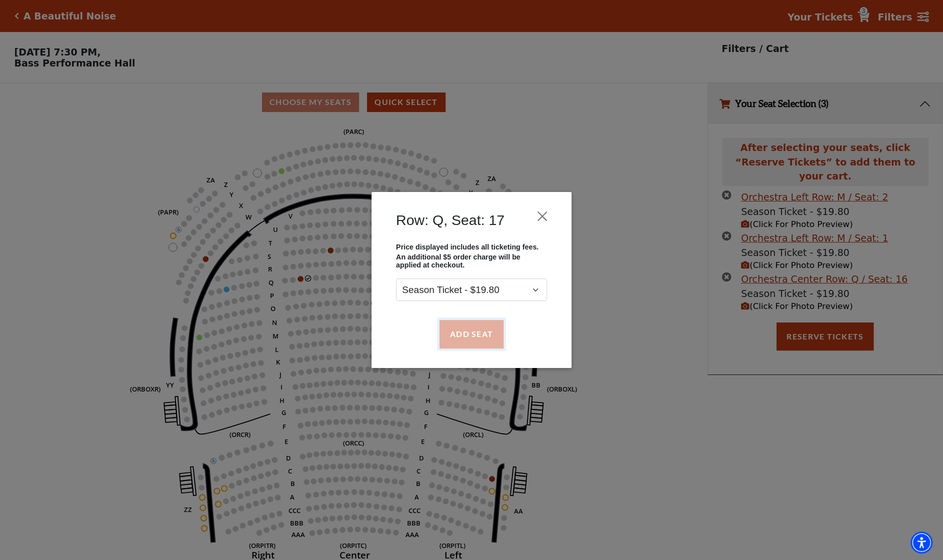
click at [469, 336] on button "Add Seat" at bounding box center [471, 334] width 64 height 28
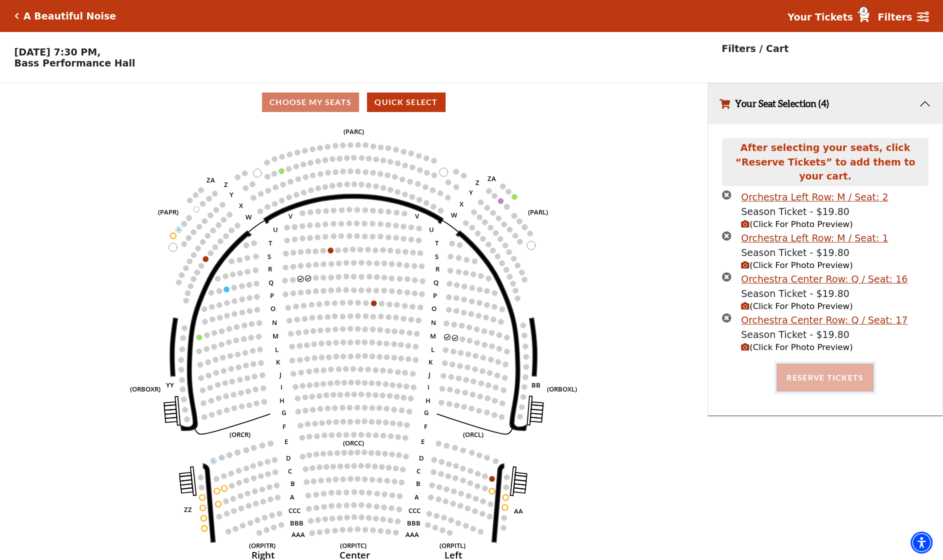
click at [806, 372] on button "Reserve Tickets" at bounding box center [824, 377] width 97 height 28
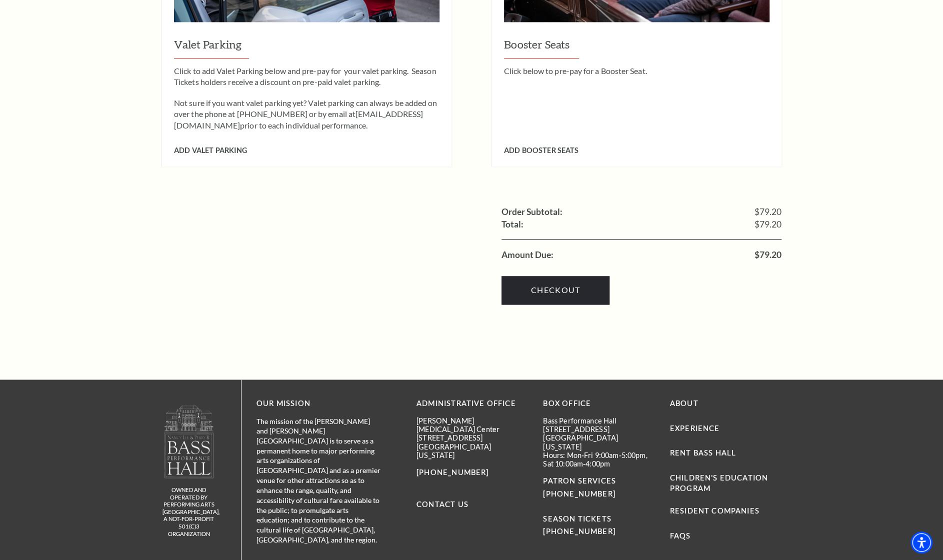
scroll to position [1183, 0]
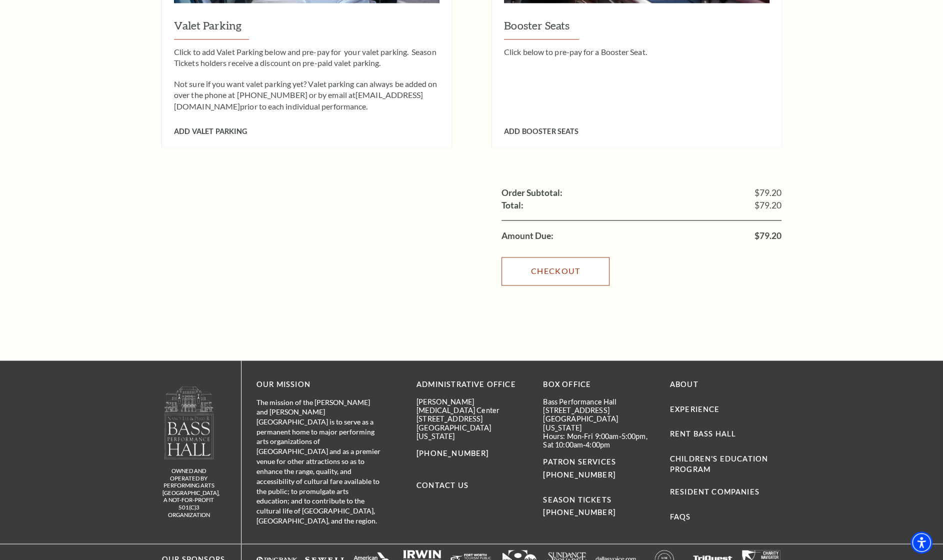
click at [547, 264] on link "Checkout" at bounding box center [555, 271] width 108 height 28
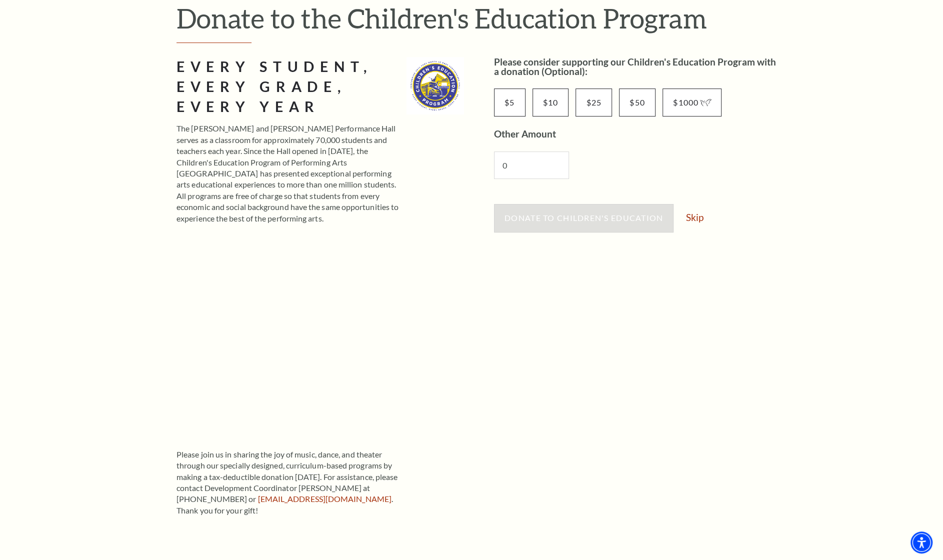
scroll to position [150, 0]
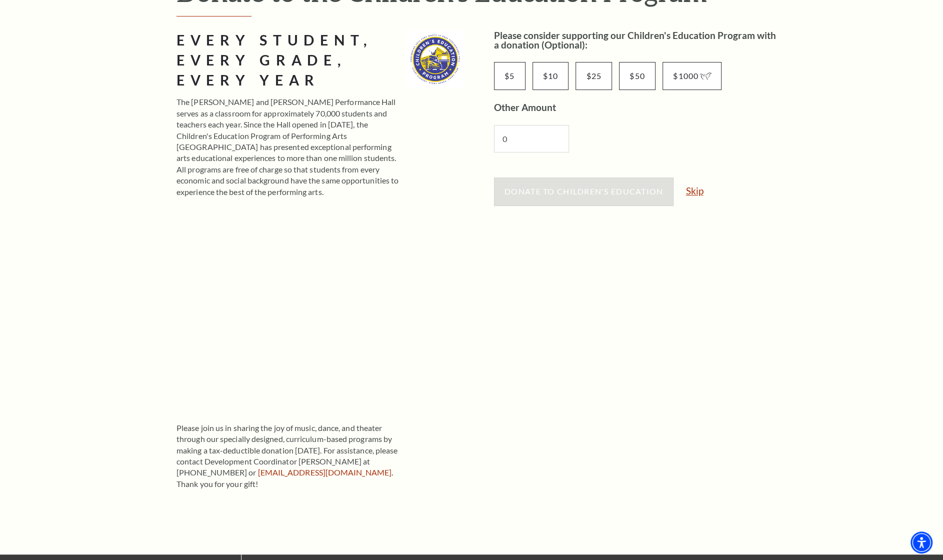
click at [692, 193] on link "Skip" at bounding box center [693, 190] width 17 height 9
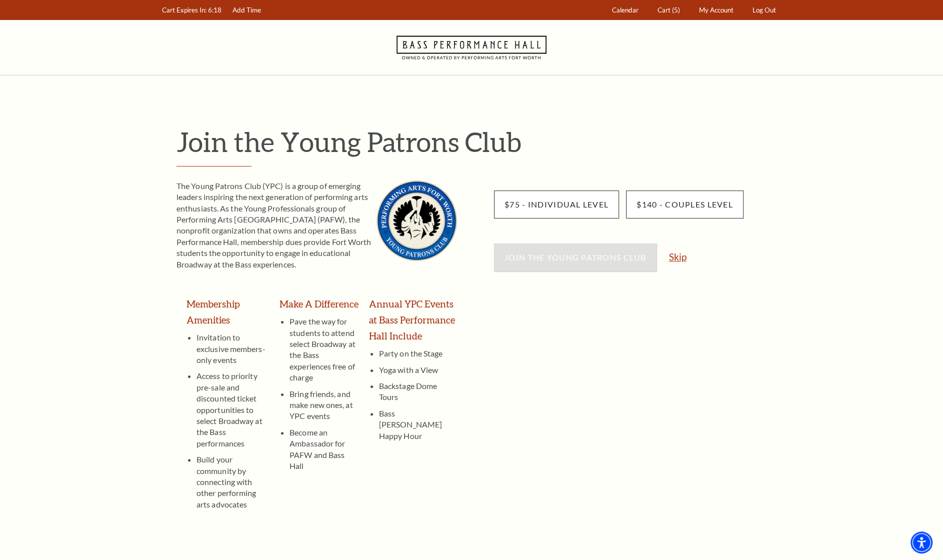
click at [670, 255] on link "Skip" at bounding box center [677, 256] width 17 height 9
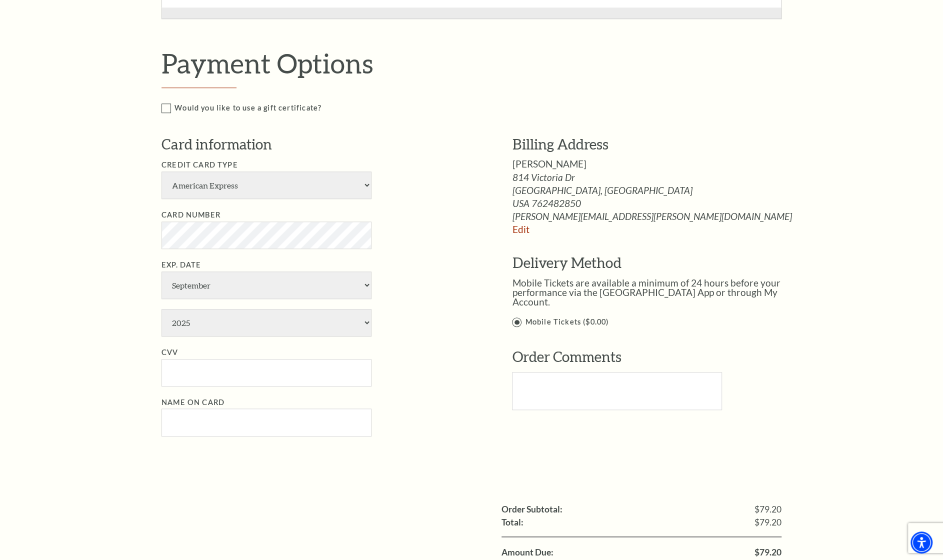
scroll to position [778, 0]
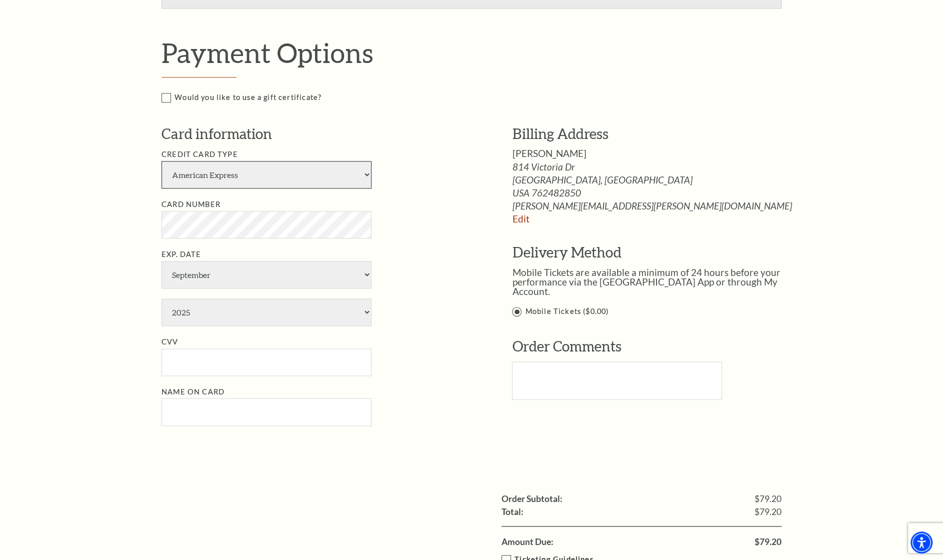
click at [346, 176] on select "American Express Visa Master Card Discover" at bounding box center [266, 174] width 210 height 27
select select "25"
click at [161, 170] on select "American Express Visa Master Card Discover" at bounding box center [266, 174] width 210 height 27
select select "12"
select select "2028"
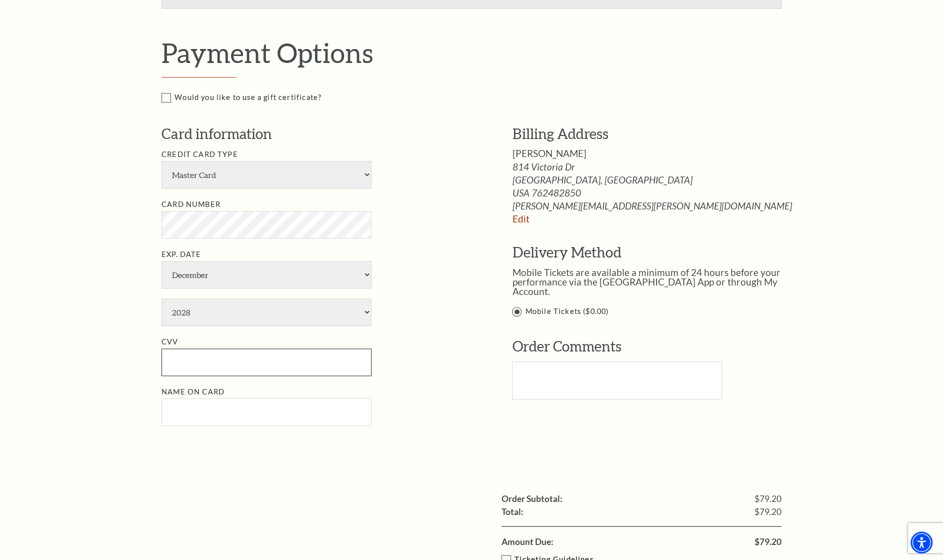
type input "508"
type input "[PERSON_NAME] [PERSON_NAME]"
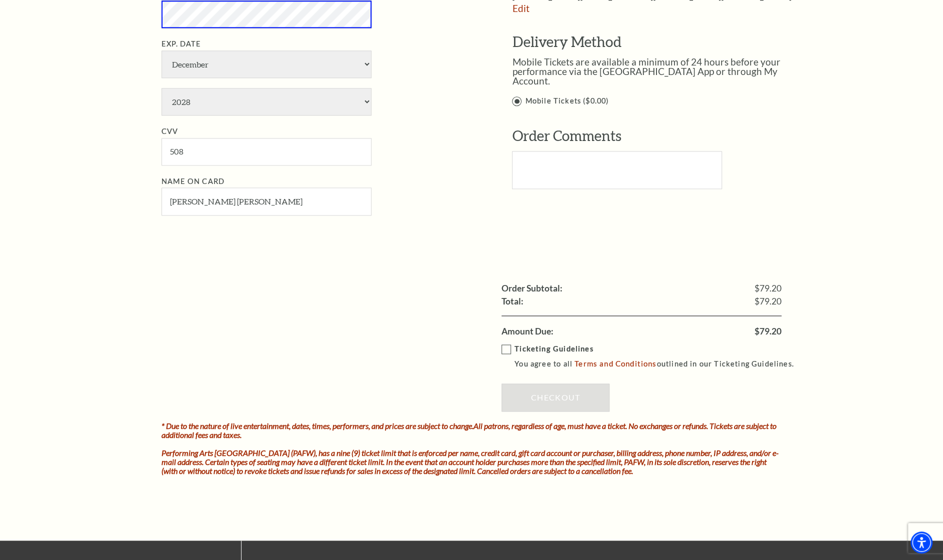
scroll to position [1024, 0]
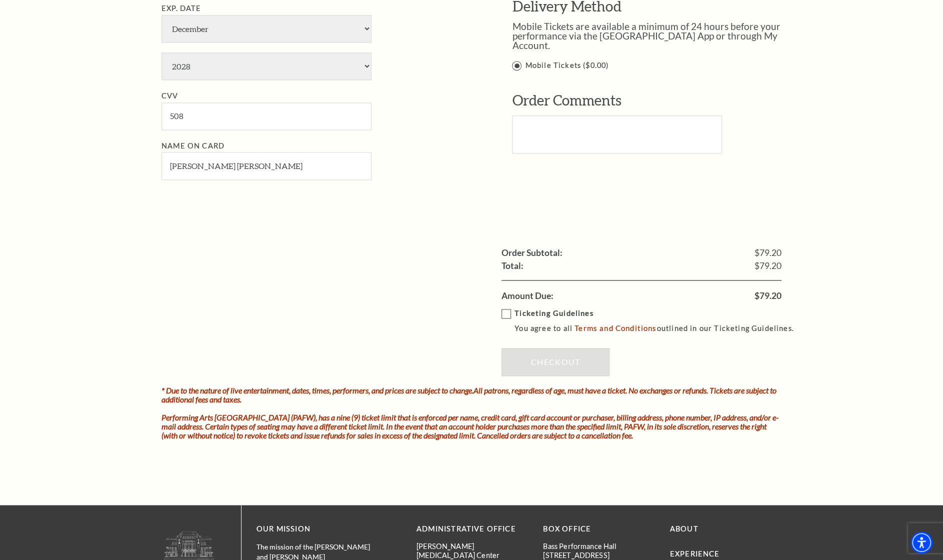
click at [506, 325] on label "Ticketing Guidelines You agree to all Terms and Conditions outlined in our Tick…" at bounding box center [651, 320] width 301 height 27
click at [0, 0] on input "Ticketing Guidelines You agree to all Terms and Conditions outlined in our Tick…" at bounding box center [0, 0] width 0 height 0
click at [542, 367] on link "Checkout" at bounding box center [555, 362] width 108 height 28
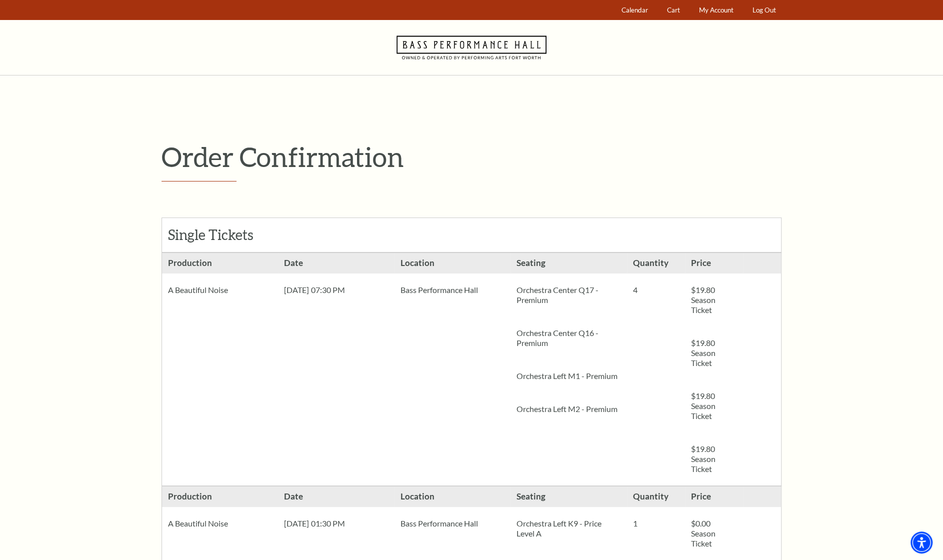
drag, startPoint x: 732, startPoint y: 469, endPoint x: 240, endPoint y: 267, distance: 532.1
click at [155, 260] on div "Order Confirmation Single Tickets Production Orchestra Center Q17 - Premium 4" at bounding box center [471, 541] width 640 height 932
copy ul "Production A Beautiful Noise Date [DATE] 07:30 PM Location Bass Performance Hal…"
click at [348, 382] on li "Date [DATE] 07:30 PM" at bounding box center [336, 369] width 116 height 232
